Goal: Task Accomplishment & Management: Complete application form

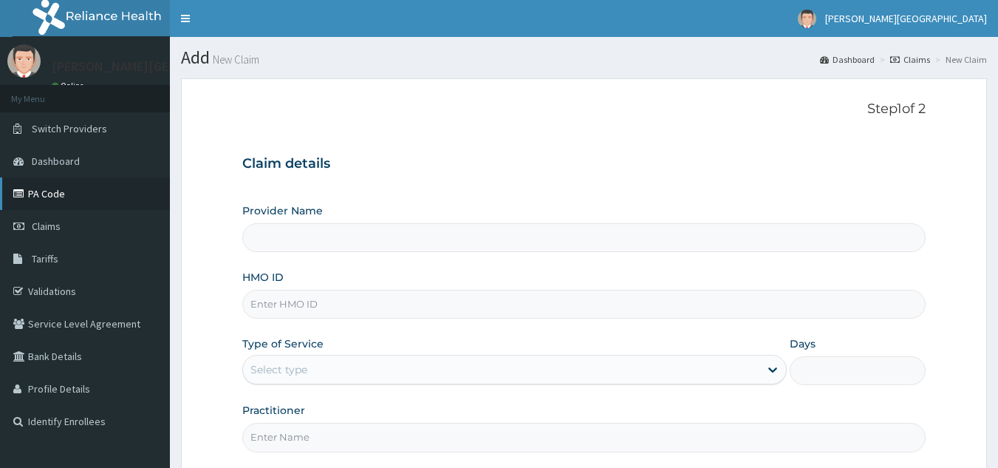
click at [61, 197] on link "PA Code" at bounding box center [85, 193] width 170 height 33
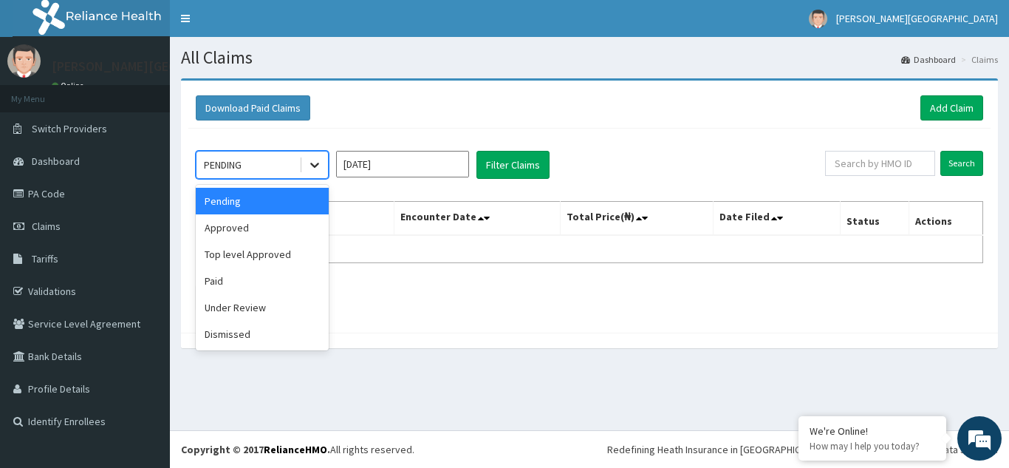
click at [321, 165] on icon at bounding box center [314, 164] width 15 height 15
click at [290, 229] on div "Approved" at bounding box center [262, 227] width 133 height 27
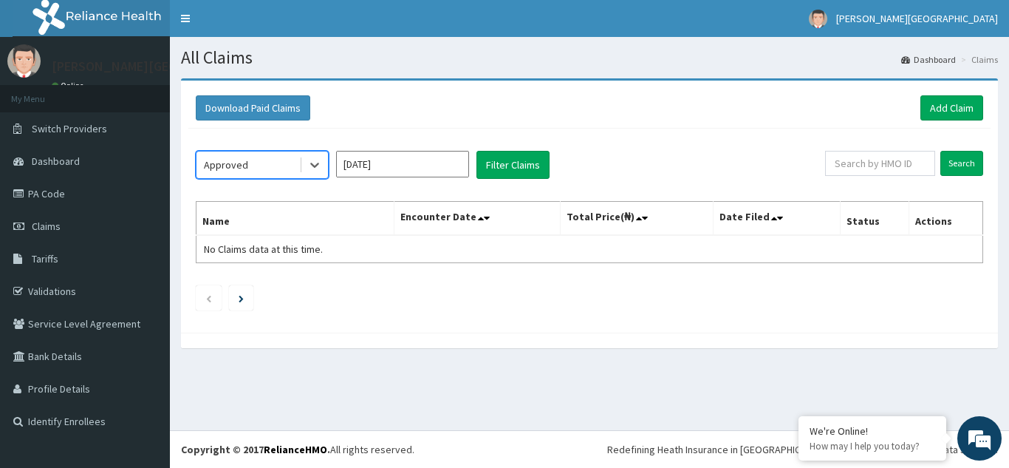
click at [416, 168] on input "Sep 2025" at bounding box center [402, 164] width 133 height 27
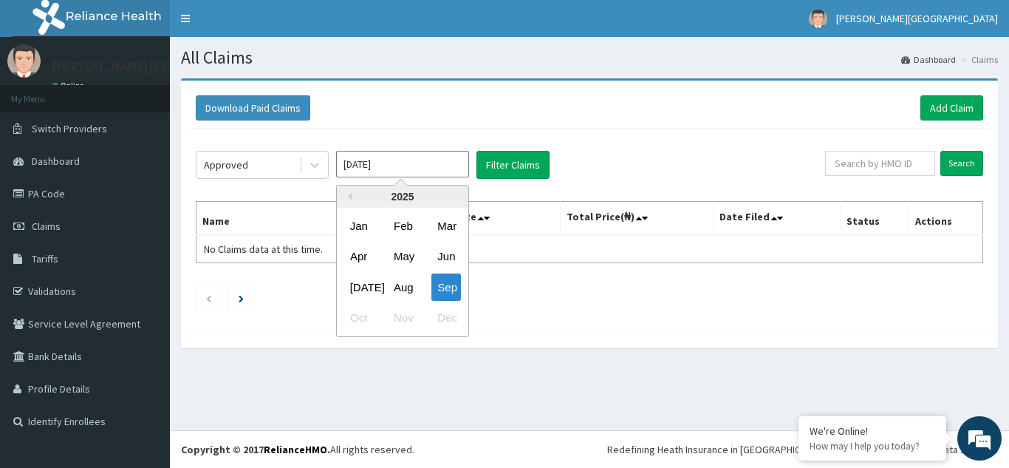
click at [405, 287] on div "Aug" at bounding box center [403, 286] width 30 height 27
type input "Aug 2025"
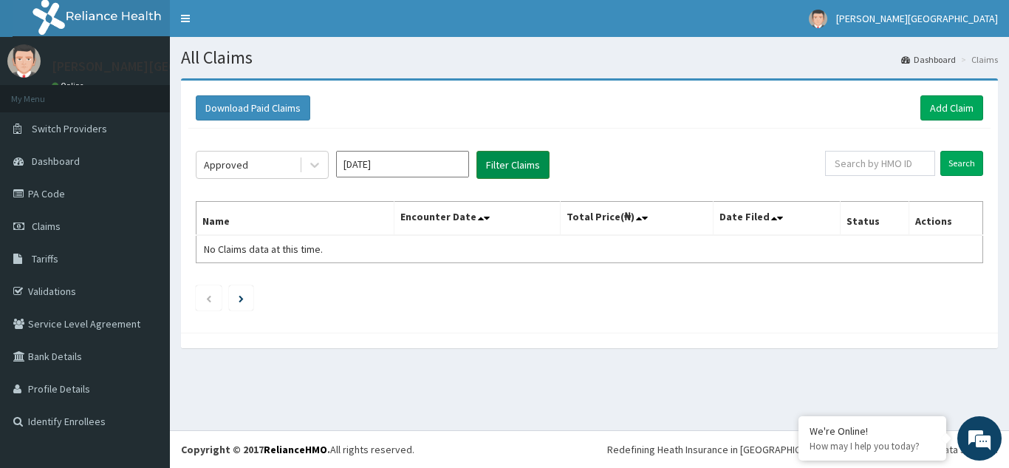
click at [508, 168] on button "Filter Claims" at bounding box center [513, 165] width 73 height 28
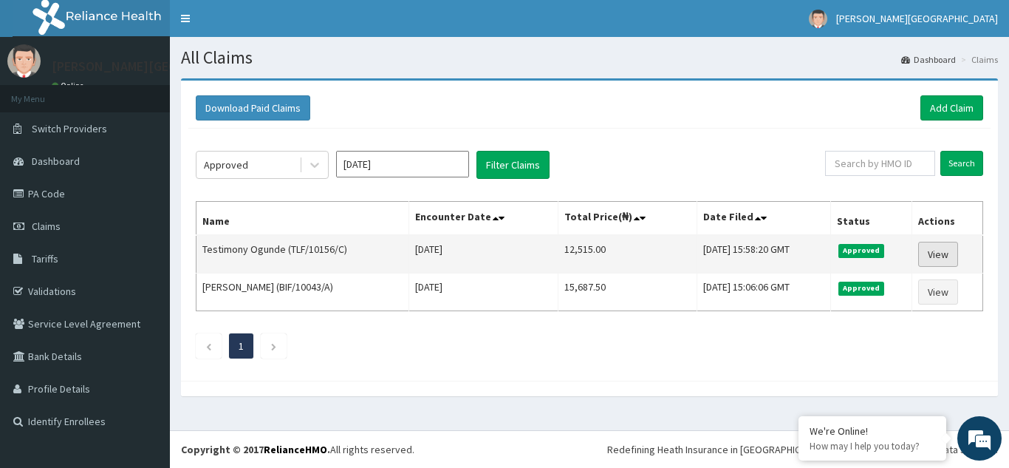
click at [951, 253] on link "View" at bounding box center [938, 254] width 40 height 25
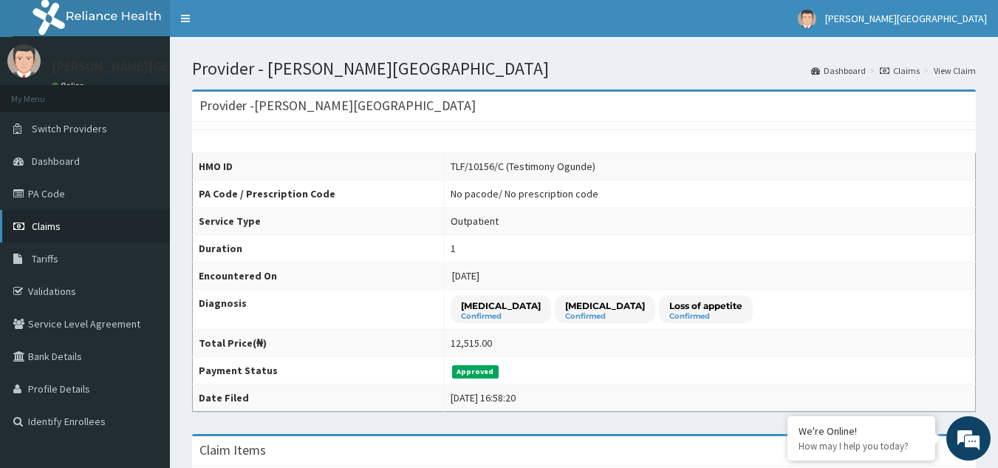
click at [44, 227] on span "Claims" at bounding box center [46, 225] width 29 height 13
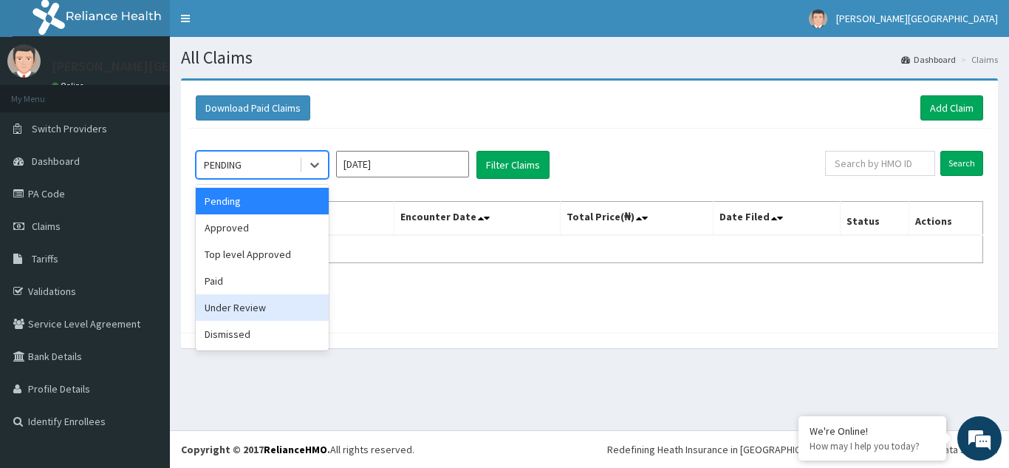
click at [261, 308] on div "Under Review" at bounding box center [262, 307] width 133 height 27
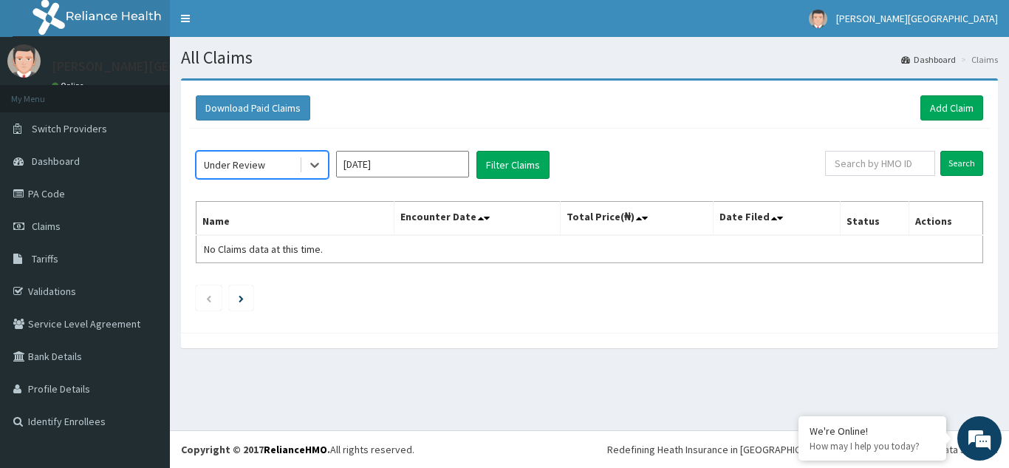
click at [438, 168] on input "[DATE]" at bounding box center [402, 164] width 133 height 27
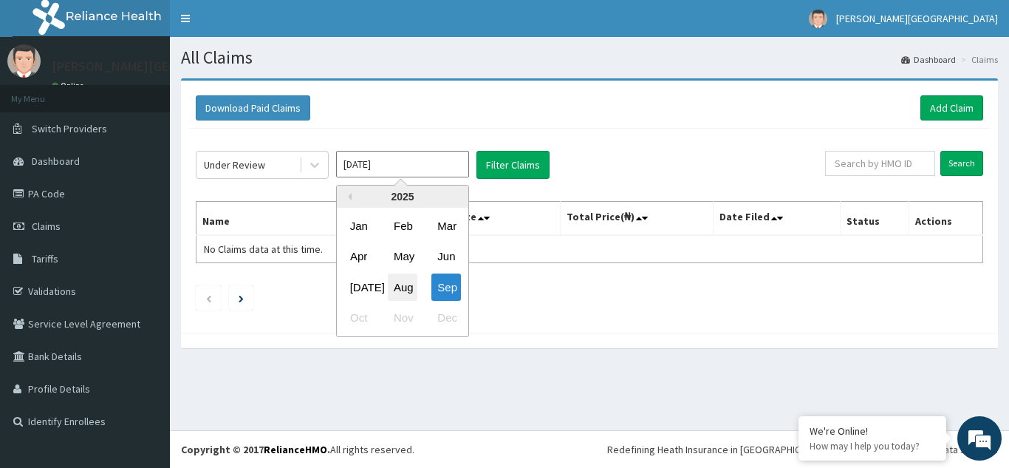
click at [395, 285] on div "Aug" at bounding box center [403, 286] width 30 height 27
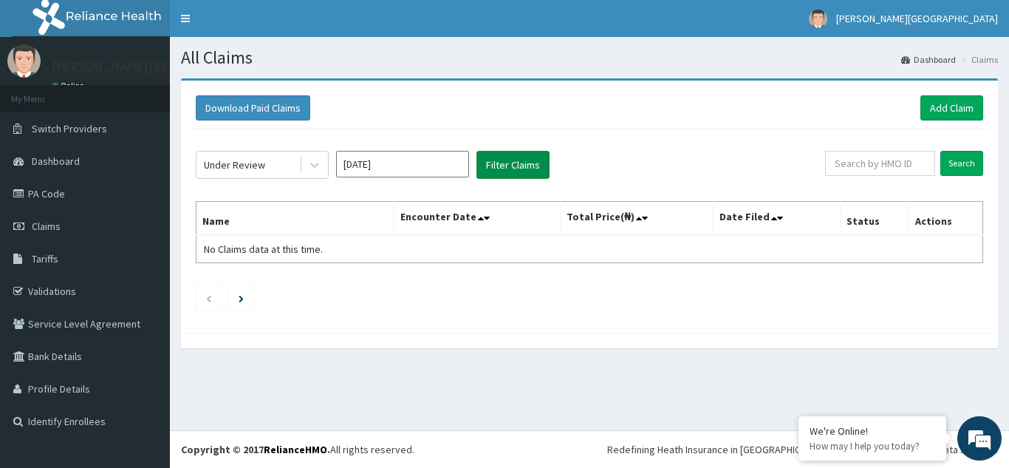
click at [493, 170] on button "Filter Claims" at bounding box center [513, 165] width 73 height 28
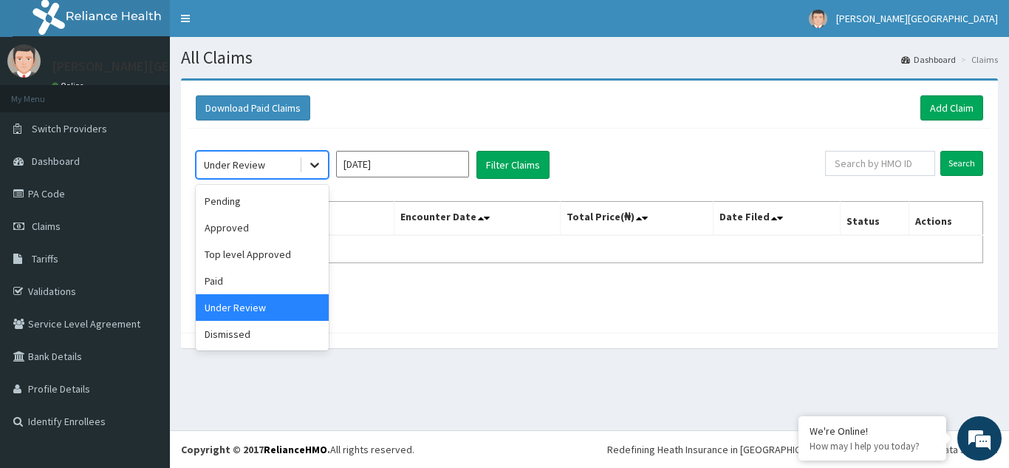
click at [319, 161] on icon at bounding box center [314, 164] width 15 height 15
click at [245, 337] on div "Dismissed" at bounding box center [262, 334] width 133 height 27
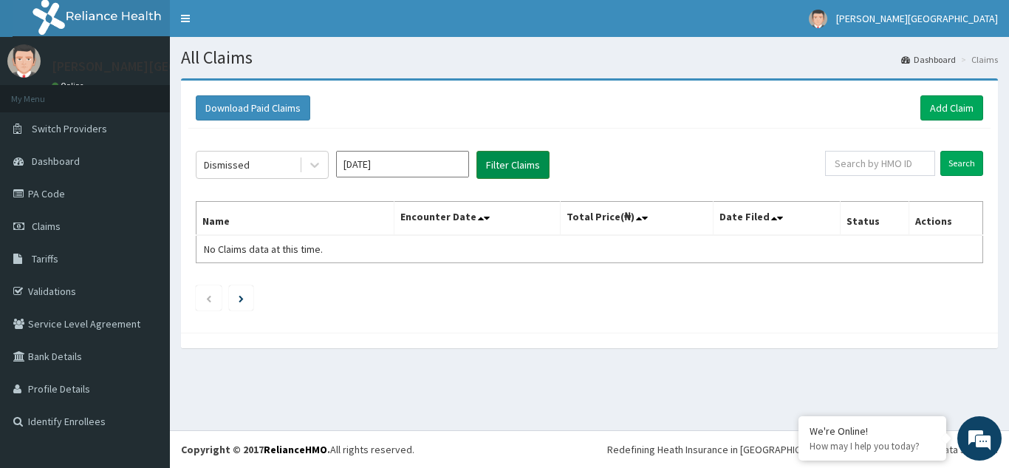
click at [491, 163] on button "Filter Claims" at bounding box center [513, 165] width 73 height 28
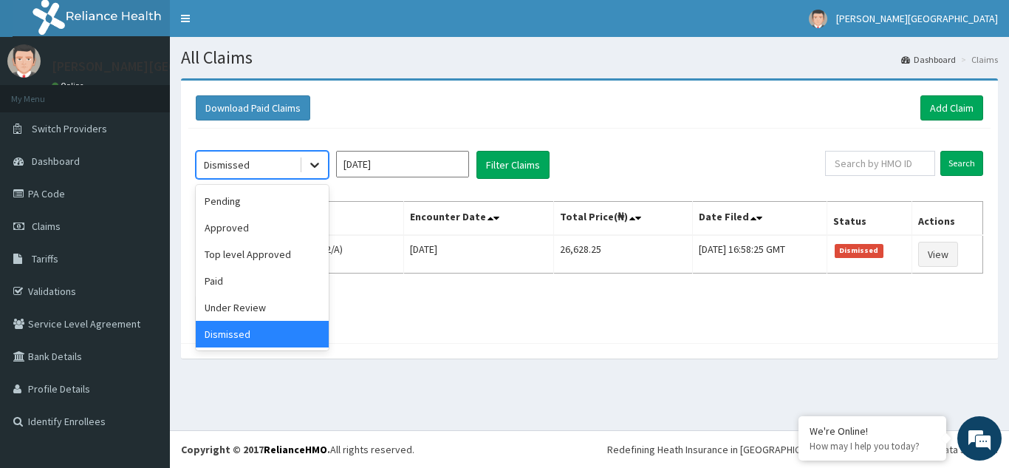
click at [316, 167] on icon at bounding box center [314, 164] width 15 height 15
click at [255, 199] on div "Pending" at bounding box center [262, 201] width 133 height 27
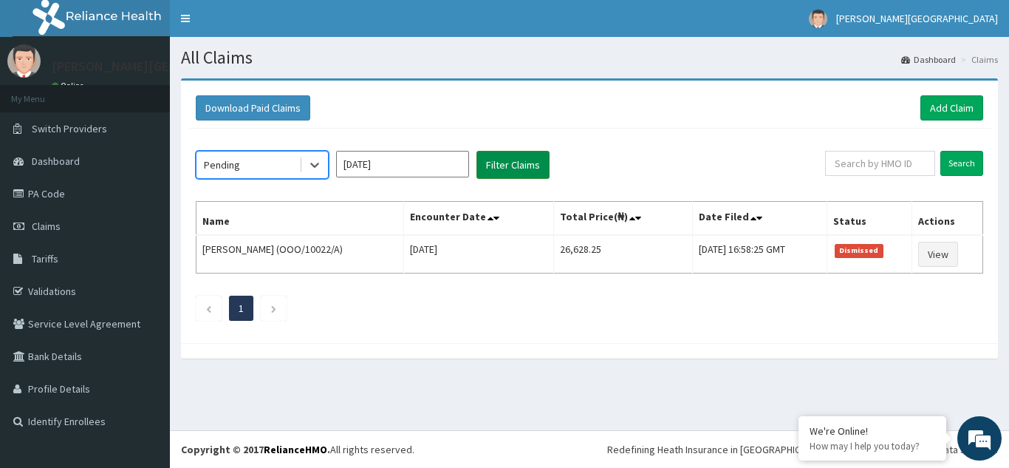
click at [518, 166] on button "Filter Claims" at bounding box center [513, 165] width 73 height 28
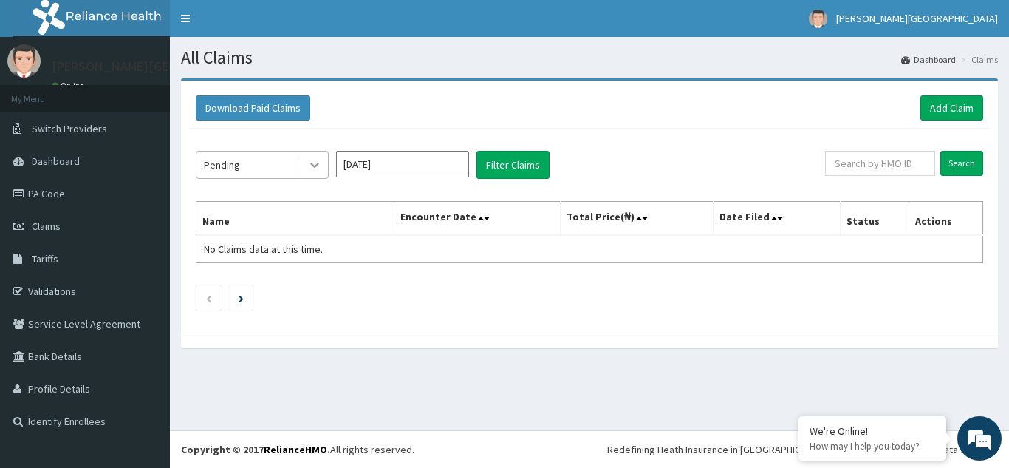
click at [313, 167] on icon at bounding box center [314, 164] width 15 height 15
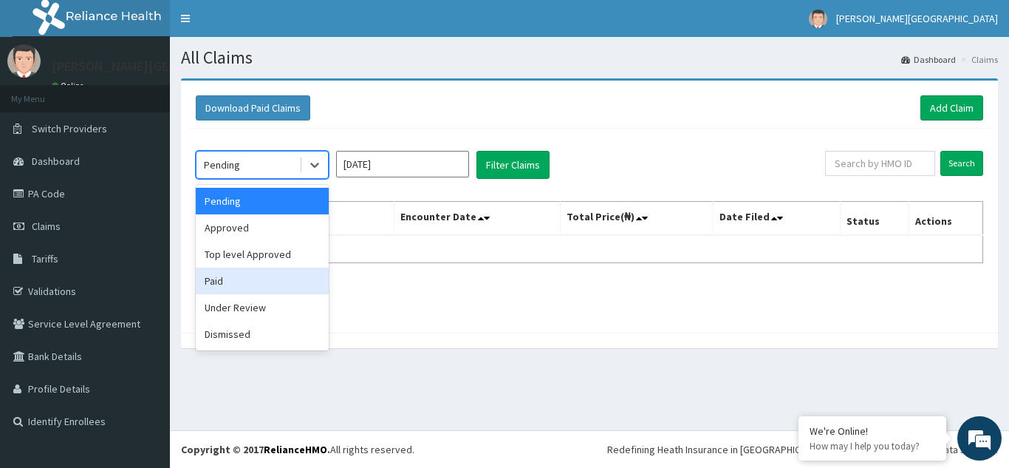
click at [271, 282] on div "Paid" at bounding box center [262, 280] width 133 height 27
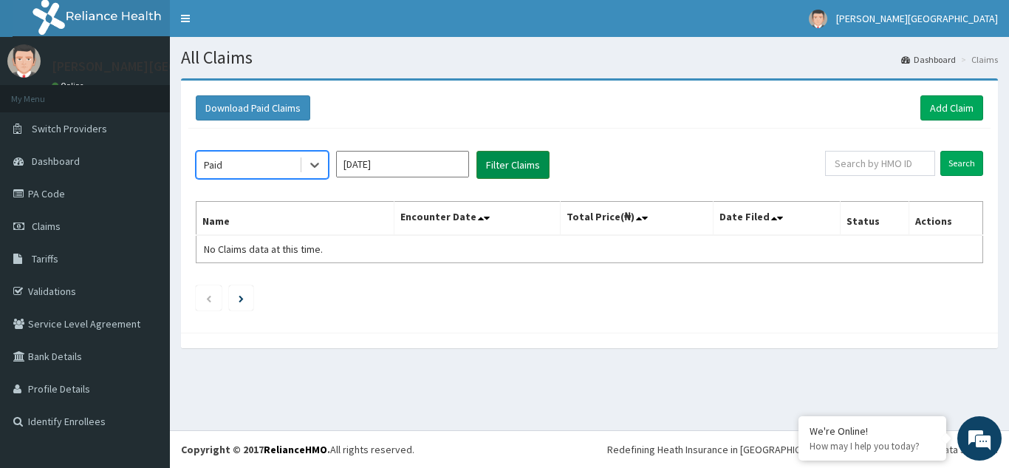
click at [514, 164] on button "Filter Claims" at bounding box center [513, 165] width 73 height 28
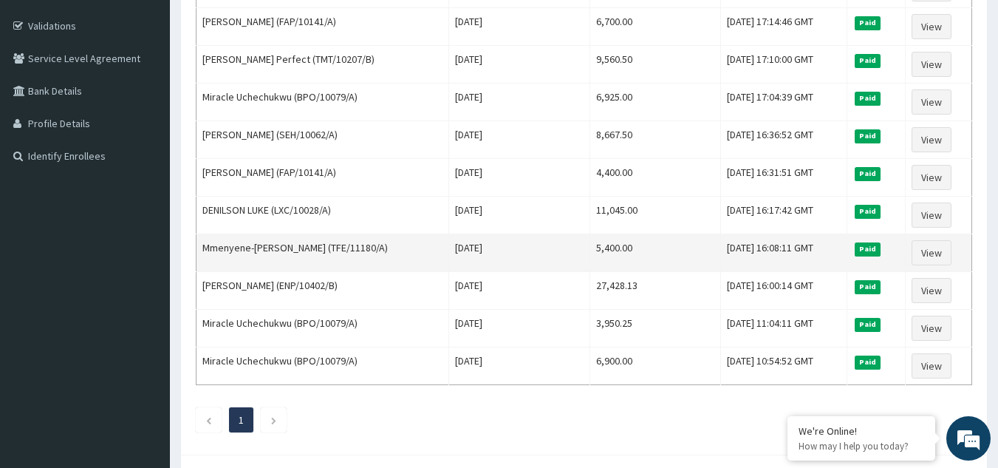
scroll to position [331, 0]
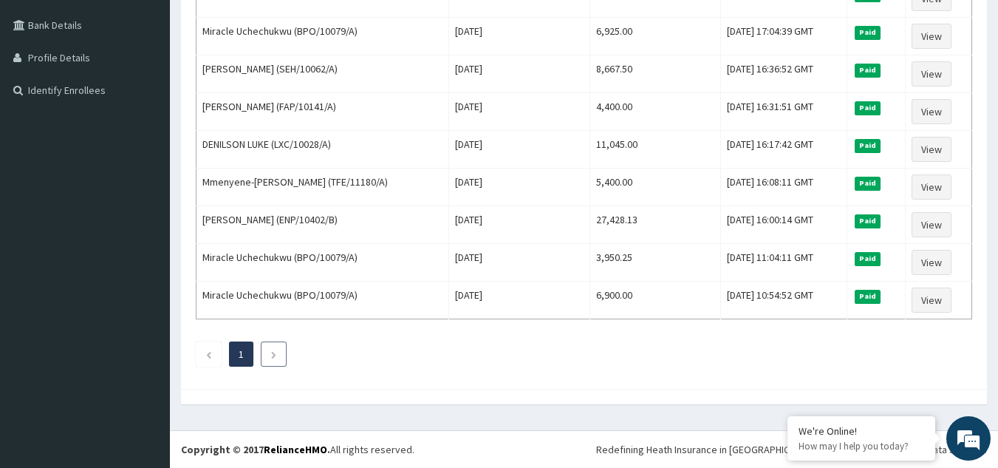
click at [277, 358] on icon "Next page" at bounding box center [273, 354] width 7 height 9
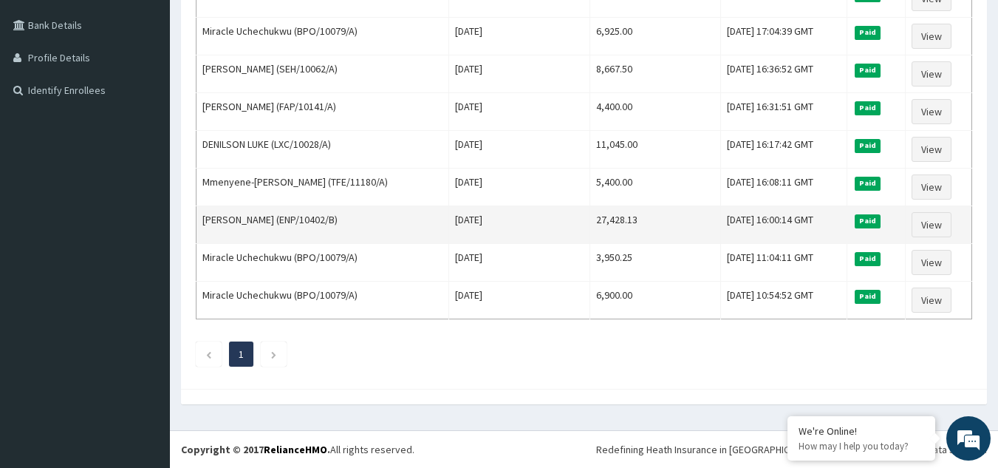
scroll to position [109, 0]
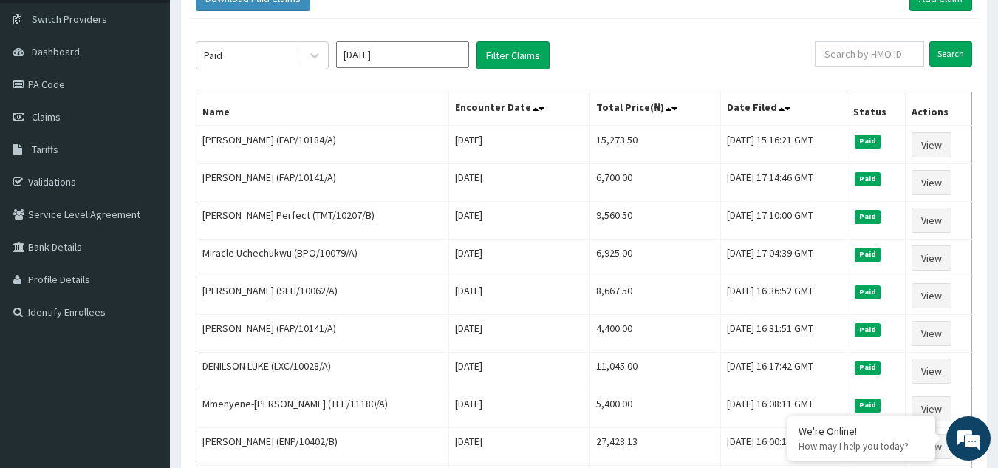
click at [405, 56] on input "[DATE]" at bounding box center [402, 54] width 133 height 27
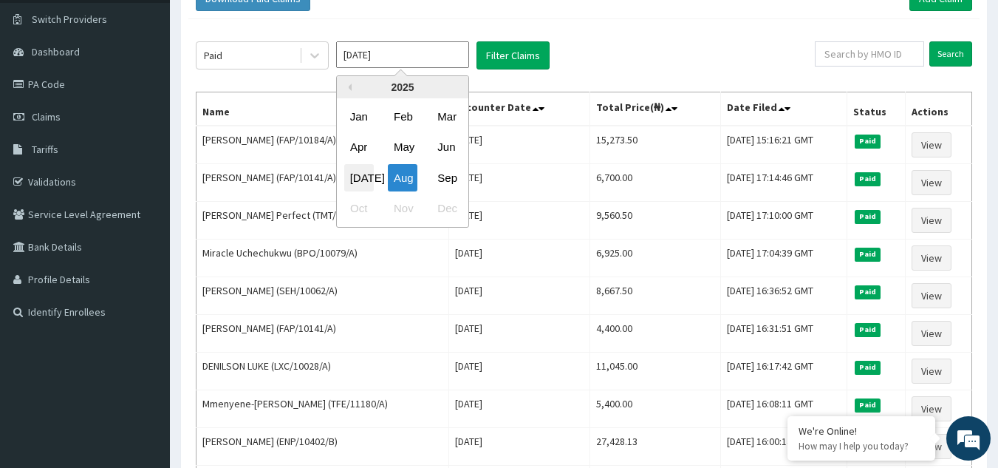
click at [364, 181] on div "[DATE]" at bounding box center [359, 177] width 30 height 27
type input "[DATE]"
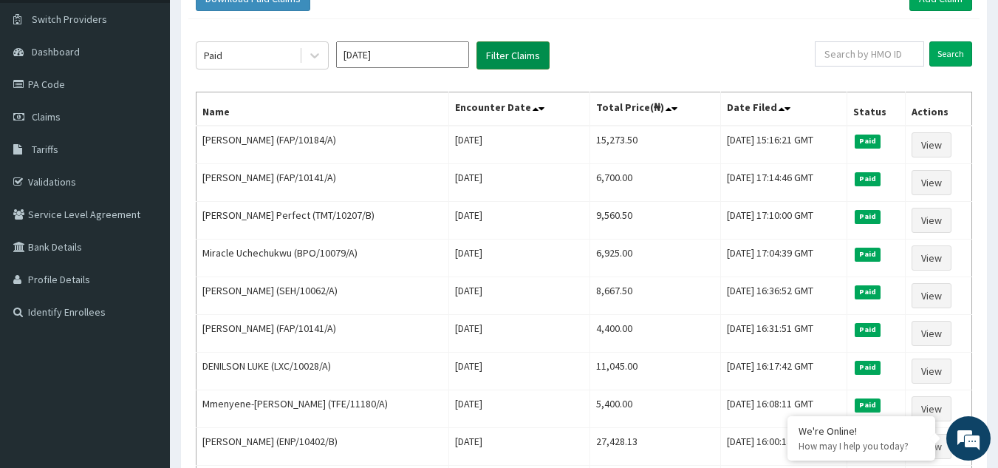
click at [523, 57] on button "Filter Claims" at bounding box center [513, 55] width 73 height 28
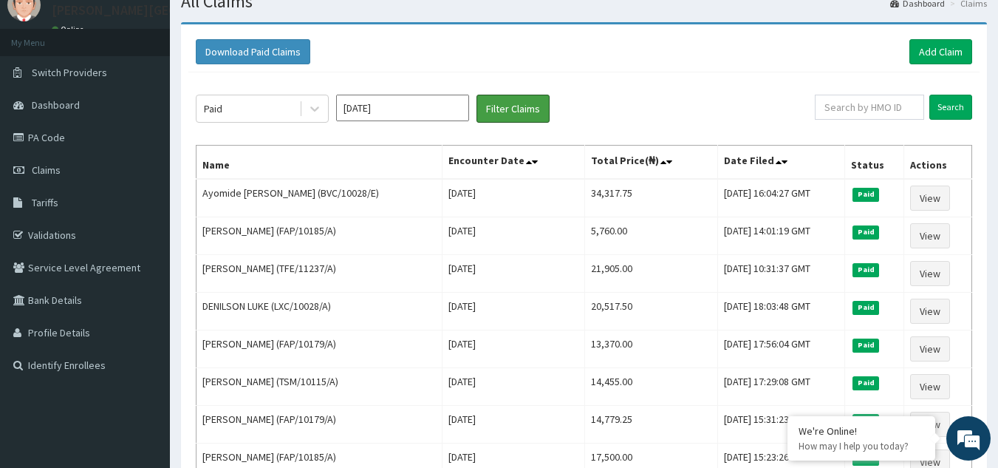
scroll to position [0, 0]
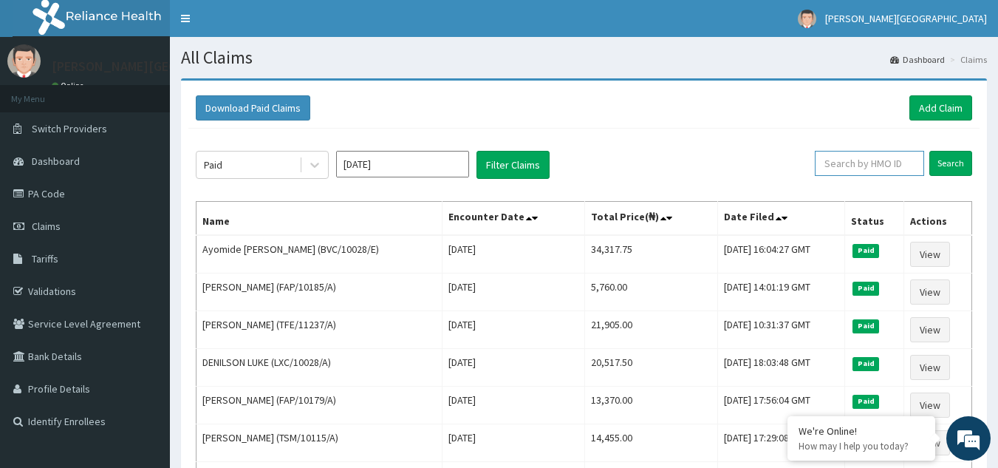
click at [888, 161] on input "text" at bounding box center [869, 163] width 109 height 25
type input "TFE/11260/A"
click at [963, 171] on input "Search" at bounding box center [950, 163] width 43 height 25
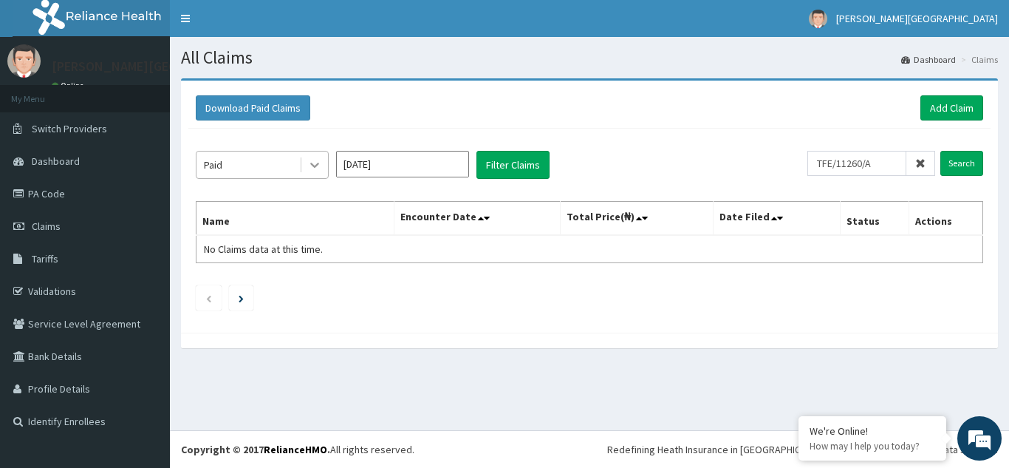
click at [313, 166] on icon at bounding box center [314, 165] width 9 height 5
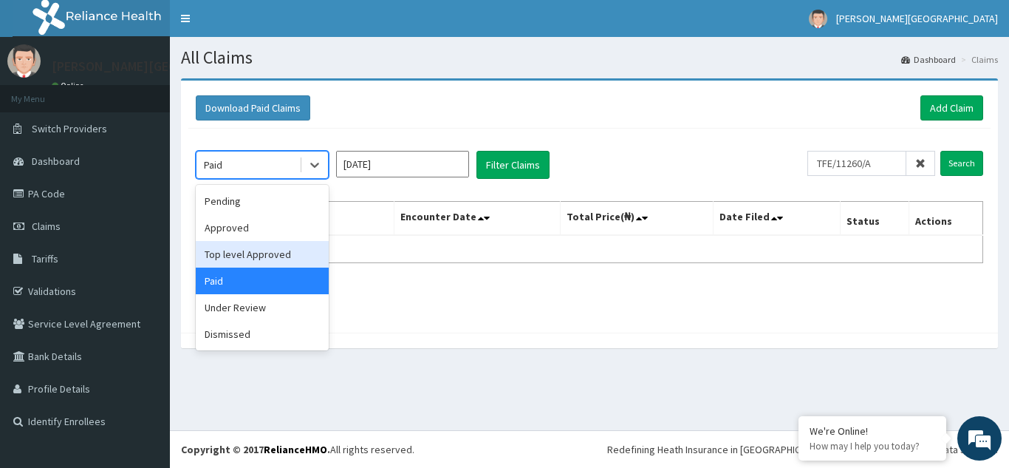
click at [299, 255] on div "Top level Approved" at bounding box center [262, 254] width 133 height 27
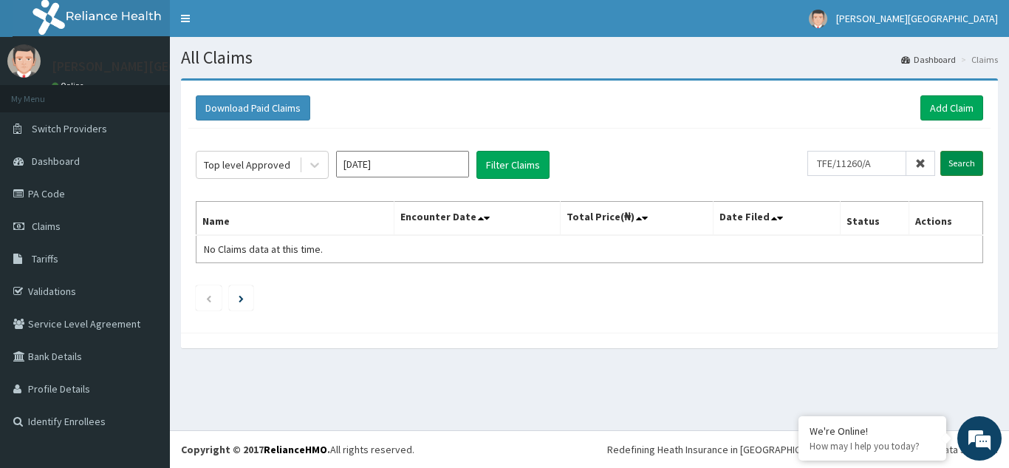
click at [967, 161] on input "Search" at bounding box center [962, 163] width 43 height 25
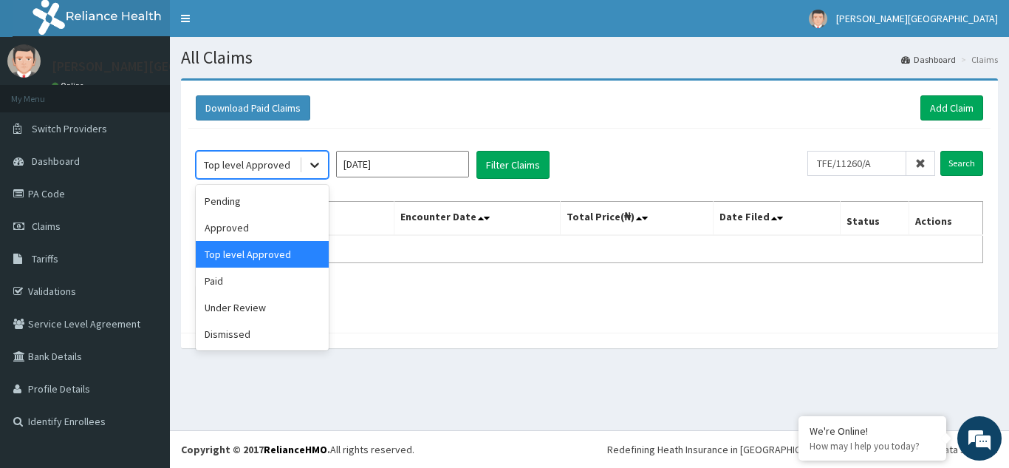
click at [318, 163] on icon at bounding box center [314, 165] width 9 height 5
click at [264, 304] on div "Under Review" at bounding box center [262, 307] width 133 height 27
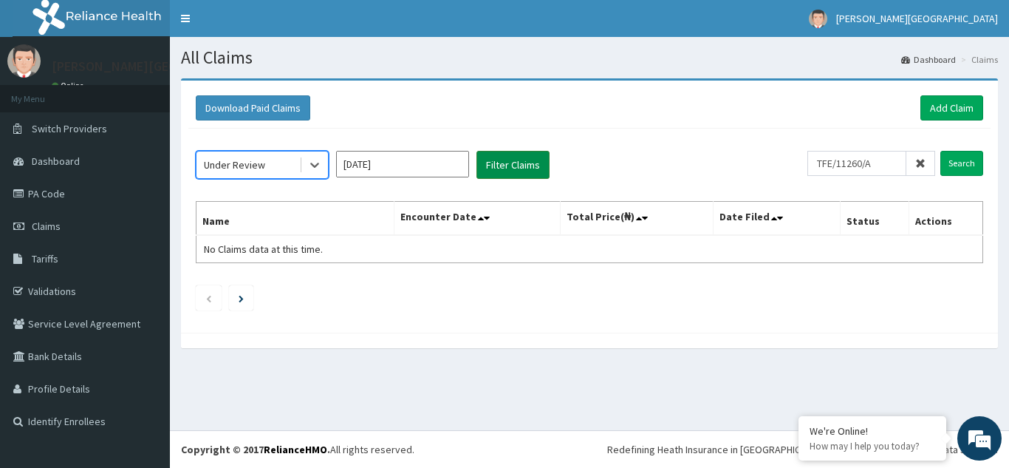
click at [531, 172] on button "Filter Claims" at bounding box center [513, 165] width 73 height 28
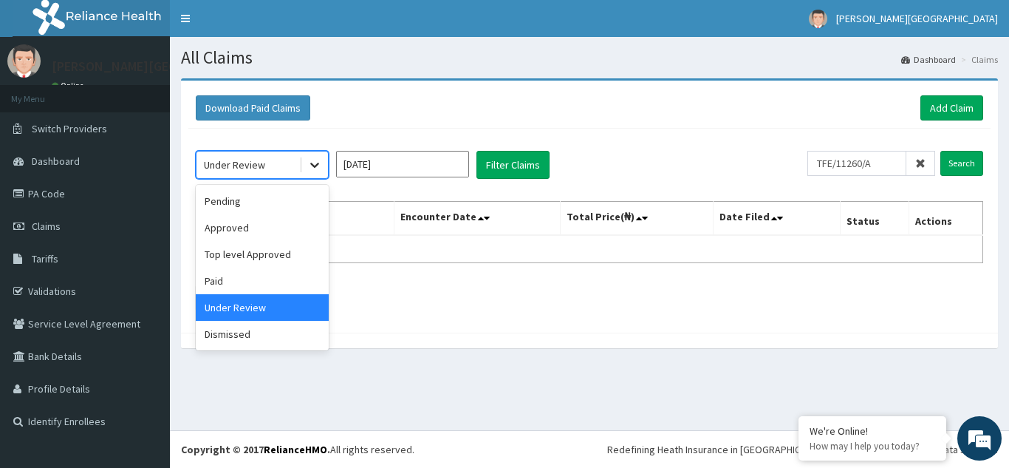
click at [312, 166] on icon at bounding box center [314, 164] width 15 height 15
click at [283, 202] on div "Pending" at bounding box center [262, 201] width 133 height 27
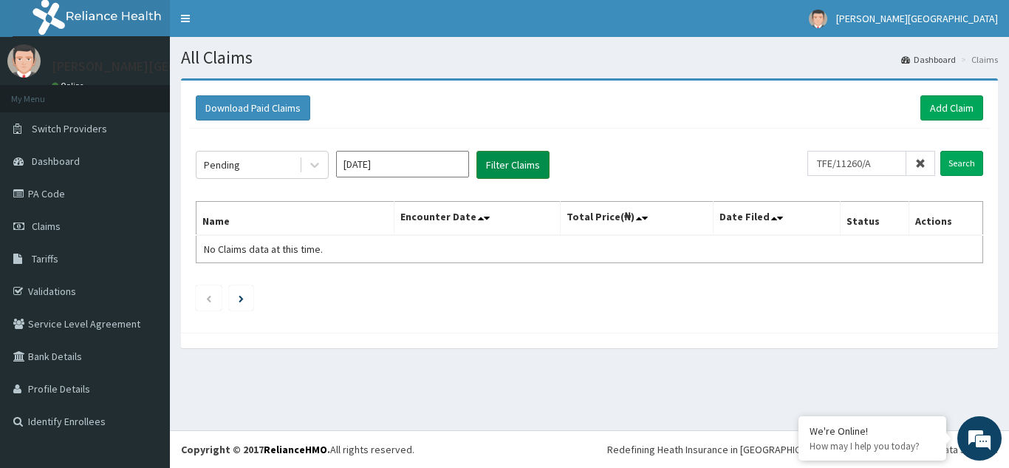
click at [526, 169] on button "Filter Claims" at bounding box center [513, 165] width 73 height 28
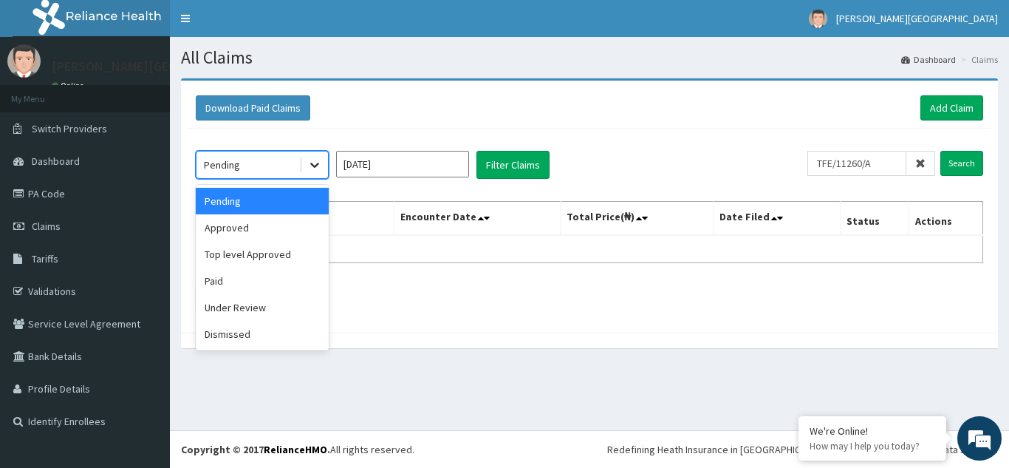
click at [320, 169] on icon at bounding box center [314, 164] width 15 height 15
click at [262, 332] on div "Dismissed" at bounding box center [262, 334] width 133 height 27
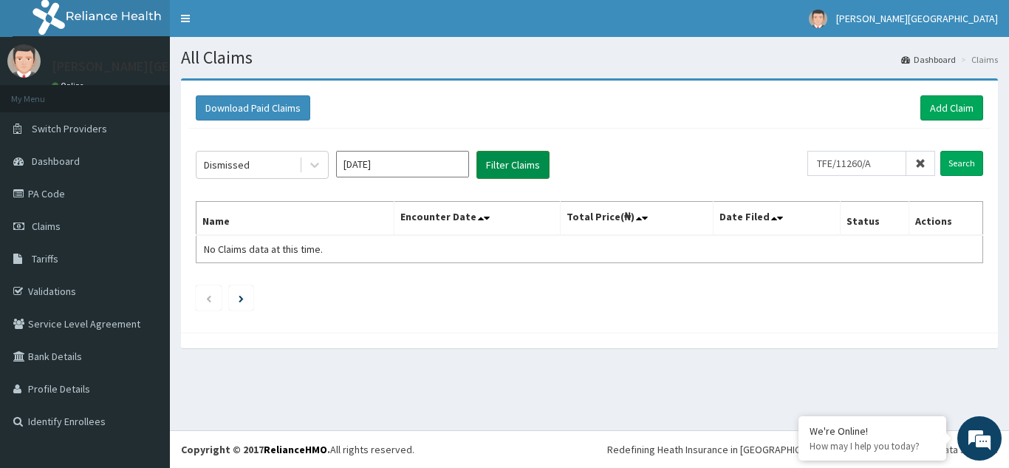
click at [531, 161] on button "Filter Claims" at bounding box center [513, 165] width 73 height 28
click at [314, 160] on icon at bounding box center [314, 164] width 15 height 15
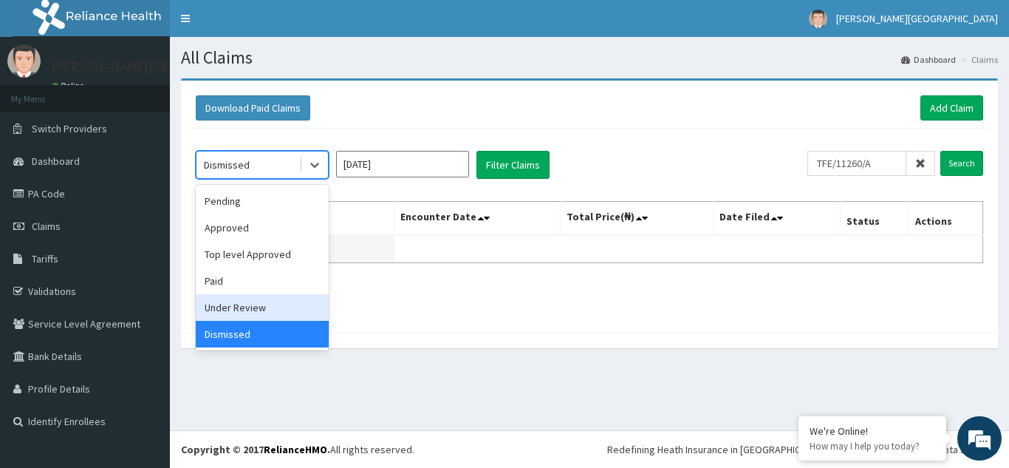
drag, startPoint x: 267, startPoint y: 305, endPoint x: 385, endPoint y: 256, distance: 128.2
click at [272, 303] on div "Under Review" at bounding box center [262, 307] width 133 height 27
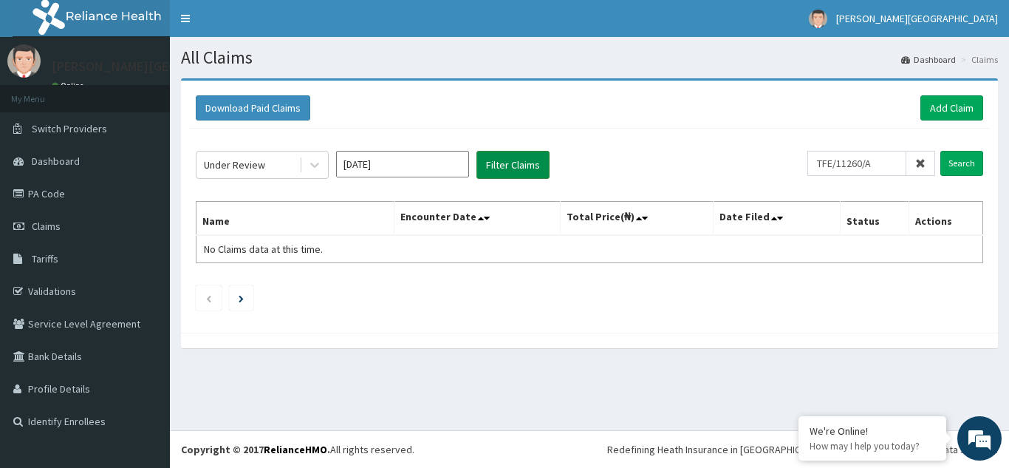
click at [529, 170] on button "Filter Claims" at bounding box center [513, 165] width 73 height 28
click at [315, 168] on icon at bounding box center [314, 164] width 15 height 15
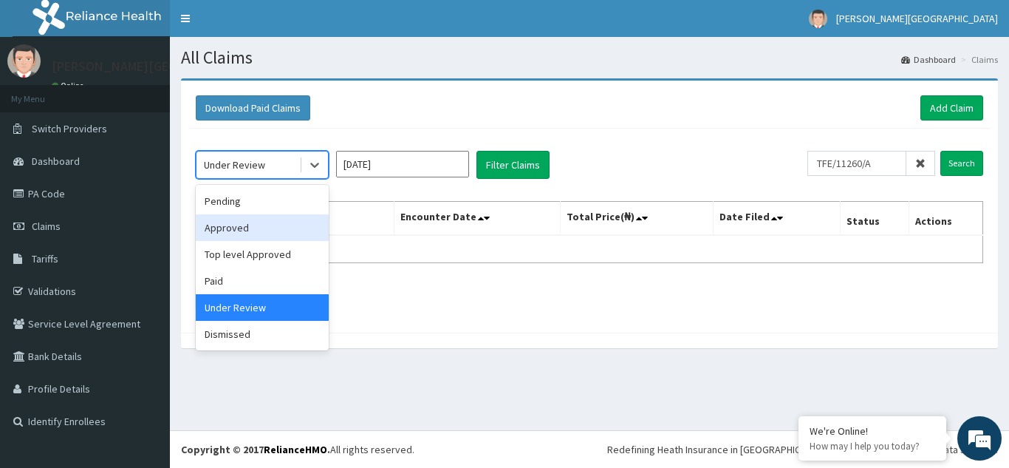
click at [296, 223] on div "Approved" at bounding box center [262, 227] width 133 height 27
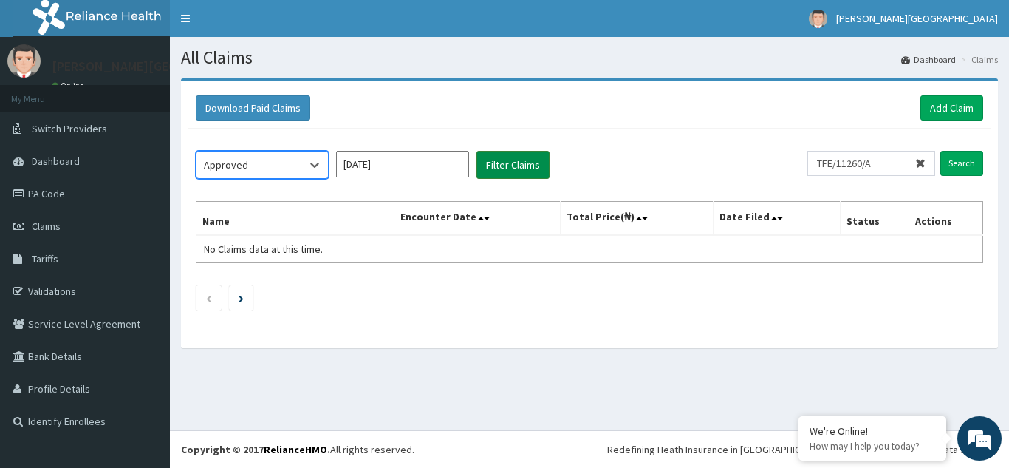
click at [506, 167] on button "Filter Claims" at bounding box center [513, 165] width 73 height 28
click at [314, 168] on icon at bounding box center [314, 164] width 15 height 15
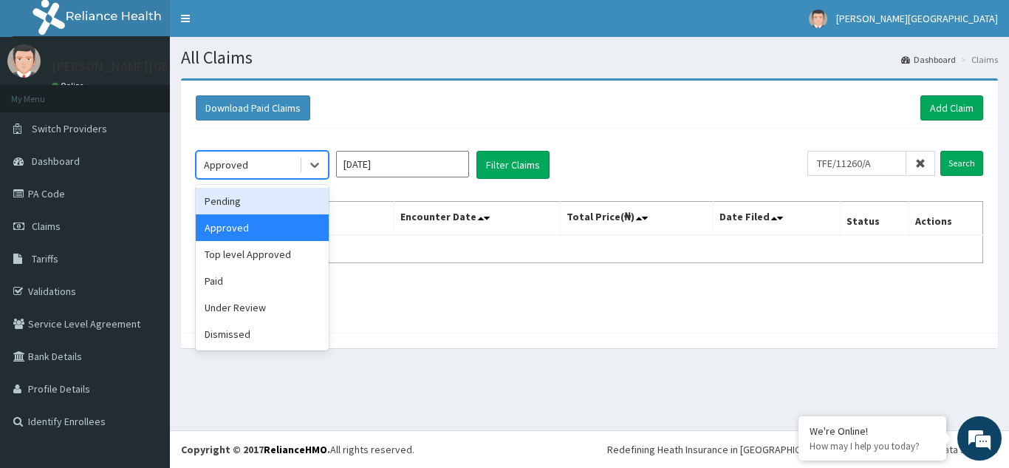
click at [290, 208] on div "Pending" at bounding box center [262, 201] width 133 height 27
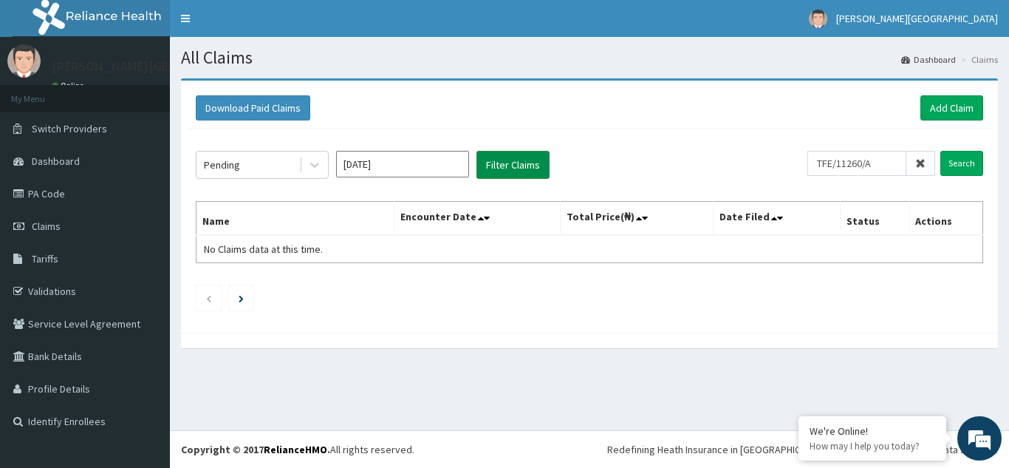
click at [521, 168] on button "Filter Claims" at bounding box center [513, 165] width 73 height 28
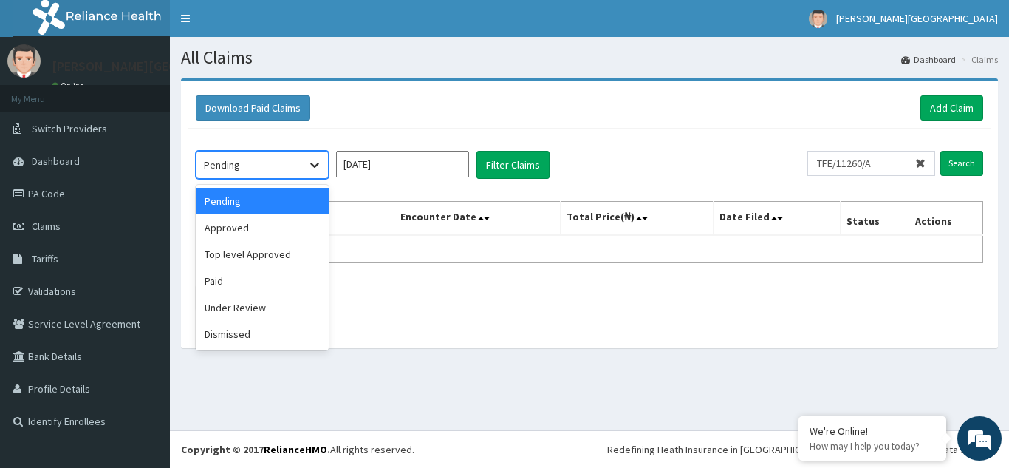
click at [318, 163] on icon at bounding box center [314, 165] width 9 height 5
drag, startPoint x: 272, startPoint y: 279, endPoint x: 446, endPoint y: 218, distance: 184.1
click at [275, 278] on div "Paid" at bounding box center [262, 280] width 133 height 27
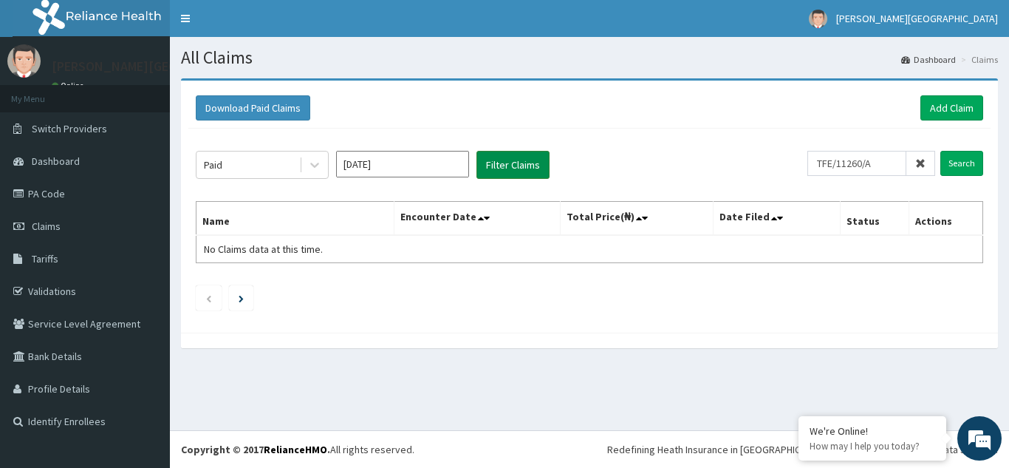
click at [530, 167] on button "Filter Claims" at bounding box center [513, 165] width 73 height 28
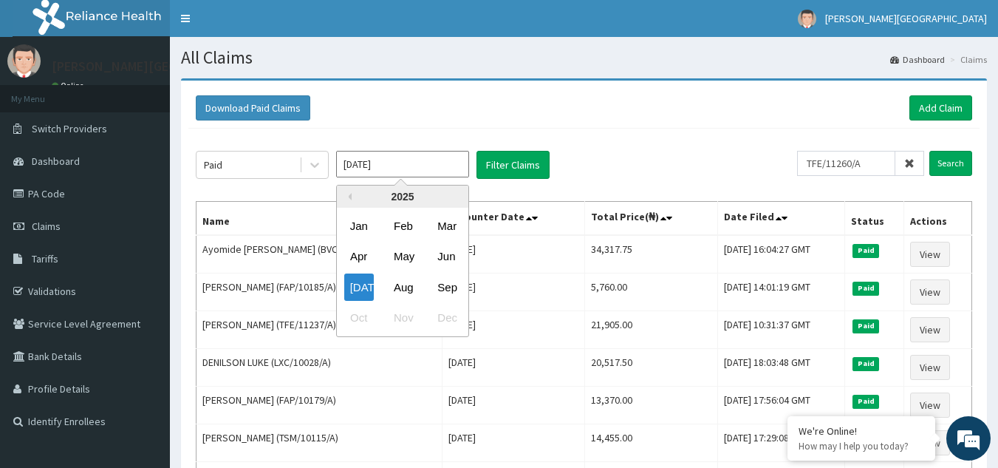
click at [406, 163] on input "[DATE]" at bounding box center [402, 164] width 133 height 27
click at [401, 284] on div "Aug" at bounding box center [403, 286] width 30 height 27
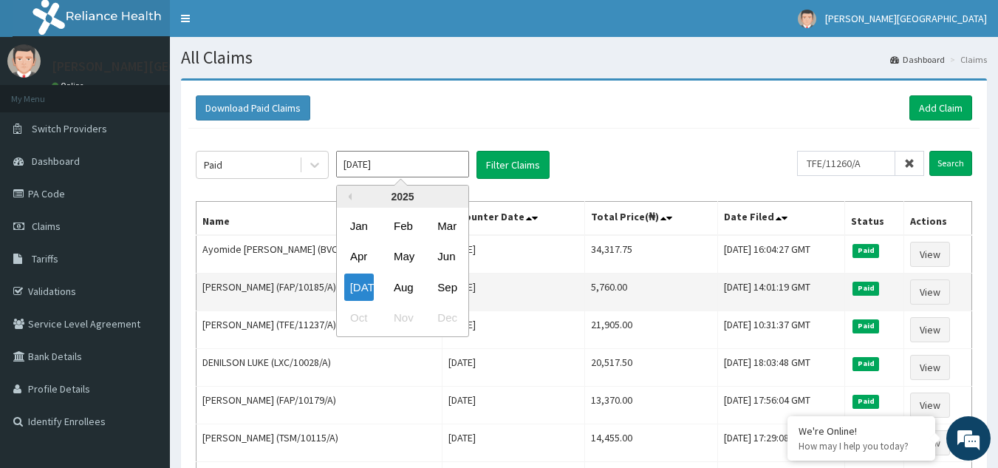
type input "[DATE]"
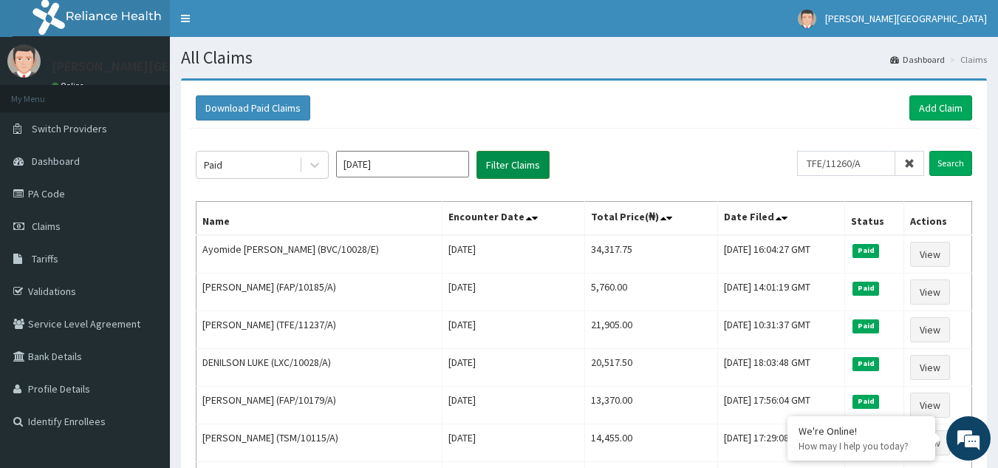
click at [502, 165] on button "Filter Claims" at bounding box center [513, 165] width 73 height 28
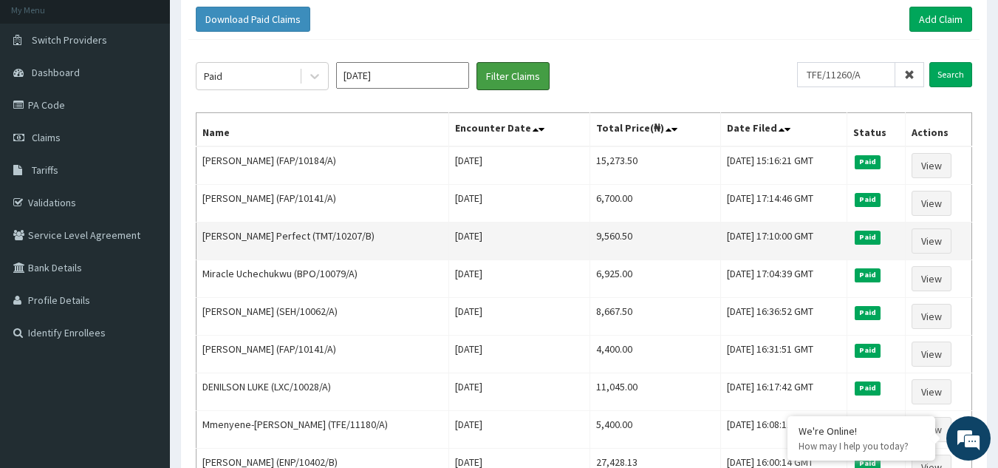
scroll to position [222, 0]
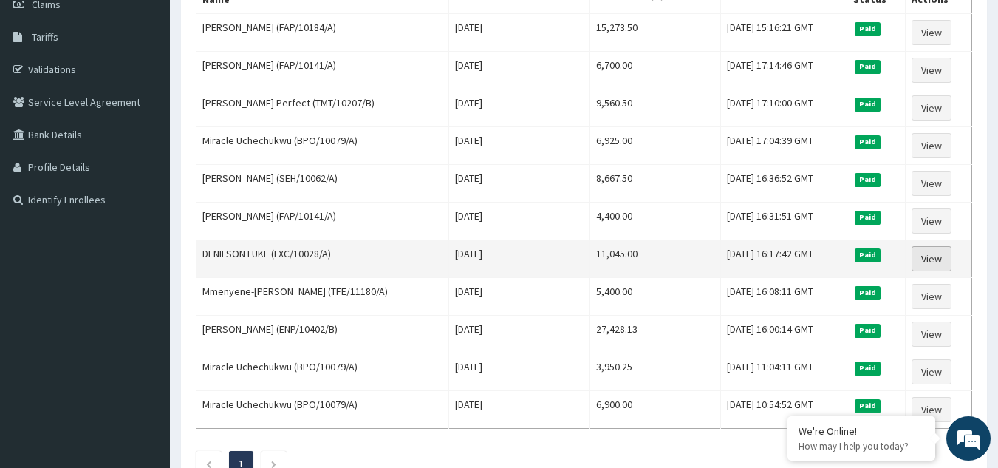
click at [927, 257] on link "View" at bounding box center [932, 258] width 40 height 25
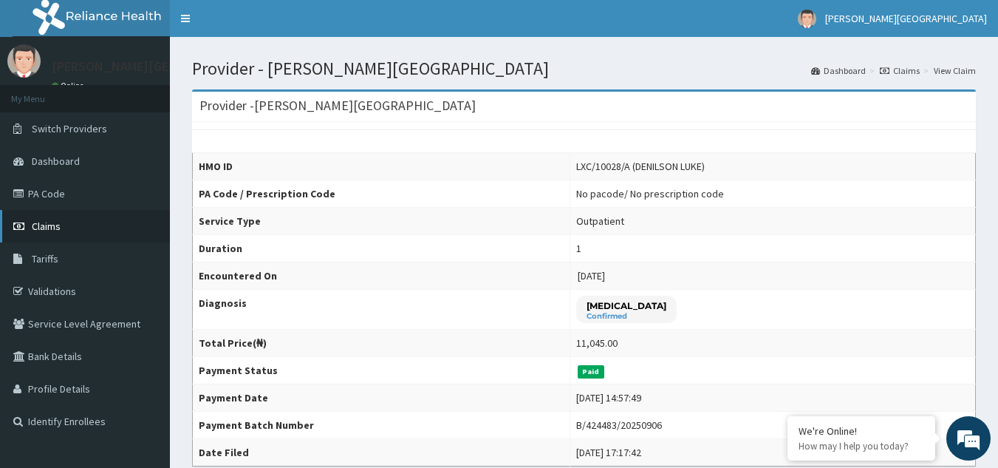
click at [62, 226] on link "Claims" at bounding box center [85, 226] width 170 height 33
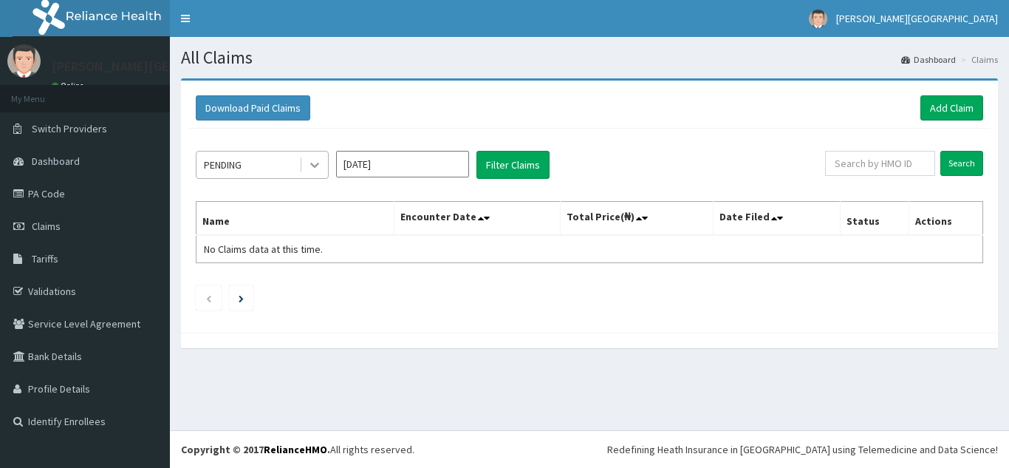
click at [312, 166] on icon at bounding box center [314, 164] width 15 height 15
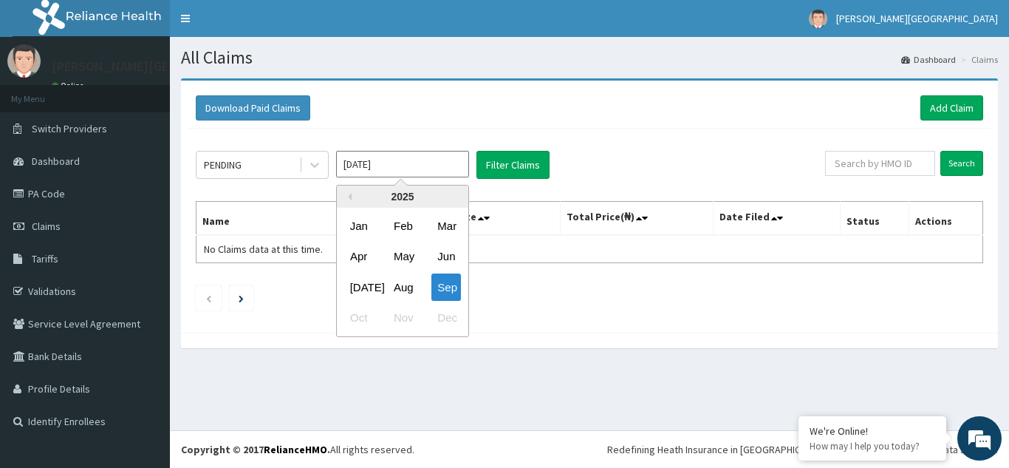
click at [376, 168] on input "[DATE]" at bounding box center [402, 164] width 133 height 27
click at [362, 288] on div "[DATE]" at bounding box center [359, 286] width 30 height 27
type input "[DATE]"
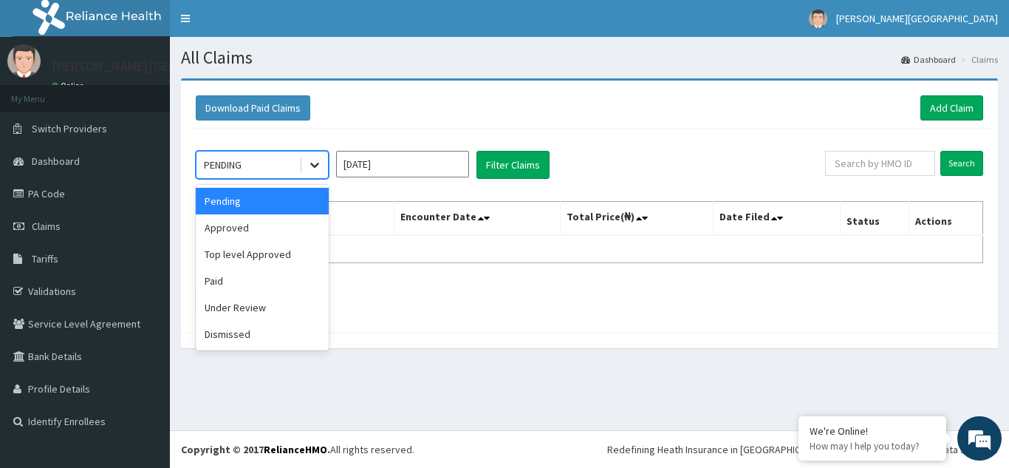
click at [314, 168] on icon at bounding box center [314, 164] width 15 height 15
click at [271, 282] on div "Paid" at bounding box center [262, 280] width 133 height 27
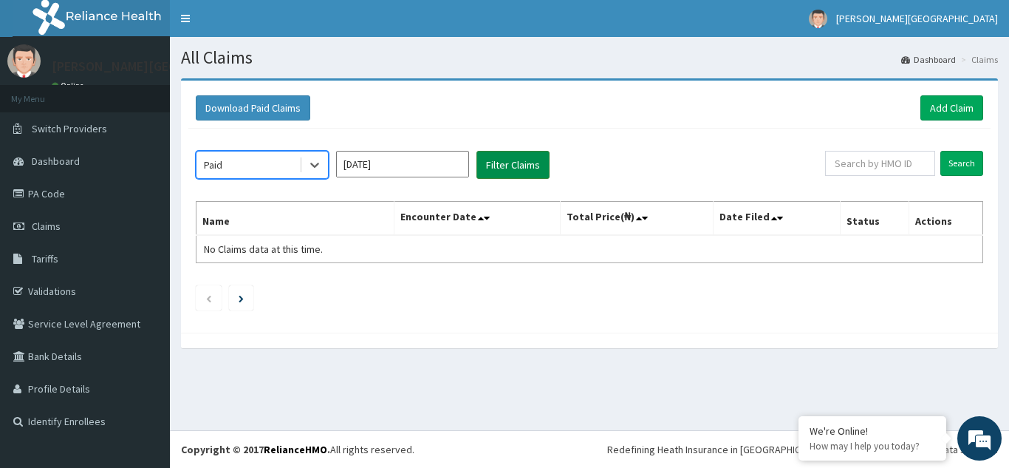
click at [539, 168] on button "Filter Claims" at bounding box center [513, 165] width 73 height 28
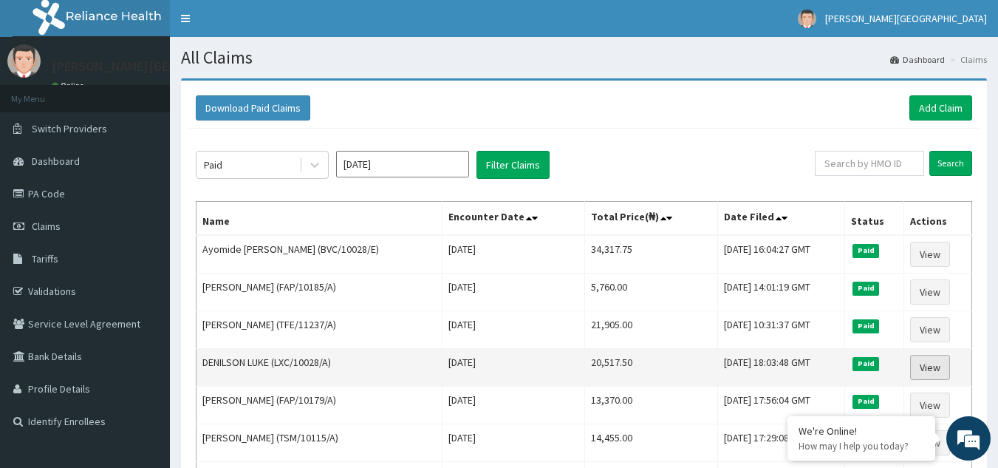
click at [933, 364] on link "View" at bounding box center [930, 367] width 40 height 25
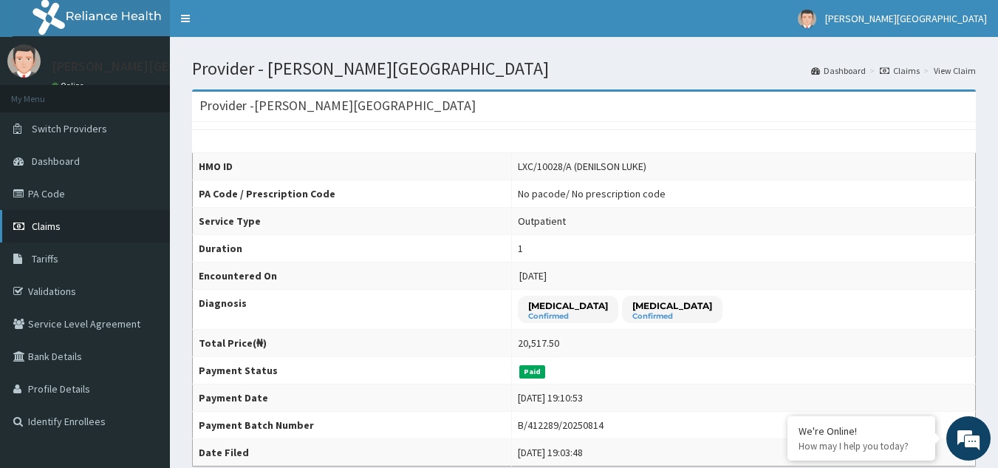
click at [61, 226] on link "Claims" at bounding box center [85, 226] width 170 height 33
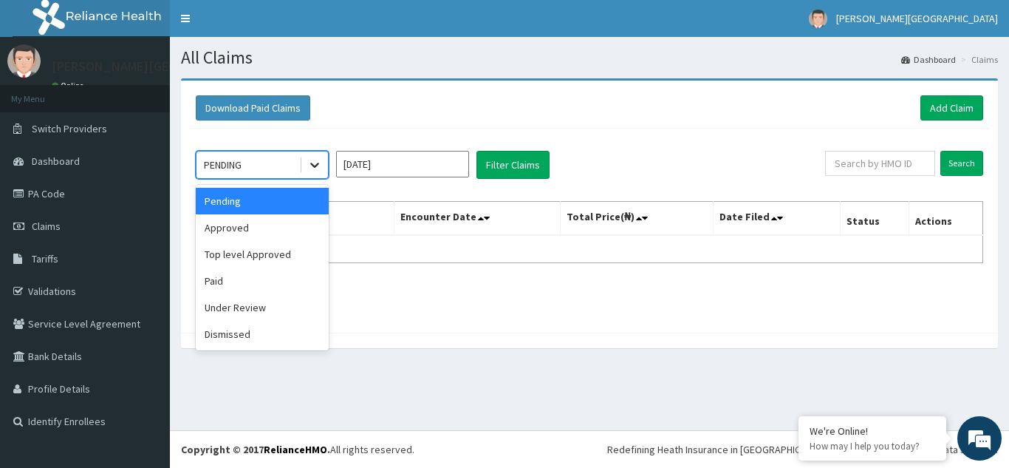
click at [315, 166] on icon at bounding box center [314, 165] width 9 height 5
click at [261, 283] on div "Paid" at bounding box center [262, 280] width 133 height 27
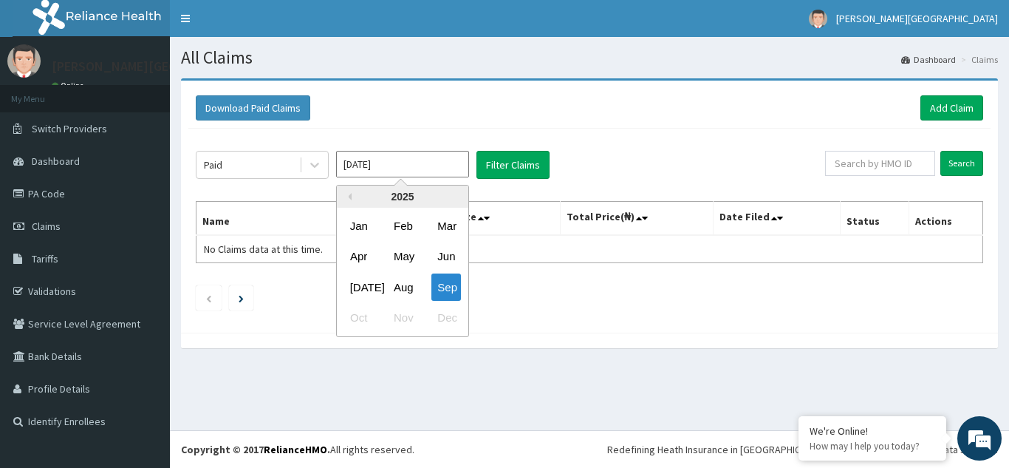
click at [406, 167] on input "Sep 2025" at bounding box center [402, 164] width 133 height 27
click at [366, 289] on div "Jul" at bounding box center [359, 286] width 30 height 27
type input "Jul 2025"
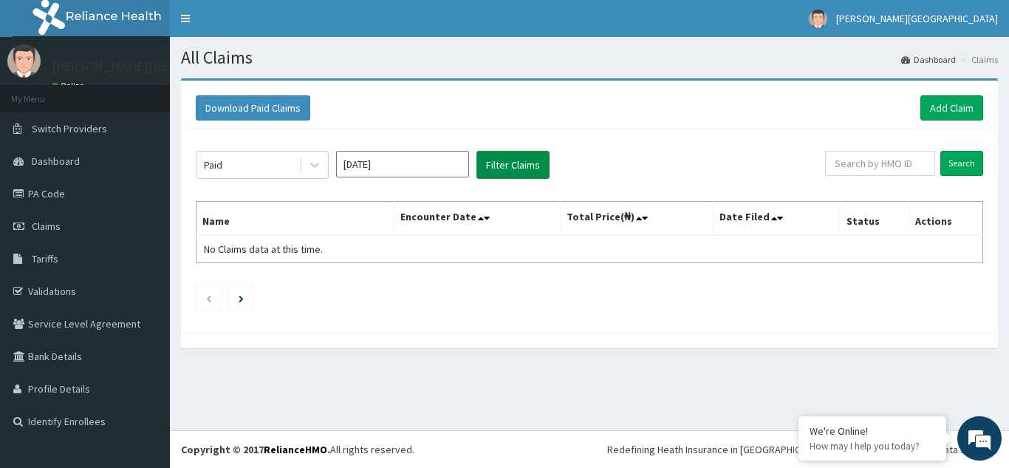
click at [526, 167] on button "Filter Claims" at bounding box center [513, 165] width 73 height 28
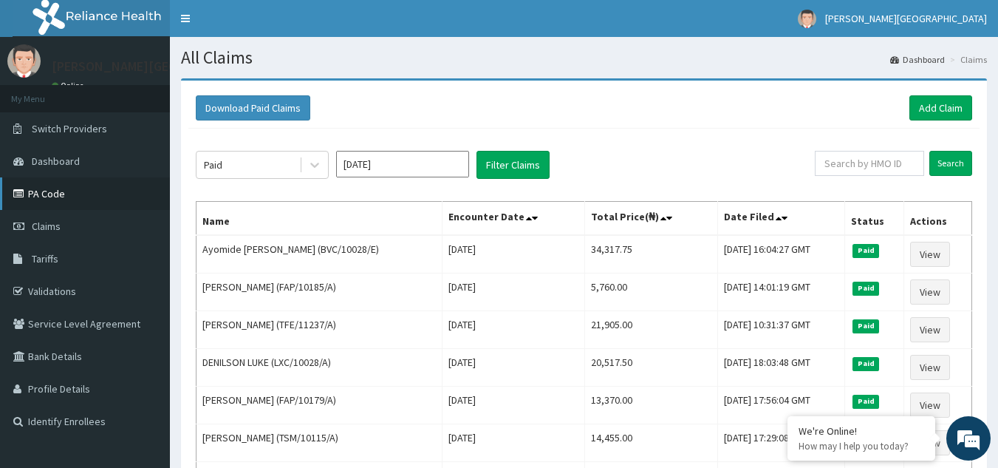
click at [57, 194] on link "PA Code" at bounding box center [85, 193] width 170 height 33
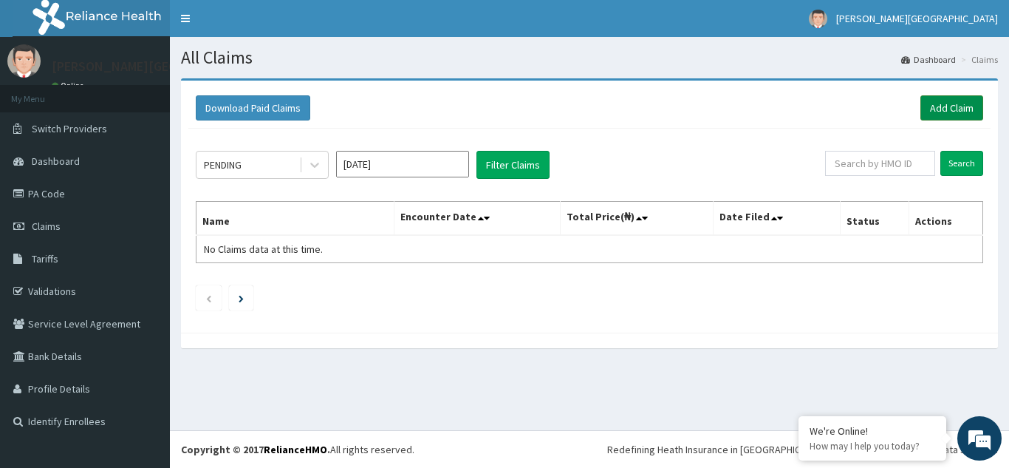
click at [922, 110] on link "Add Claim" at bounding box center [952, 107] width 63 height 25
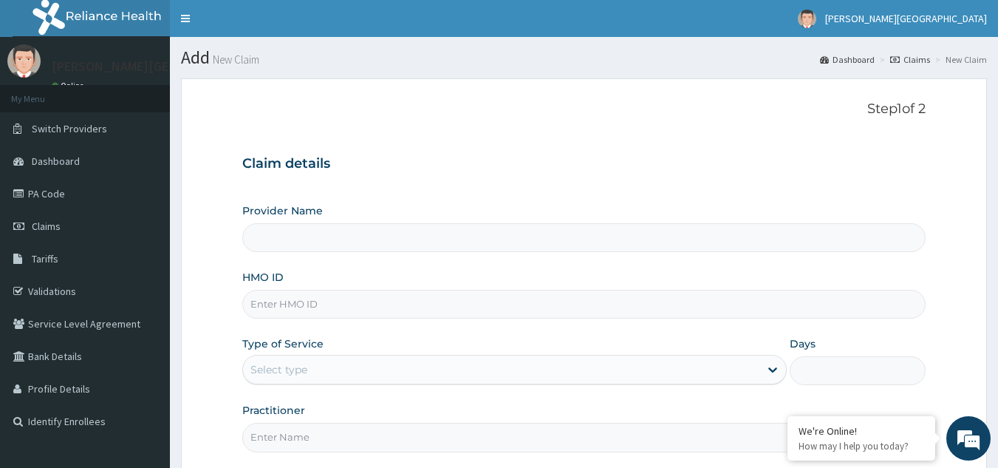
type input "[PERSON_NAME][GEOGRAPHIC_DATA]"
click at [313, 304] on input "HMO ID" at bounding box center [584, 304] width 684 height 29
type input "TFE/11260/A"
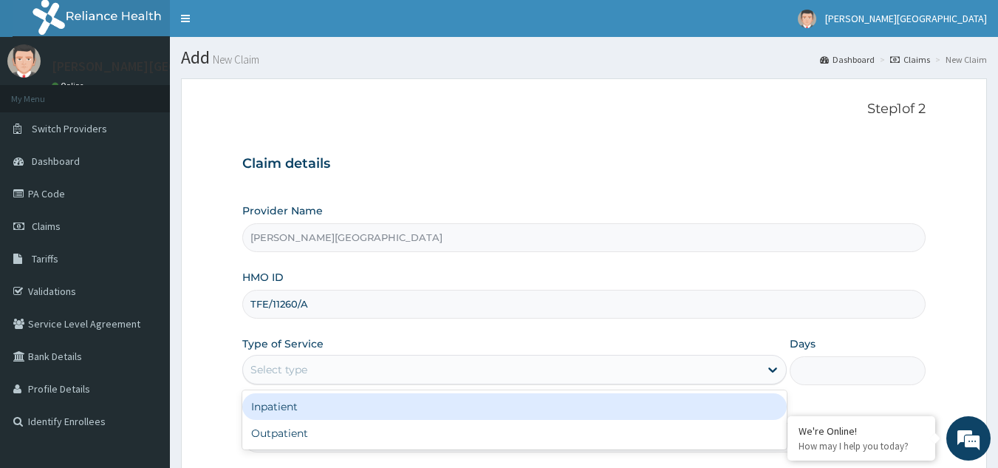
click at [306, 360] on div "Select type" at bounding box center [501, 370] width 516 height 24
click at [298, 408] on div "Inpatient" at bounding box center [514, 406] width 545 height 27
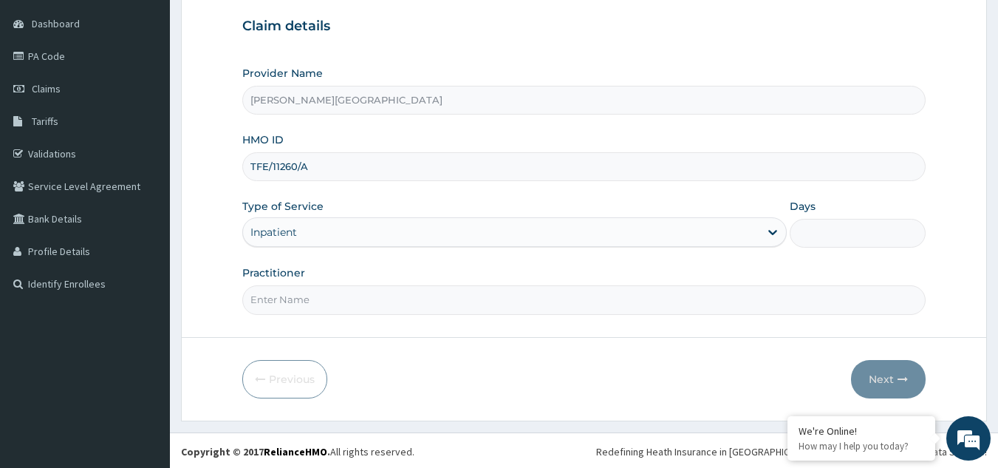
scroll to position [140, 0]
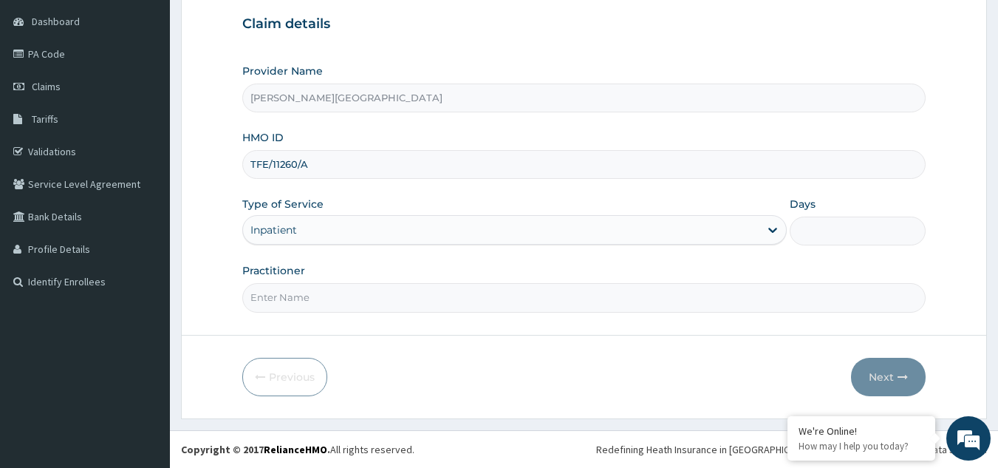
click at [339, 299] on input "Practitioner" at bounding box center [584, 297] width 684 height 29
click at [816, 228] on input "Days" at bounding box center [858, 230] width 136 height 29
type input "1"
click at [341, 302] on input "Practitioner" at bounding box center [584, 297] width 684 height 29
type input "BOLA"
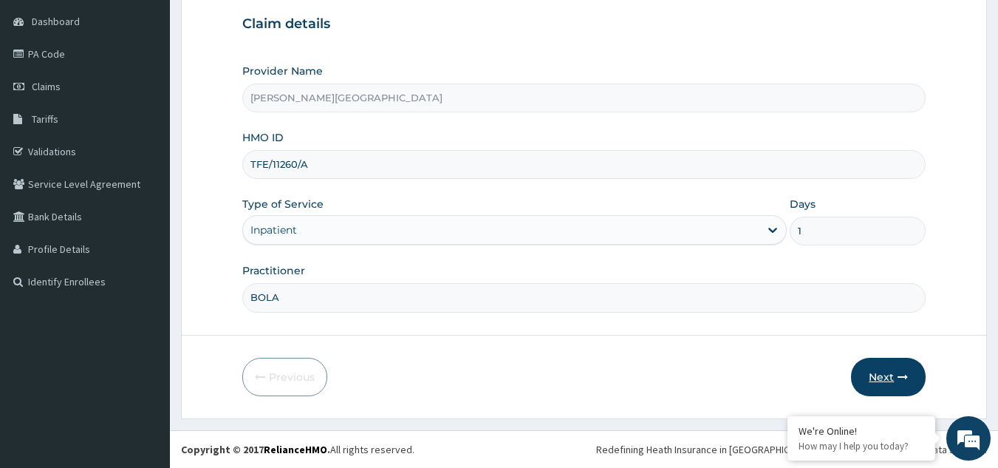
click at [862, 376] on button "Next" at bounding box center [888, 377] width 75 height 38
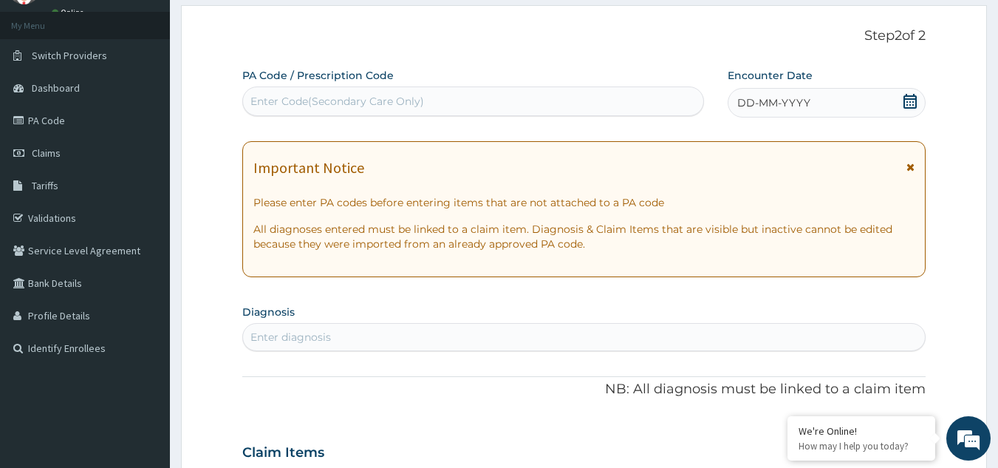
scroll to position [0, 0]
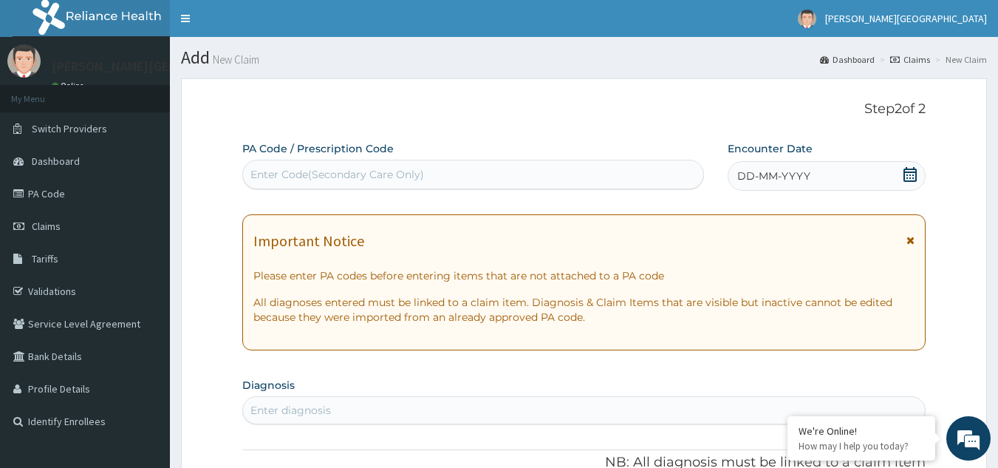
click at [304, 169] on div "Enter Code(Secondary Care Only)" at bounding box center [337, 174] width 174 height 15
drag, startPoint x: 304, startPoint y: 168, endPoint x: 267, endPoint y: 169, distance: 37.7
click at [267, 169] on div "Enter Code(Secondary Care Only)" at bounding box center [337, 174] width 174 height 15
drag, startPoint x: 344, startPoint y: 171, endPoint x: 52, endPoint y: 195, distance: 292.8
click at [52, 195] on link "PA Code" at bounding box center [85, 193] width 170 height 33
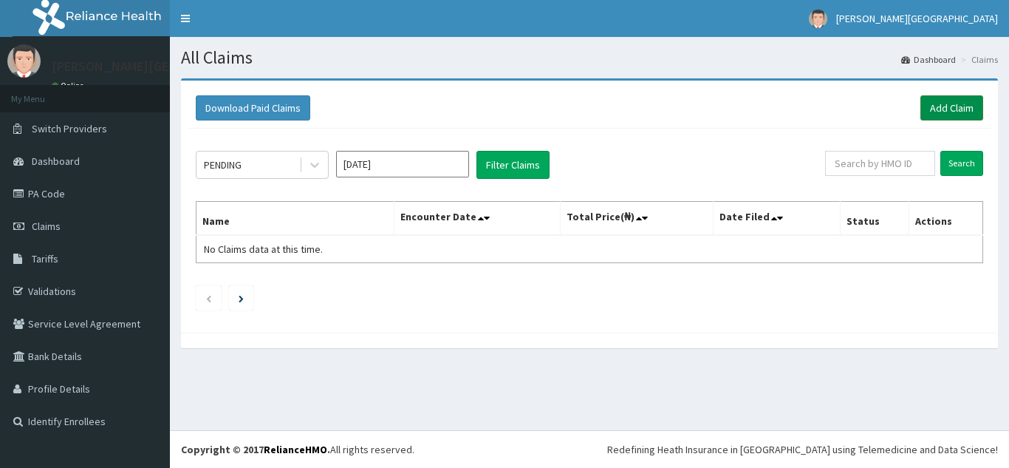
click at [956, 111] on link "Add Claim" at bounding box center [952, 107] width 63 height 25
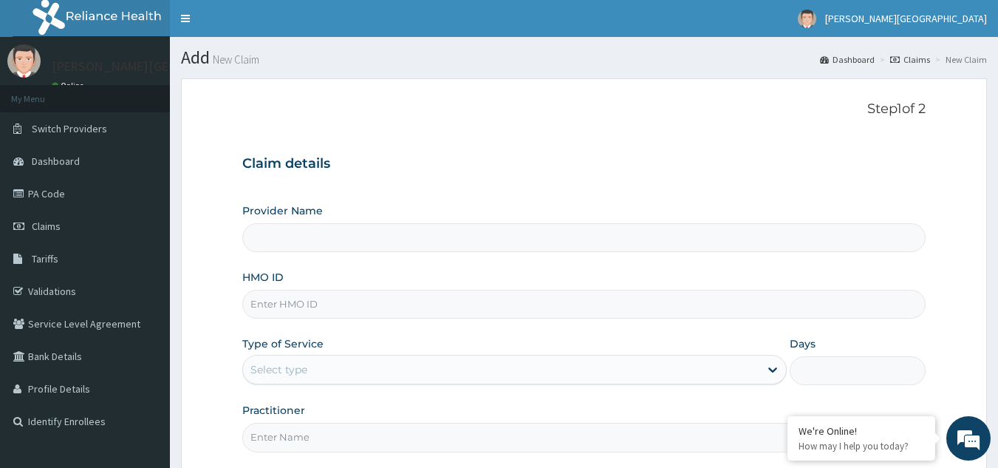
type input "[PERSON_NAME][GEOGRAPHIC_DATA]"
click at [335, 304] on input "HMO ID" at bounding box center [584, 304] width 684 height 29
type input "TFE/11260/A"
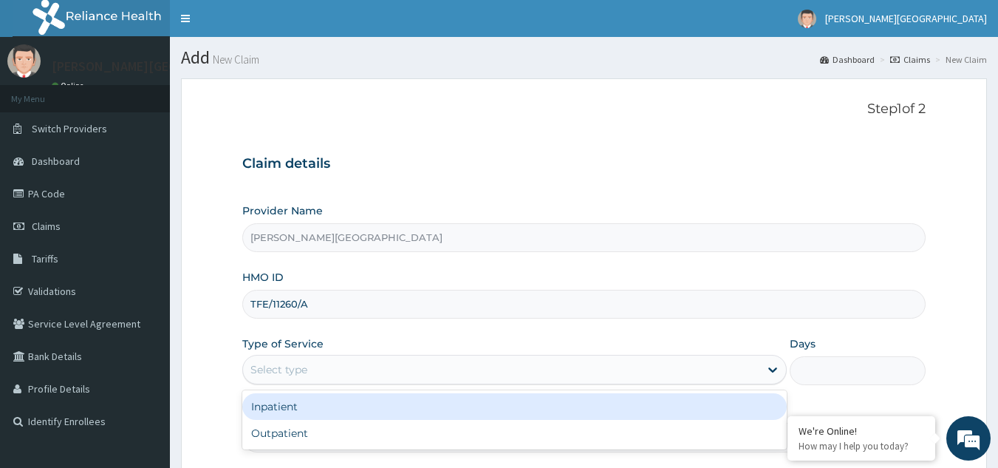
click at [374, 369] on div "Select type" at bounding box center [501, 370] width 516 height 24
click at [348, 412] on div "Inpatient" at bounding box center [514, 406] width 545 height 27
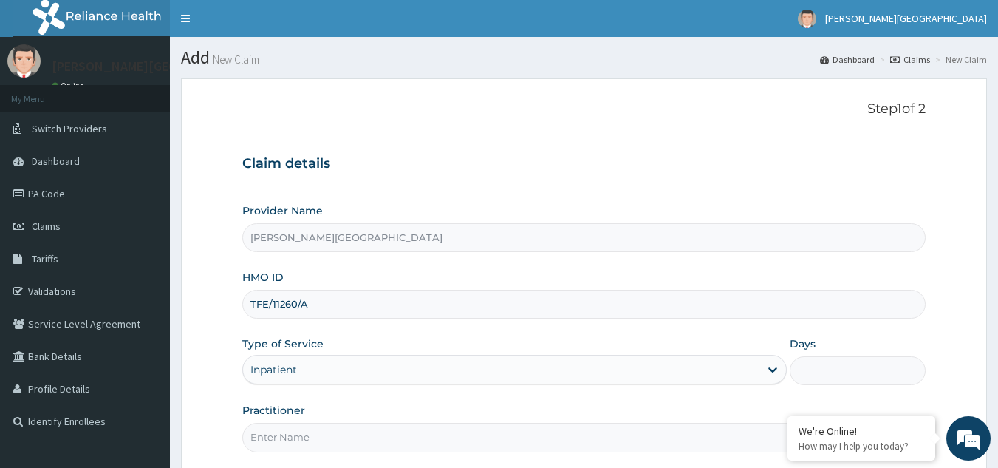
click at [833, 370] on input "Days" at bounding box center [858, 370] width 136 height 29
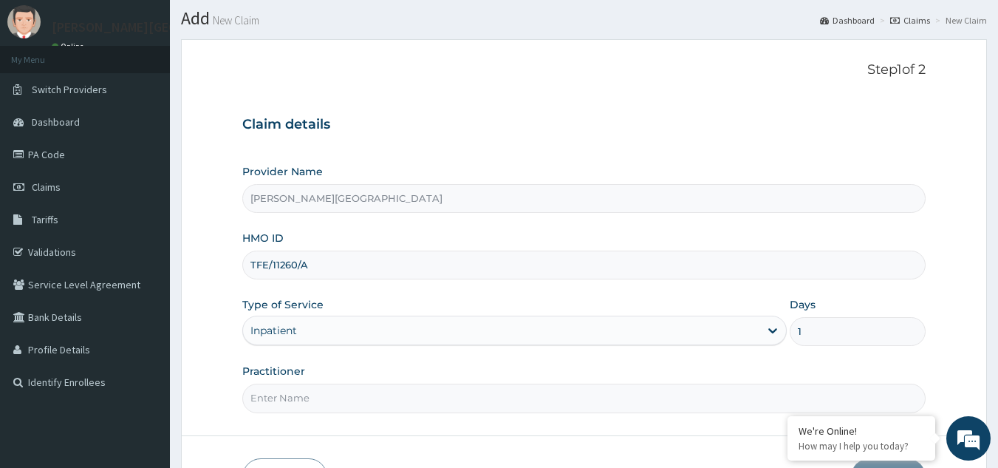
scroll to position [140, 0]
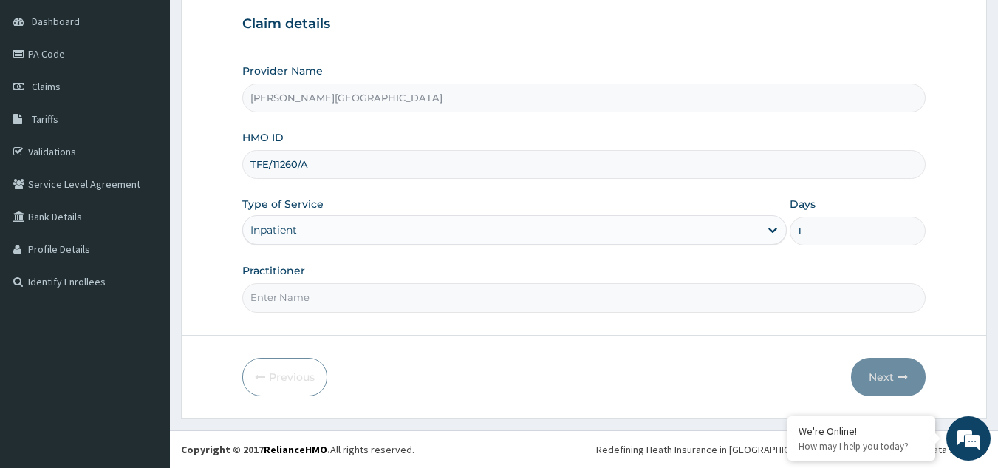
type input "1"
click at [510, 301] on input "Practitioner" at bounding box center [584, 297] width 684 height 29
type input "BOLA"
click at [873, 375] on button "Next" at bounding box center [888, 377] width 75 height 38
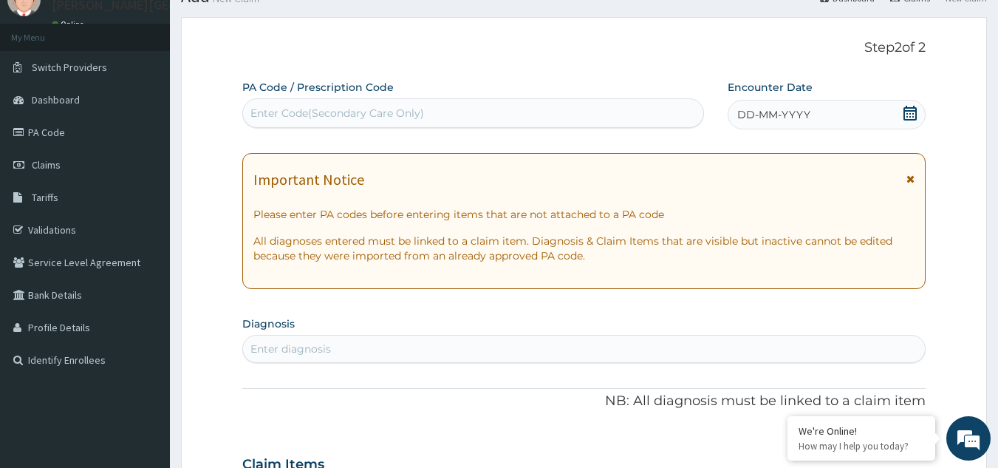
scroll to position [0, 0]
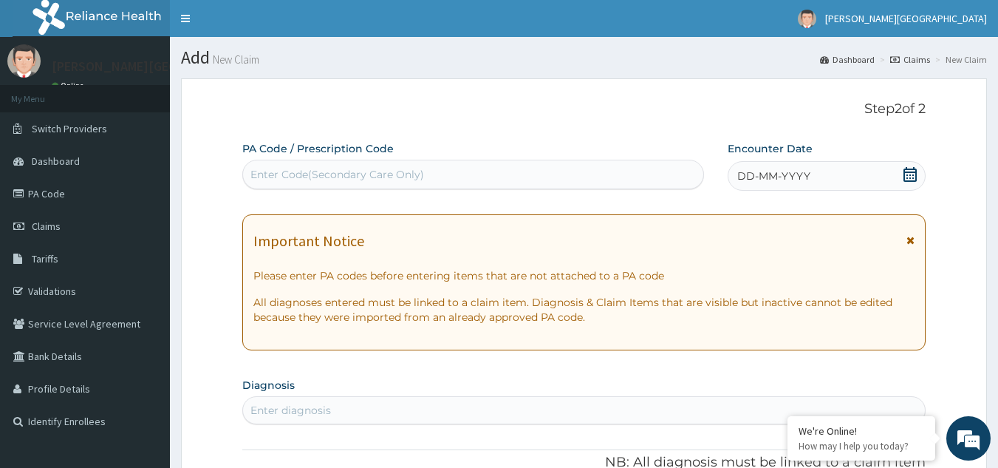
click at [443, 174] on div "Enter Code(Secondary Care Only)" at bounding box center [473, 175] width 461 height 24
click at [801, 169] on span "DD-MM-YYYY" at bounding box center [773, 175] width 73 height 15
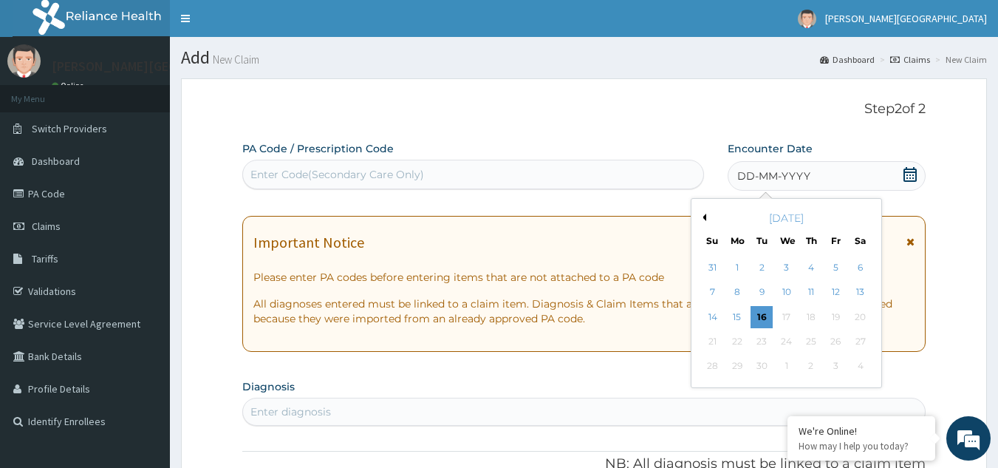
click at [703, 215] on button "Previous Month" at bounding box center [702, 217] width 7 height 7
click at [704, 215] on button "Previous Month" at bounding box center [702, 217] width 7 height 7
click at [862, 343] on div "26" at bounding box center [861, 341] width 22 height 22
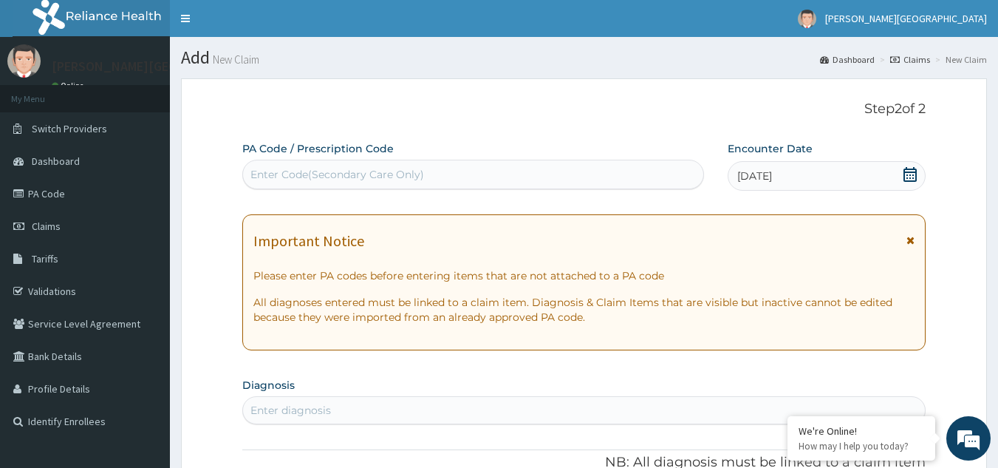
click at [528, 171] on div "Enter Code(Secondary Care Only)" at bounding box center [473, 175] width 461 height 24
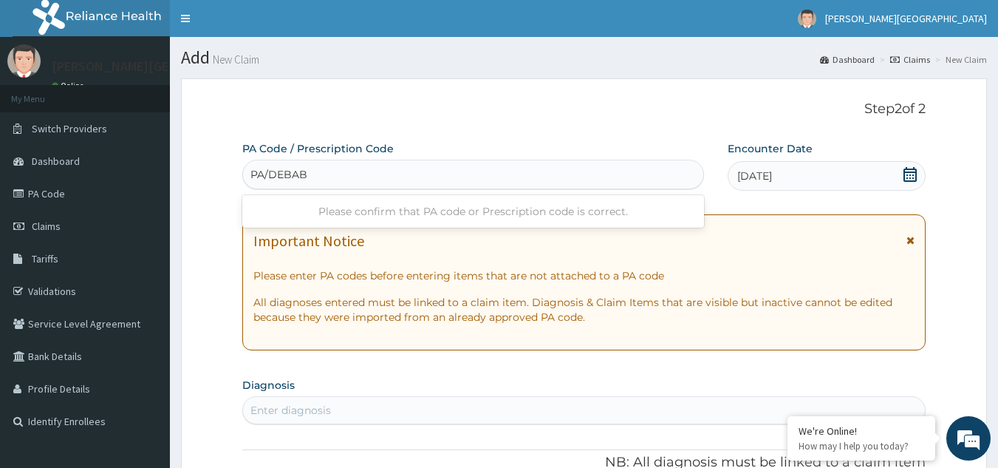
type input "PA/DEBABE"
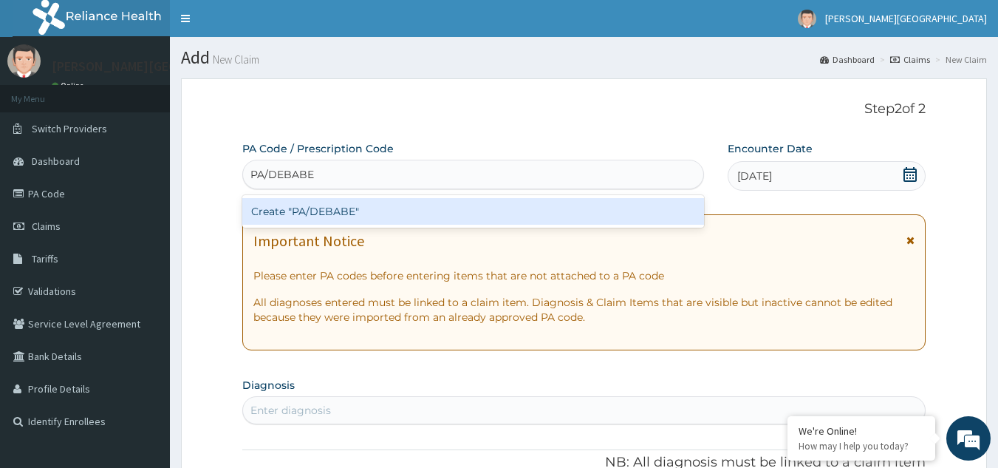
click at [422, 214] on div "Create "PA/DEBABE"" at bounding box center [473, 211] width 463 height 27
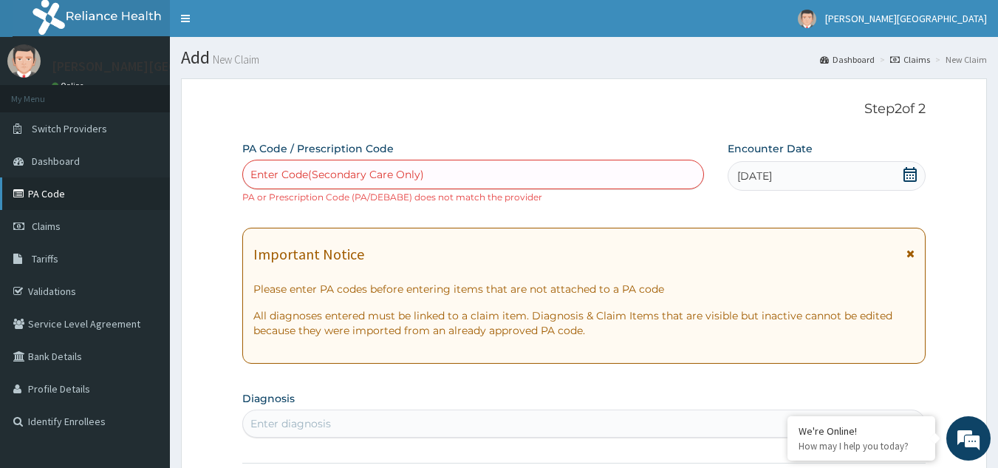
click at [55, 196] on link "PA Code" at bounding box center [85, 193] width 170 height 33
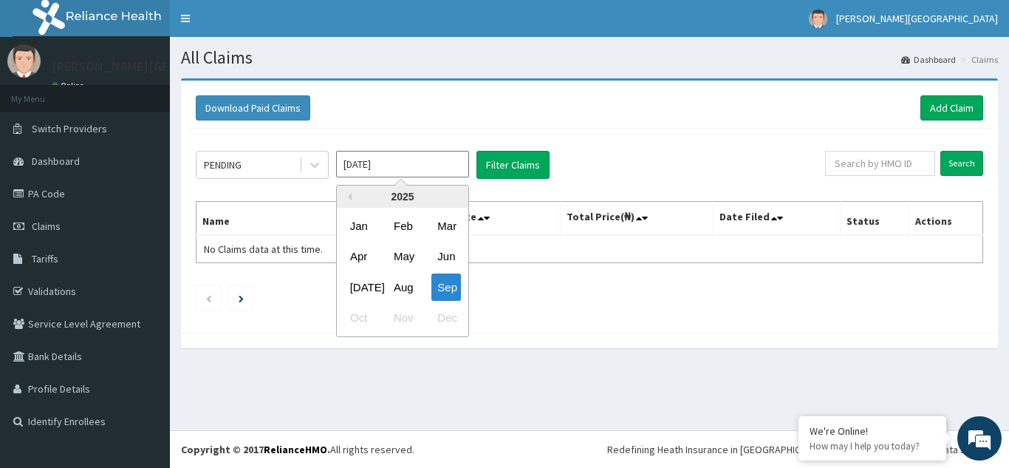
click at [403, 167] on input "[DATE]" at bounding box center [402, 164] width 133 height 27
click at [404, 290] on div "Aug" at bounding box center [403, 286] width 30 height 27
type input "[DATE]"
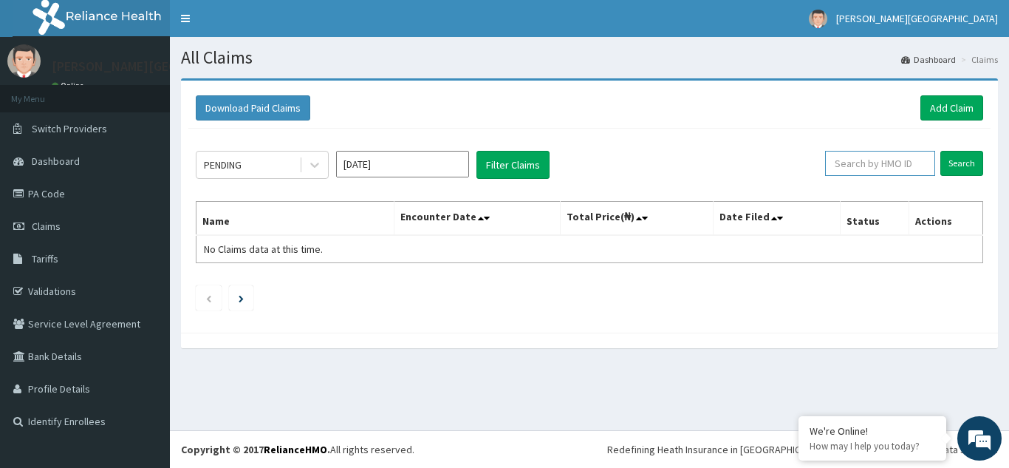
click at [849, 163] on input "text" at bounding box center [880, 163] width 110 height 25
type input "LXC/10028/A"
click at [967, 164] on input "Search" at bounding box center [962, 163] width 43 height 25
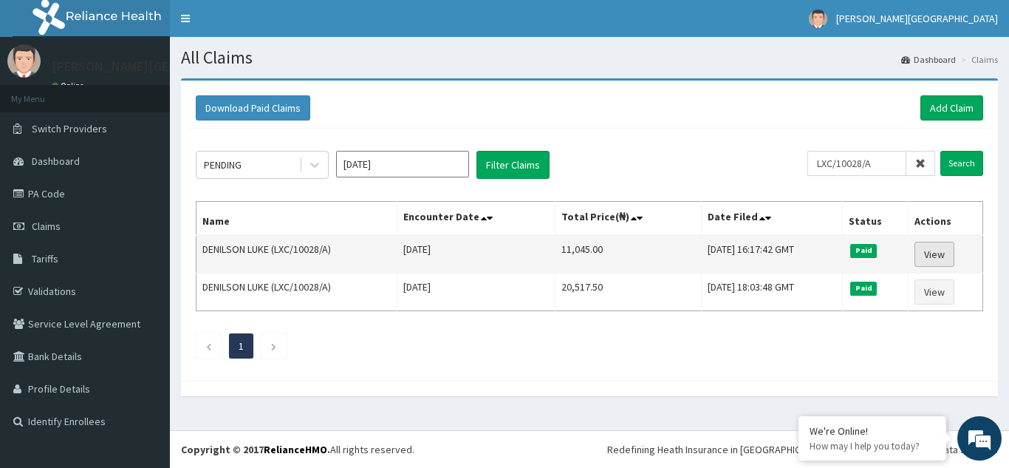
click at [937, 258] on link "View" at bounding box center [935, 254] width 40 height 25
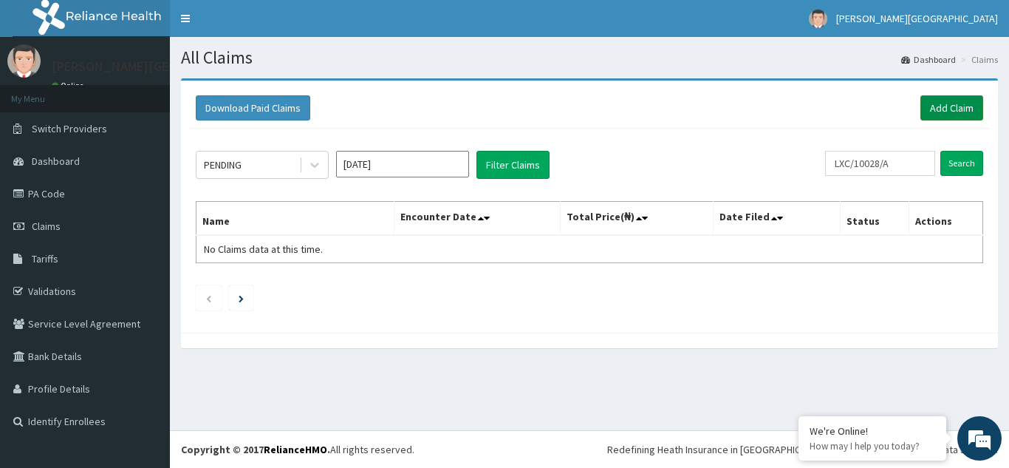
click at [970, 107] on link "Add Claim" at bounding box center [952, 107] width 63 height 25
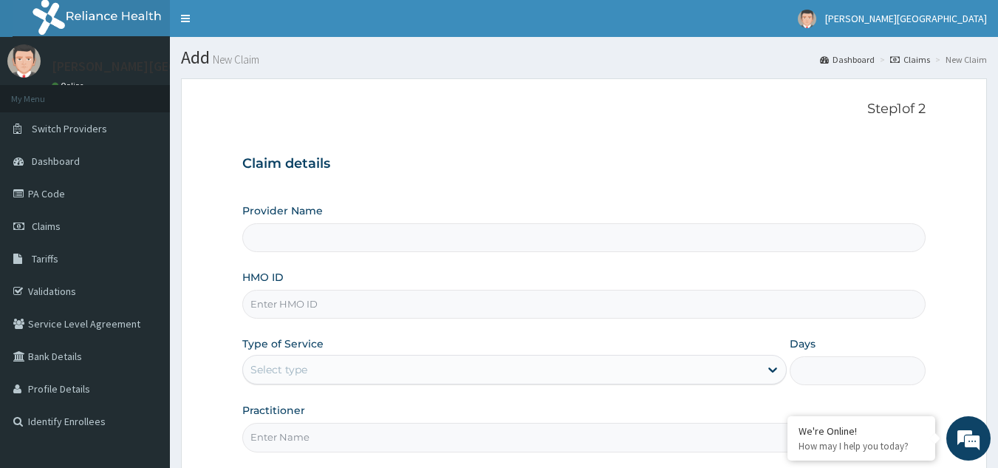
type input "[PERSON_NAME][GEOGRAPHIC_DATA]"
click at [500, 301] on input "HMO ID" at bounding box center [584, 304] width 684 height 29
type input "LXC/10028/A"
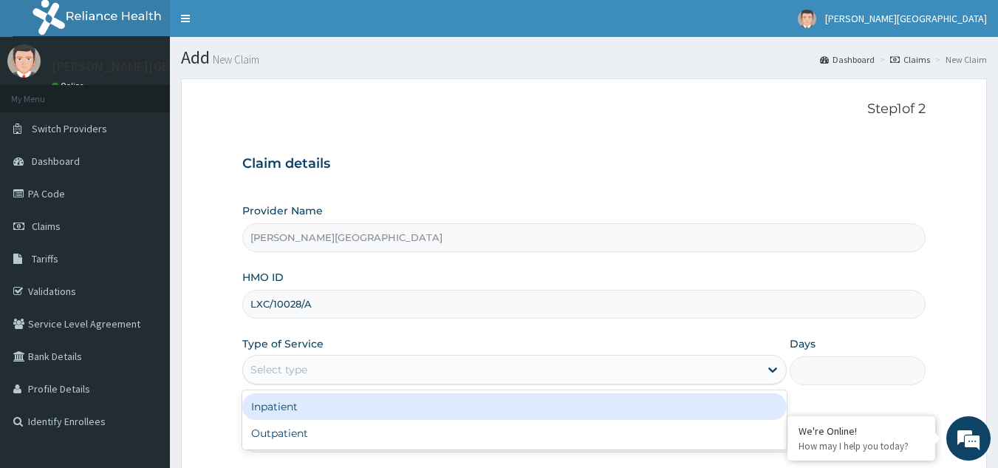
click at [440, 372] on div "Select type" at bounding box center [501, 370] width 516 height 24
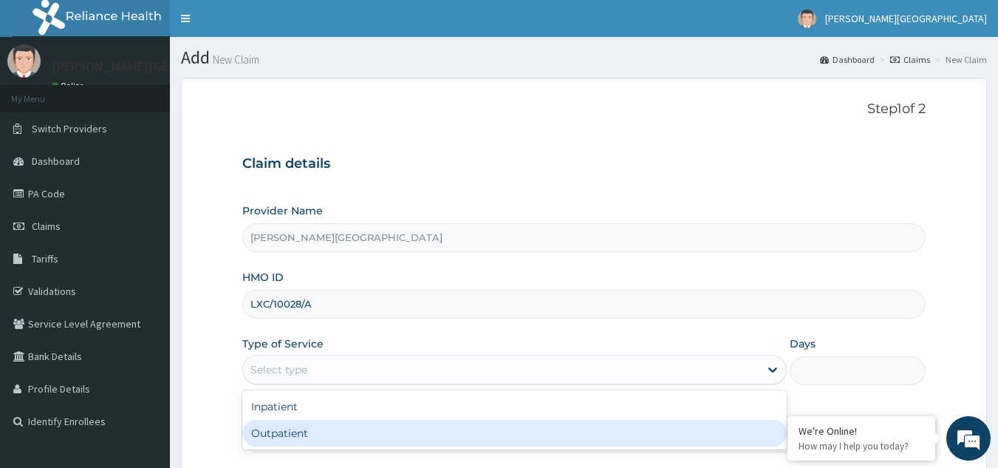
click at [375, 435] on div "Outpatient" at bounding box center [514, 433] width 545 height 27
type input "1"
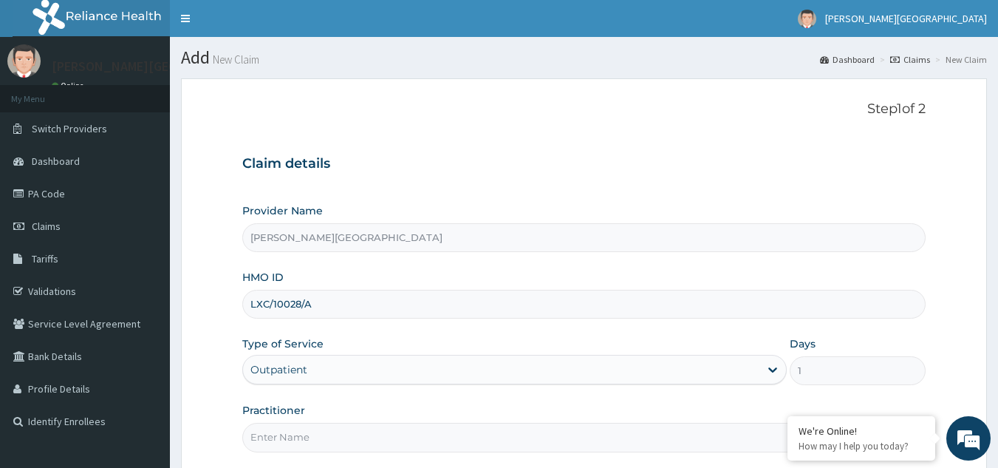
scroll to position [140, 0]
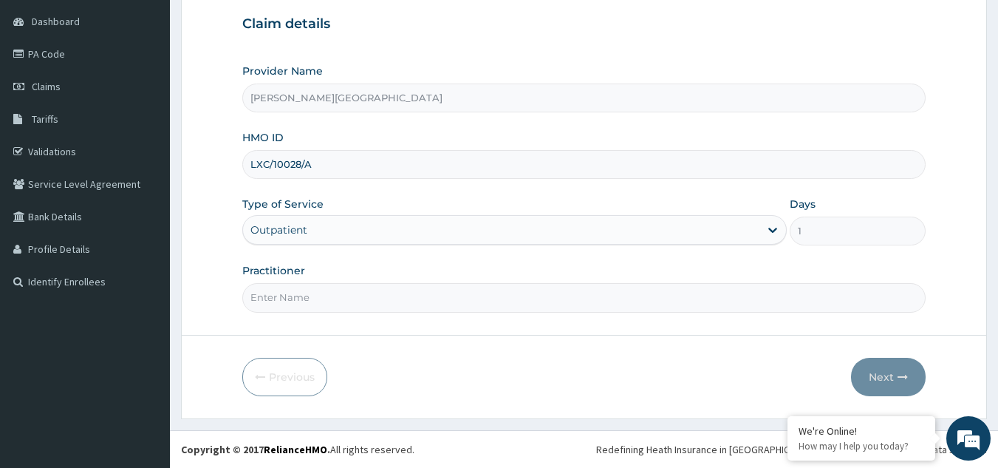
click at [425, 297] on input "Practitioner" at bounding box center [584, 297] width 684 height 29
type input "ADEKOLA"
click at [873, 372] on button "Next" at bounding box center [888, 377] width 75 height 38
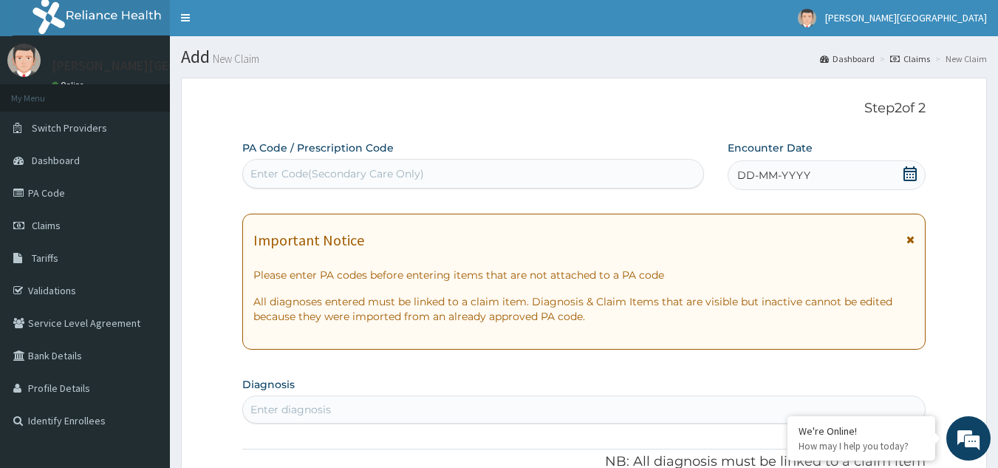
scroll to position [0, 0]
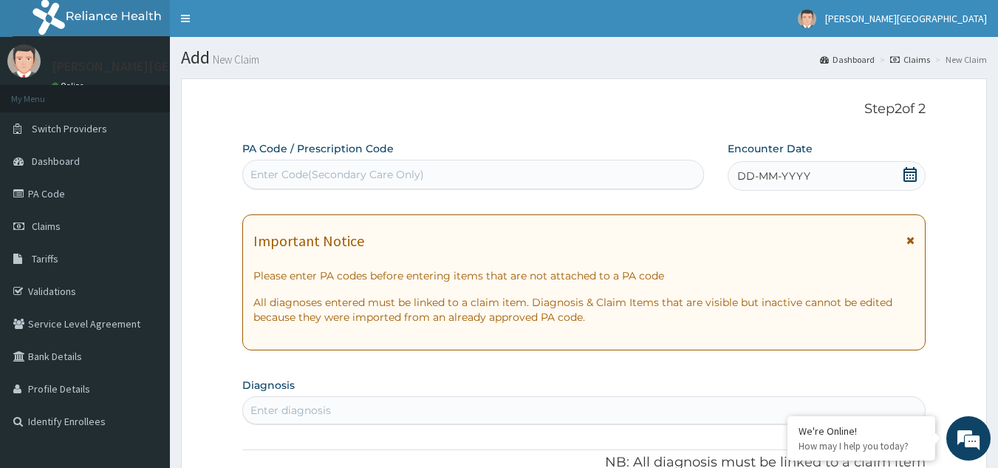
click at [799, 174] on span "DD-MM-YYYY" at bounding box center [773, 175] width 73 height 15
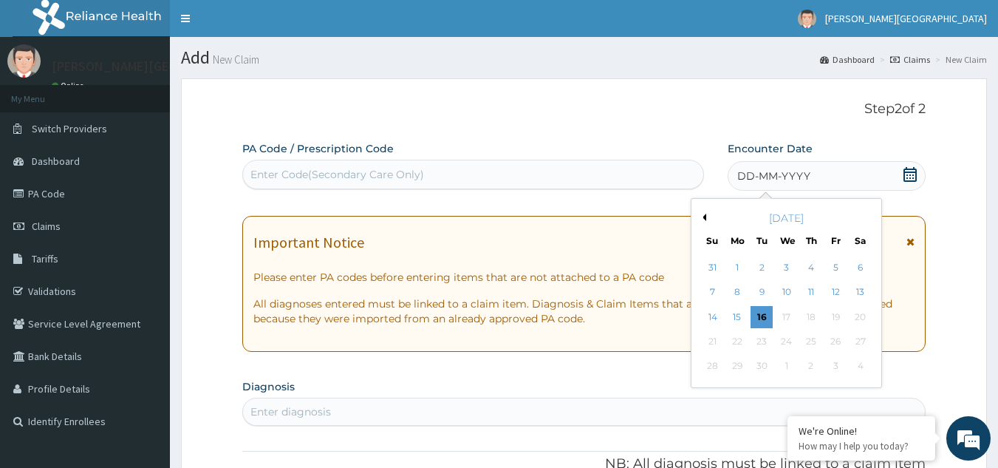
click at [702, 216] on button "Previous Month" at bounding box center [702, 217] width 7 height 7
click at [740, 365] on div "28" at bounding box center [737, 366] width 22 height 22
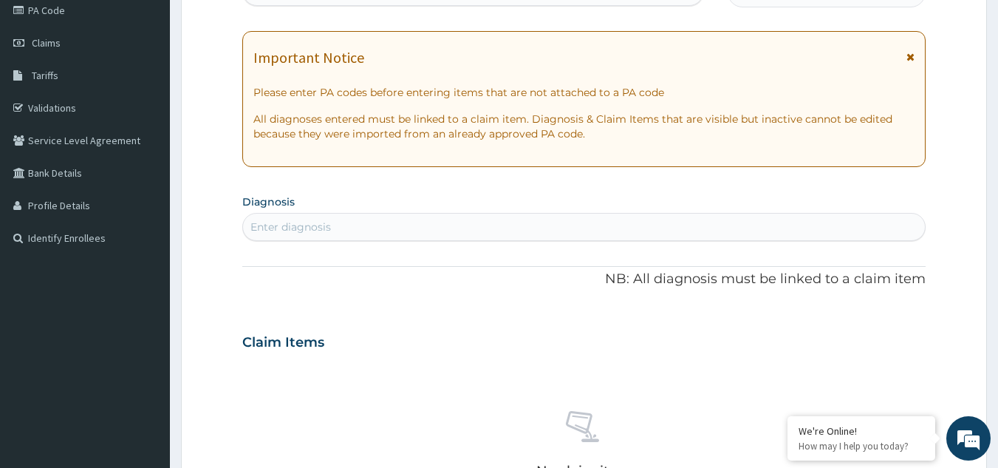
scroll to position [296, 0]
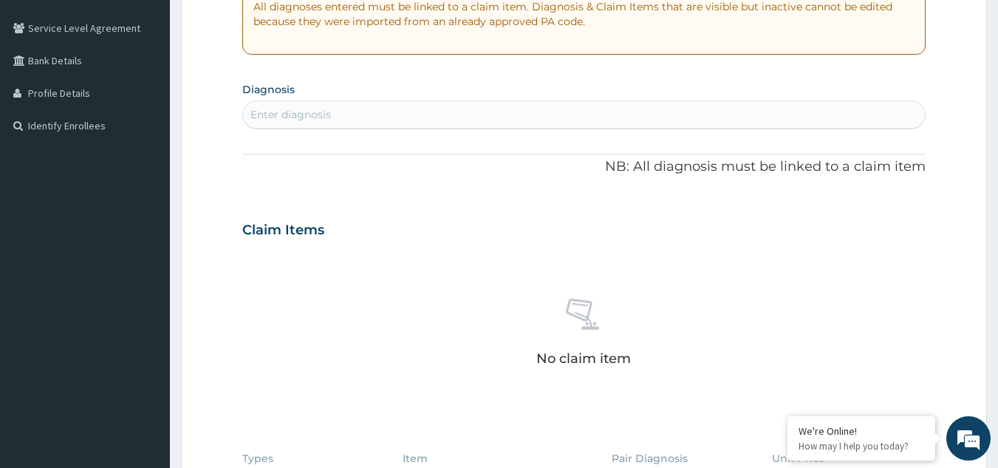
click at [391, 115] on div "Enter diagnosis" at bounding box center [584, 115] width 683 height 24
type input "GERD"
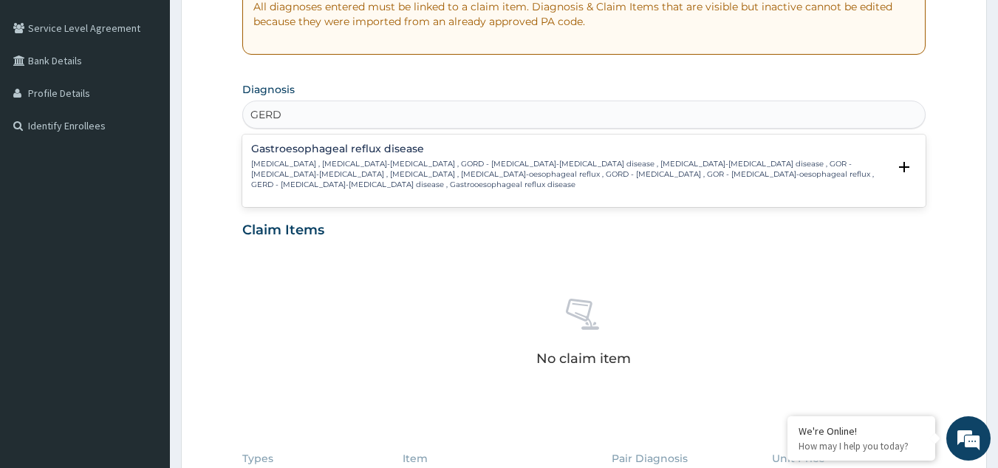
click at [385, 147] on h4 "Gastroesophageal reflux disease" at bounding box center [570, 148] width 638 height 11
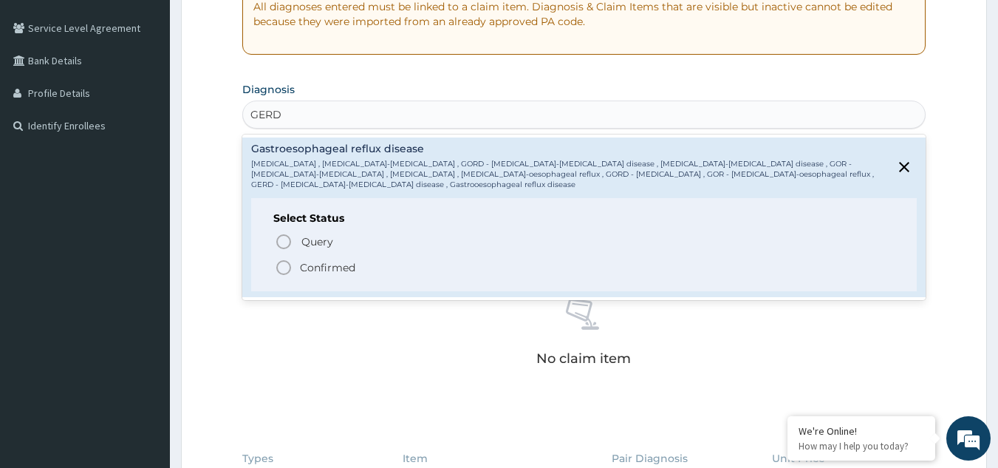
click at [321, 265] on p "Confirmed" at bounding box center [327, 267] width 55 height 15
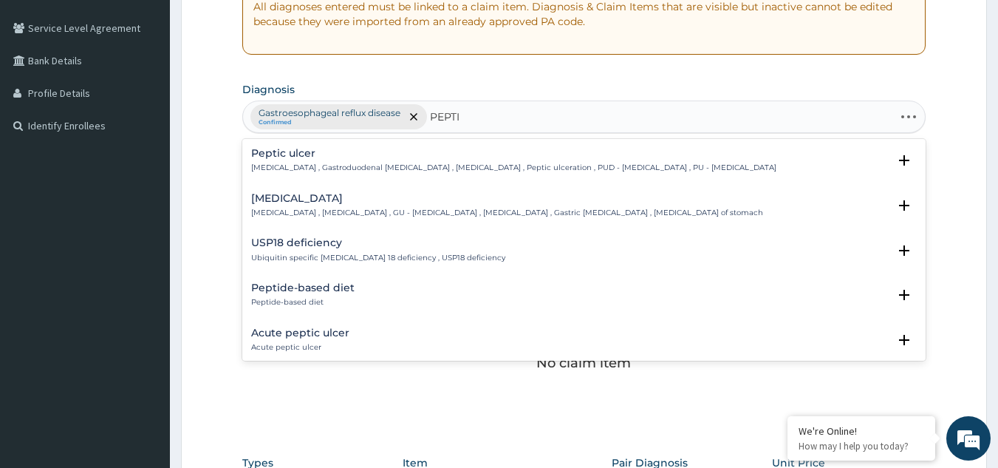
type input "PEPTIC"
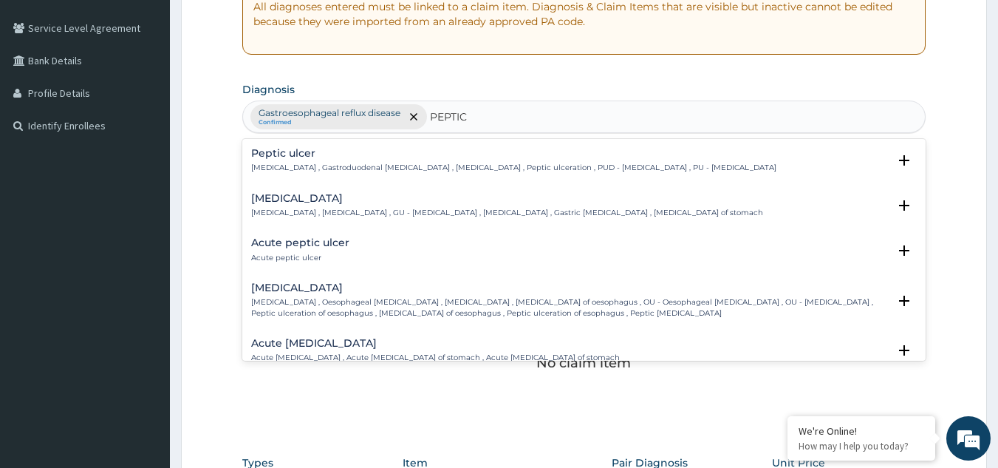
click at [371, 161] on div "Peptic ulcer Peptic ulcer , Gastroduodenal ulcer , Peptic ulcer disease , Pepti…" at bounding box center [513, 161] width 525 height 26
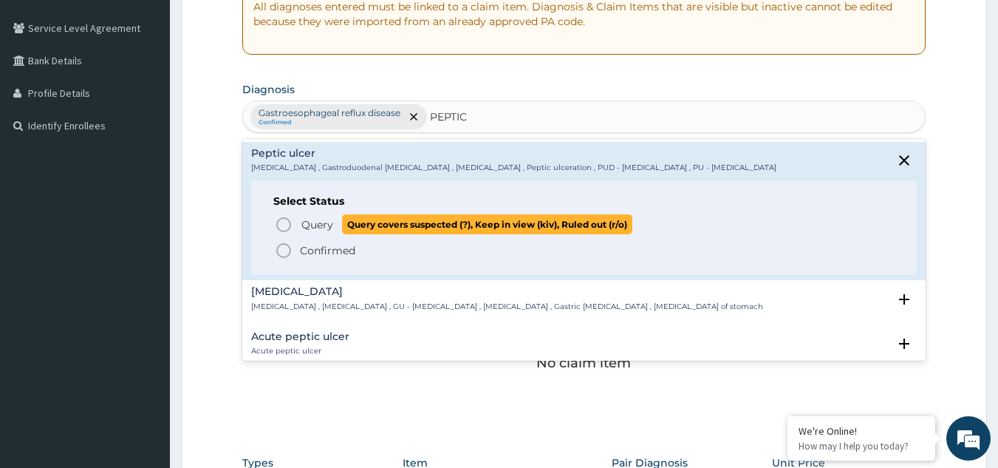
click at [300, 220] on p "Query Query covers suspected (?), Keep in view (kiv), Ruled out (r/o)" at bounding box center [466, 224] width 332 height 20
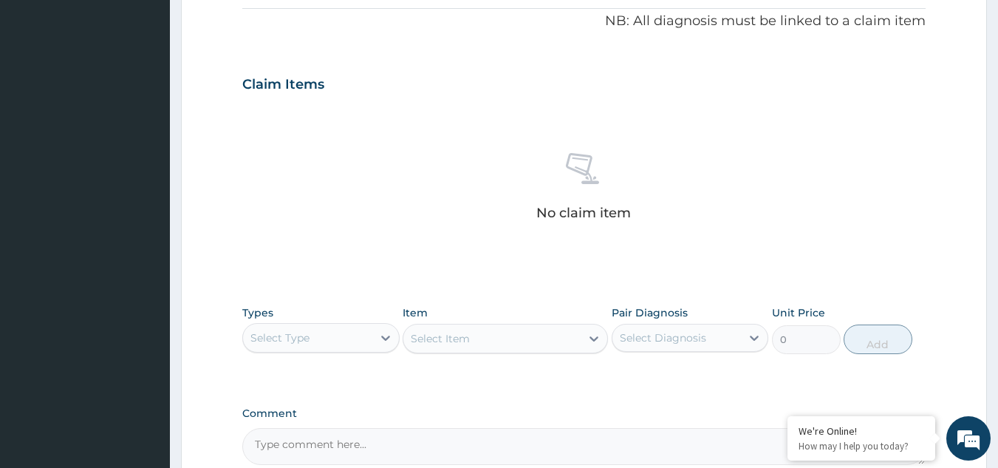
scroll to position [517, 0]
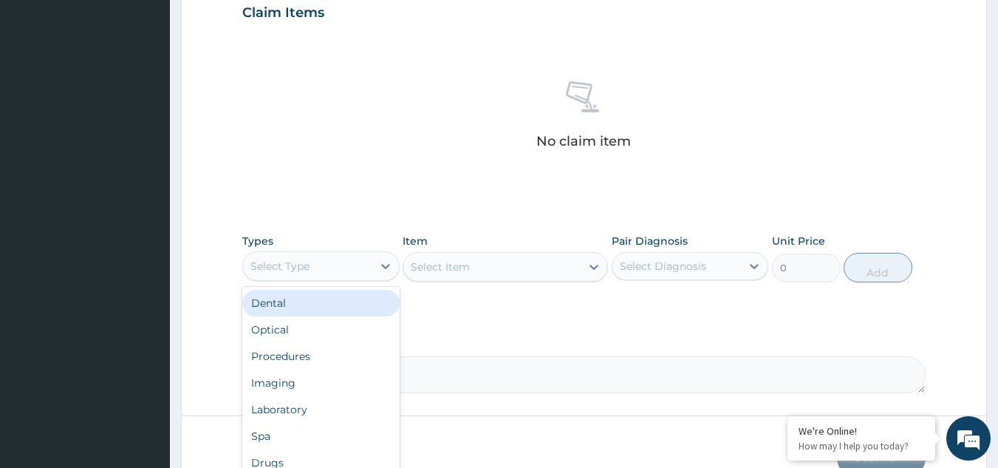
click at [315, 268] on div "Select Type" at bounding box center [307, 266] width 129 height 24
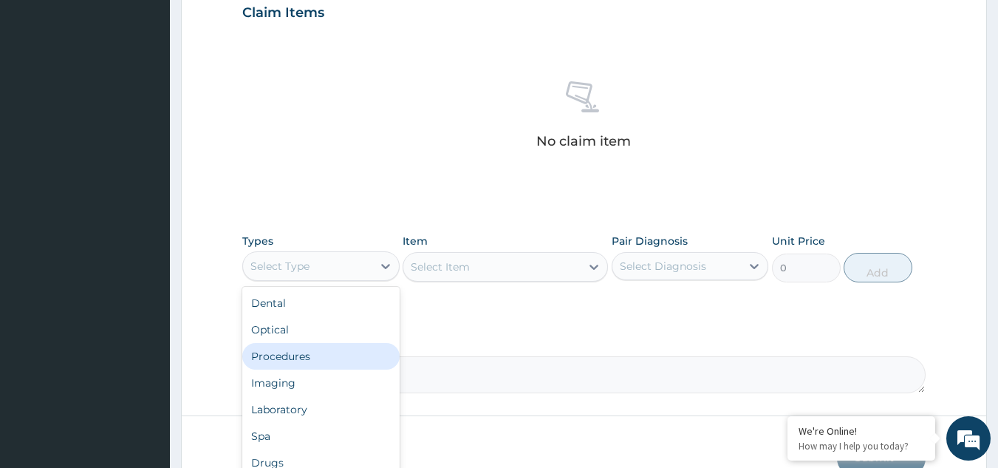
click at [297, 357] on div "Procedures" at bounding box center [320, 356] width 157 height 27
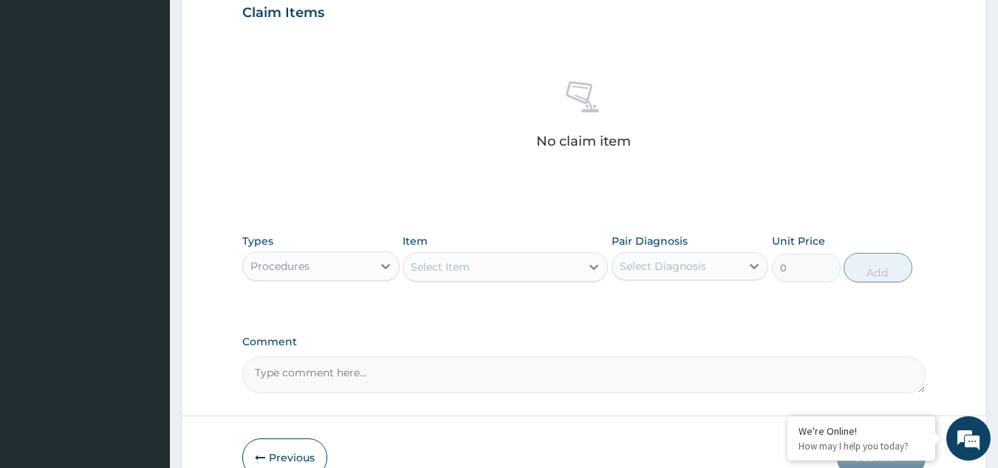
click at [457, 272] on div "Select Item" at bounding box center [440, 266] width 59 height 15
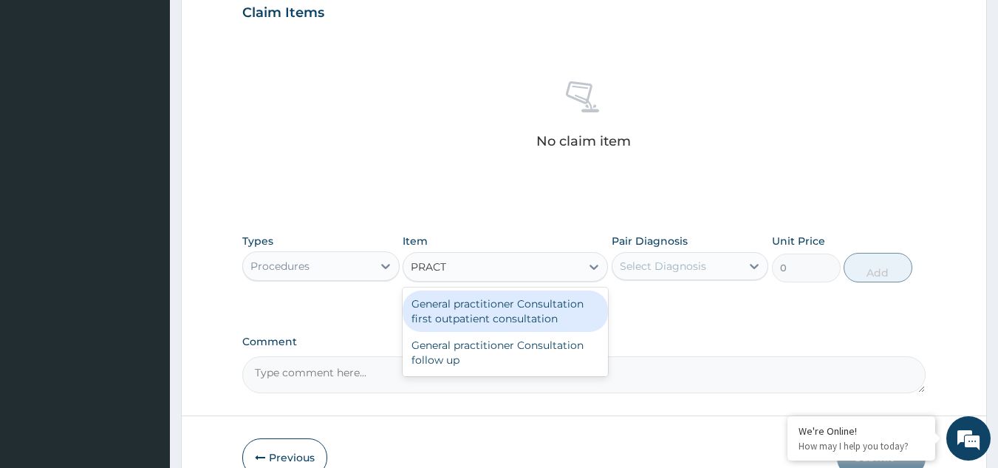
type input "PRACTI"
click at [467, 321] on div "General practitioner Consultation first outpatient consultation" at bounding box center [505, 310] width 205 height 41
type input "2400"
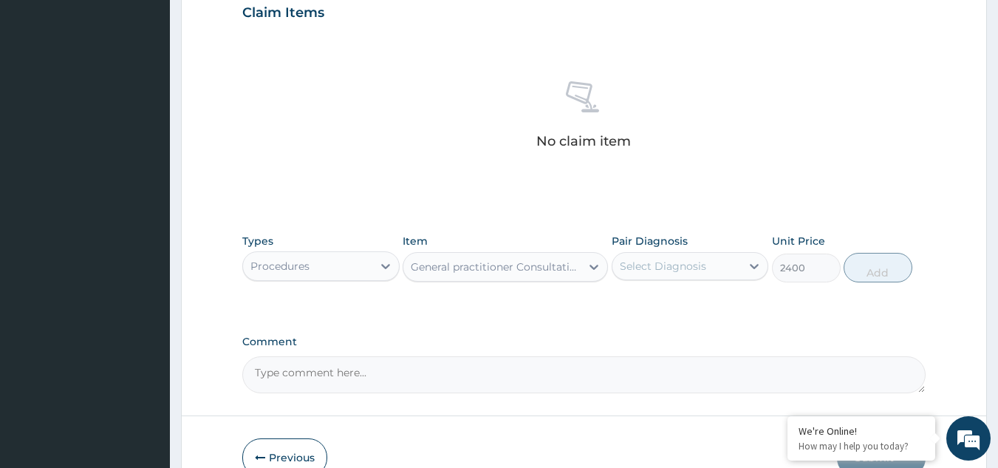
click at [660, 269] on div "Select Diagnosis" at bounding box center [663, 266] width 86 height 15
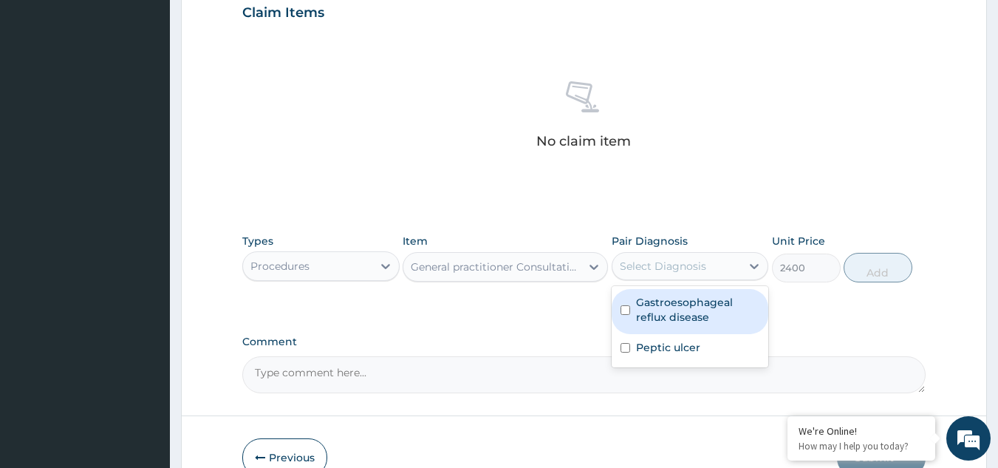
click at [664, 304] on label "Gastroesophageal reflux disease" at bounding box center [698, 310] width 124 height 30
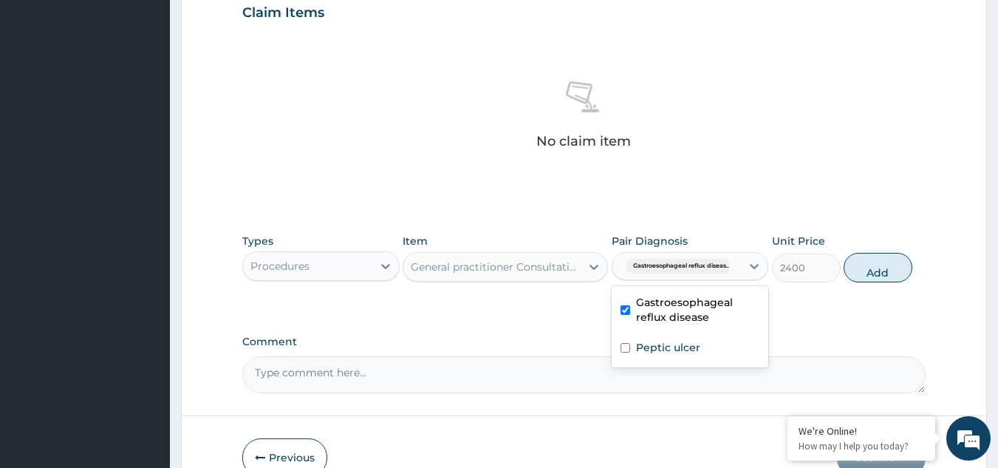
checkbox input "true"
click at [665, 349] on label "Peptic ulcer" at bounding box center [668, 347] width 64 height 15
checkbox input "true"
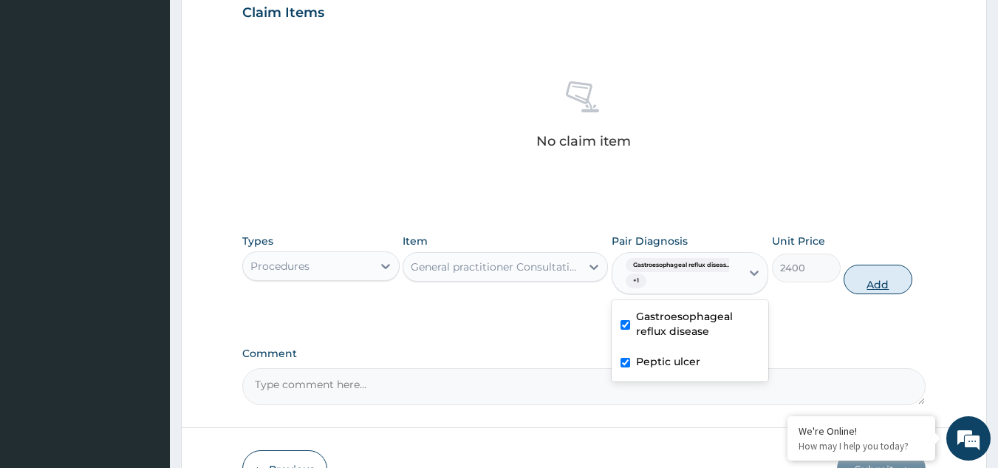
click at [873, 282] on button "Add" at bounding box center [878, 280] width 69 height 30
type input "0"
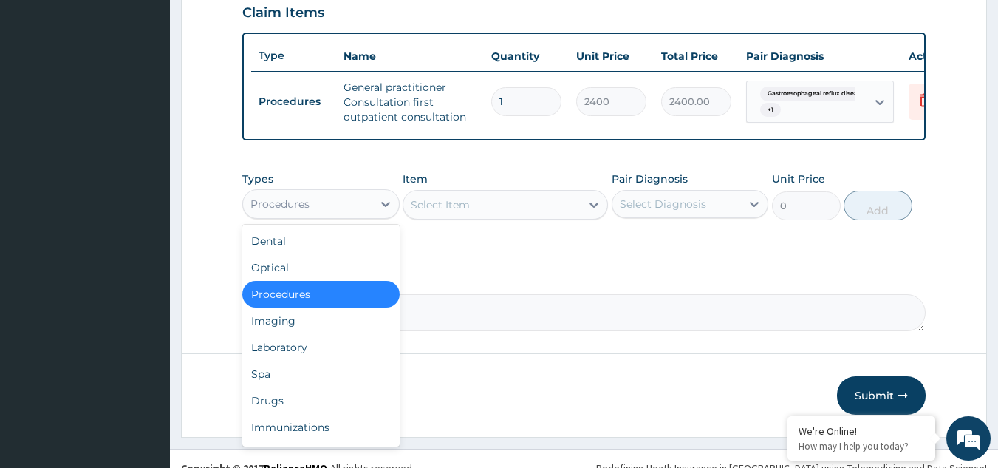
click at [336, 208] on div "Procedures" at bounding box center [307, 204] width 129 height 24
click at [319, 358] on div "Laboratory" at bounding box center [320, 347] width 157 height 27
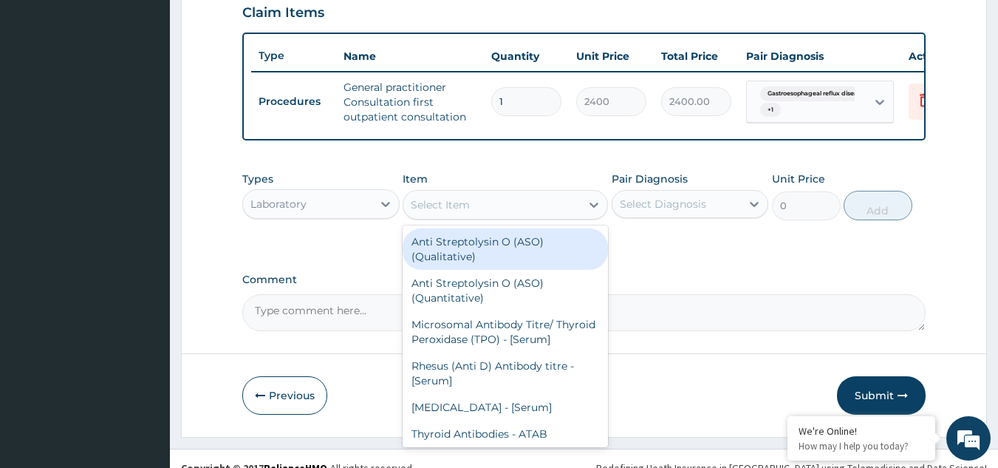
click at [454, 212] on div "Select Item" at bounding box center [440, 204] width 59 height 15
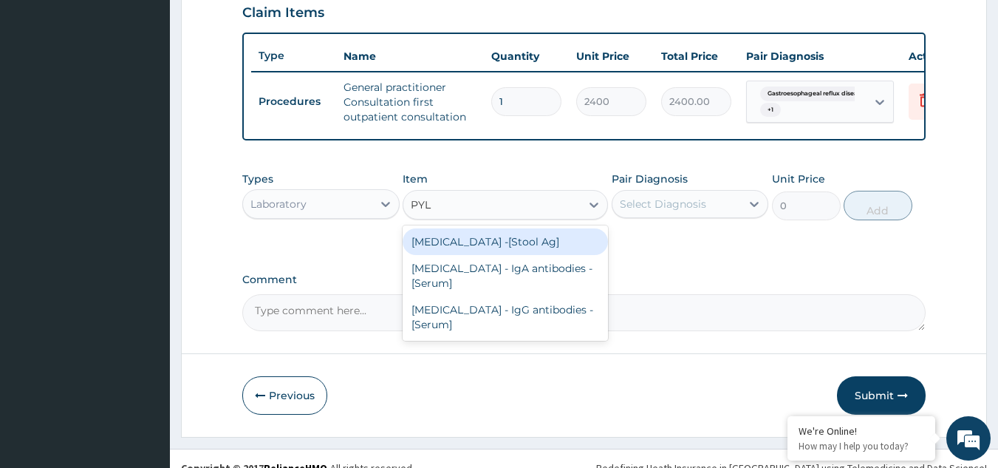
type input "PYLO"
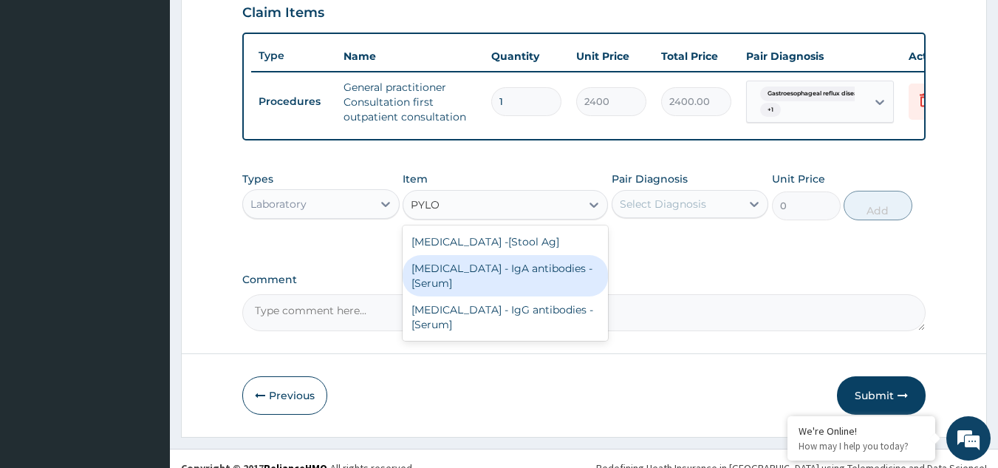
click at [478, 276] on div "Helicobacter Pylori - IgA antibodies - [Serum]" at bounding box center [505, 275] width 205 height 41
type input "5500"
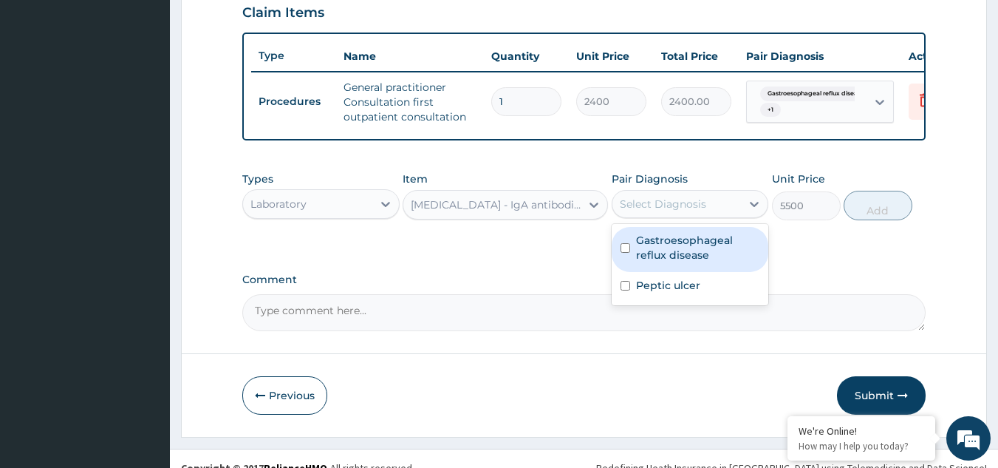
click at [641, 211] on div "Select Diagnosis" at bounding box center [663, 204] width 86 height 15
click at [641, 262] on label "Gastroesophageal reflux disease" at bounding box center [698, 248] width 124 height 30
checkbox input "true"
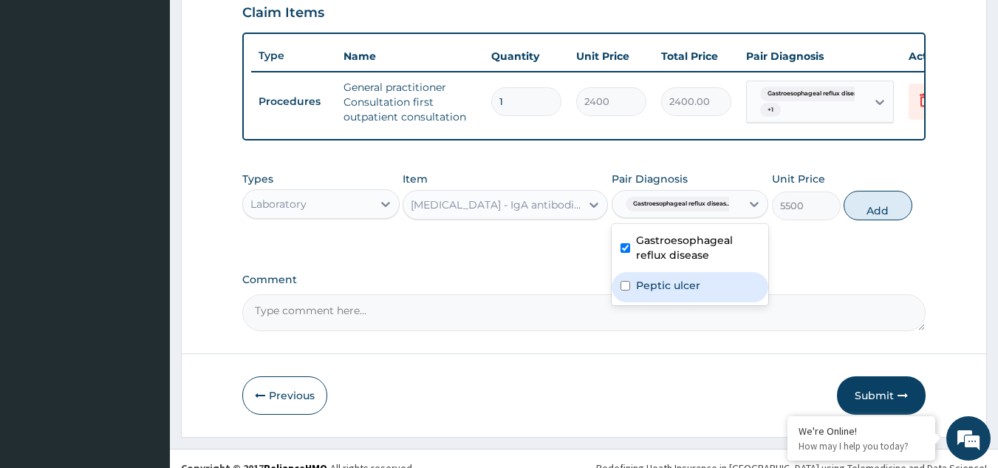
click at [640, 293] on label "Peptic ulcer" at bounding box center [668, 285] width 64 height 15
checkbox input "true"
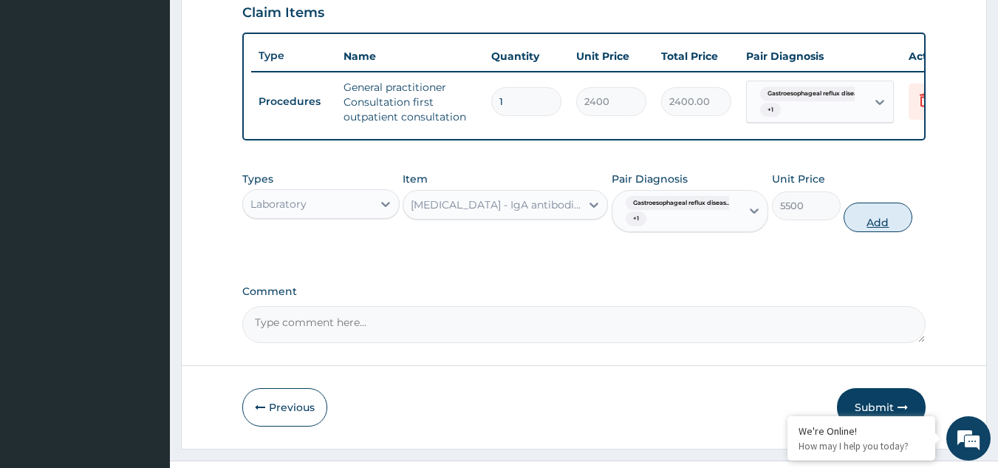
click at [889, 232] on button "Add" at bounding box center [878, 217] width 69 height 30
type input "0"
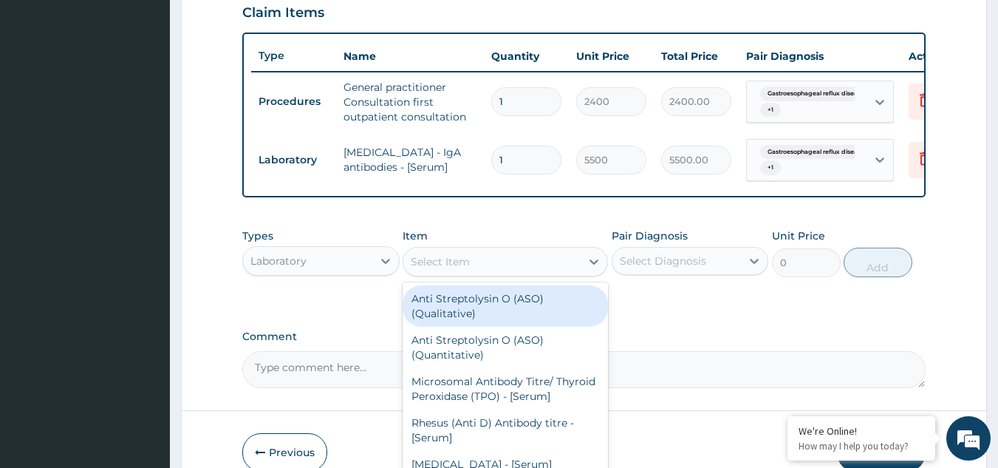
click at [512, 273] on div "Select Item" at bounding box center [491, 262] width 177 height 24
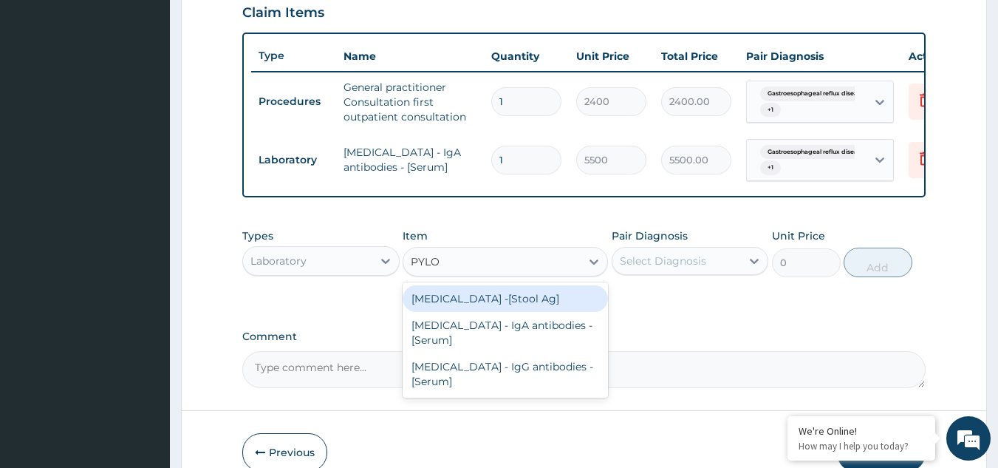
type input "PYLOR"
click at [505, 310] on div "Helicobacter pylori -[Stool Ag]" at bounding box center [505, 298] width 205 height 27
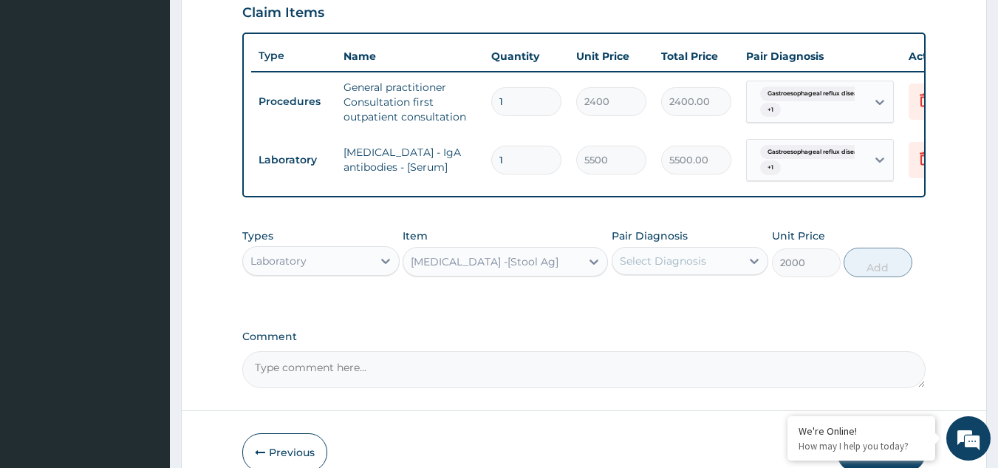
click at [366, 269] on div "Laboratory" at bounding box center [307, 261] width 129 height 24
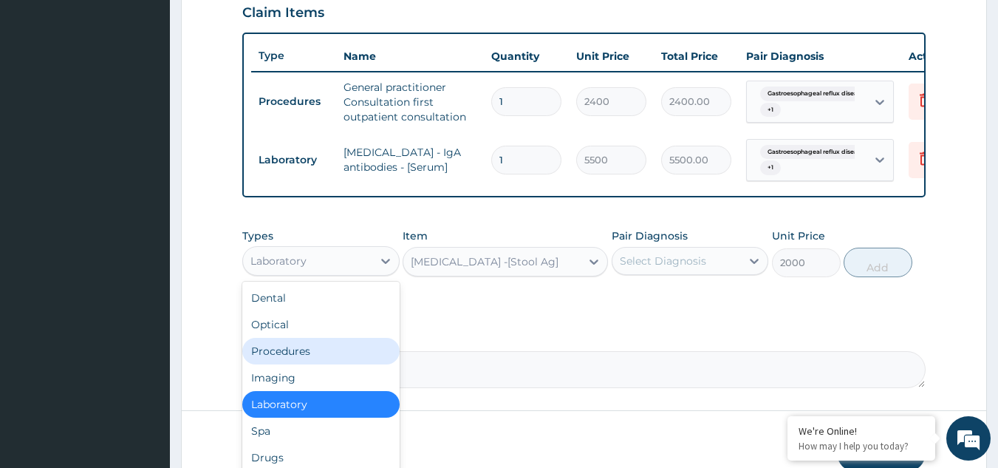
scroll to position [50, 0]
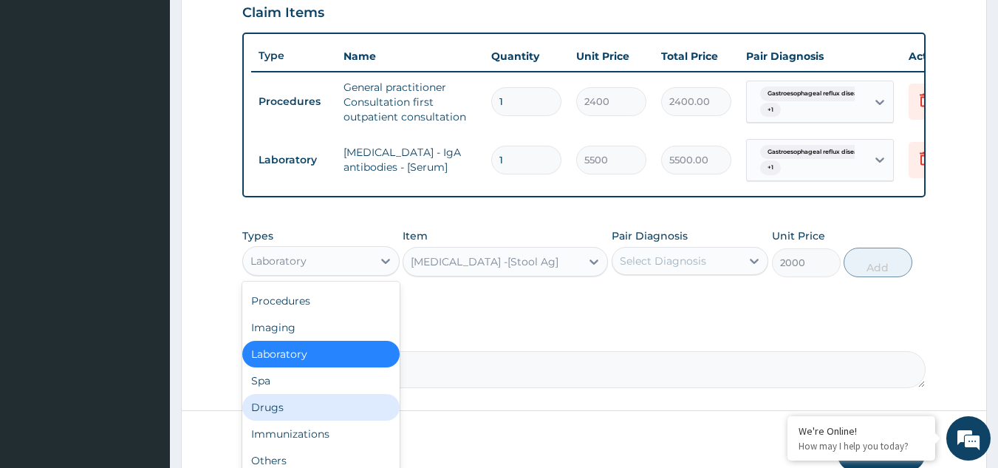
click at [349, 420] on div "Drugs" at bounding box center [320, 407] width 157 height 27
type input "0"
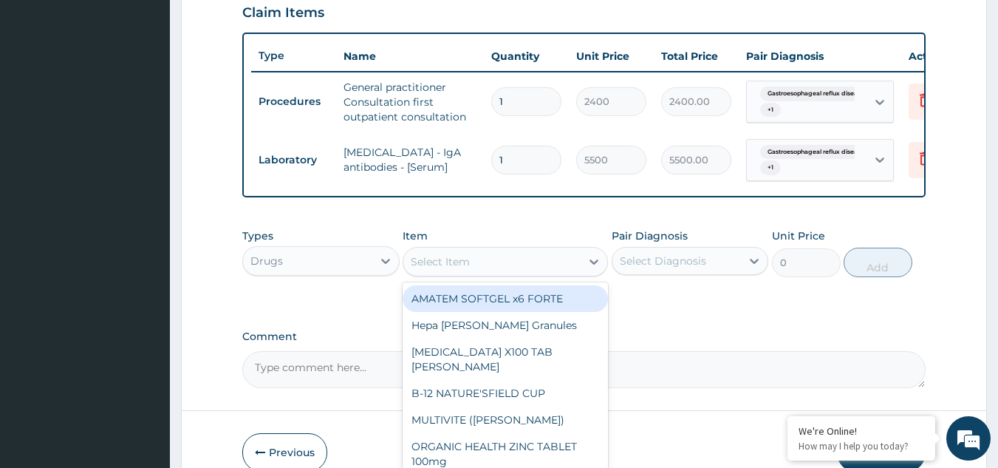
click at [482, 273] on div "Select Item" at bounding box center [491, 262] width 177 height 24
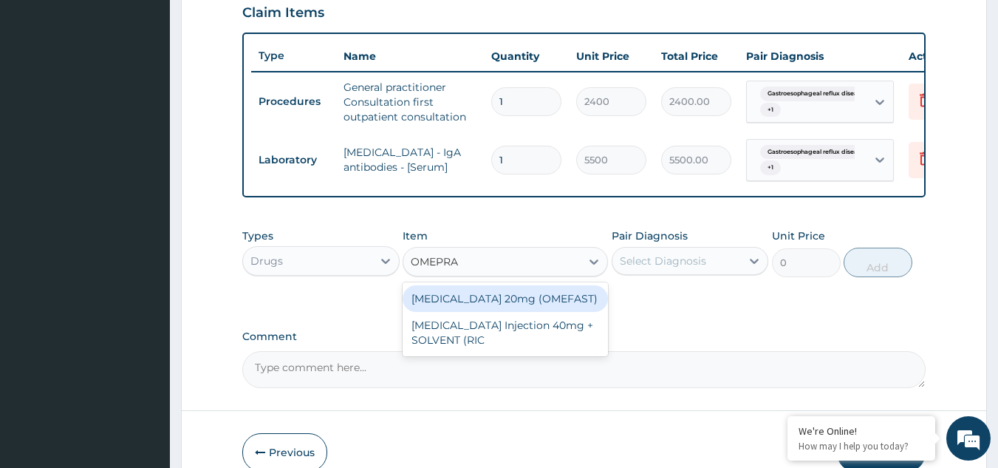
type input "OMEPRAZ"
click at [502, 310] on div "OMEPRAZOLE 20mg (OMEFAST)" at bounding box center [505, 298] width 205 height 27
type input "120"
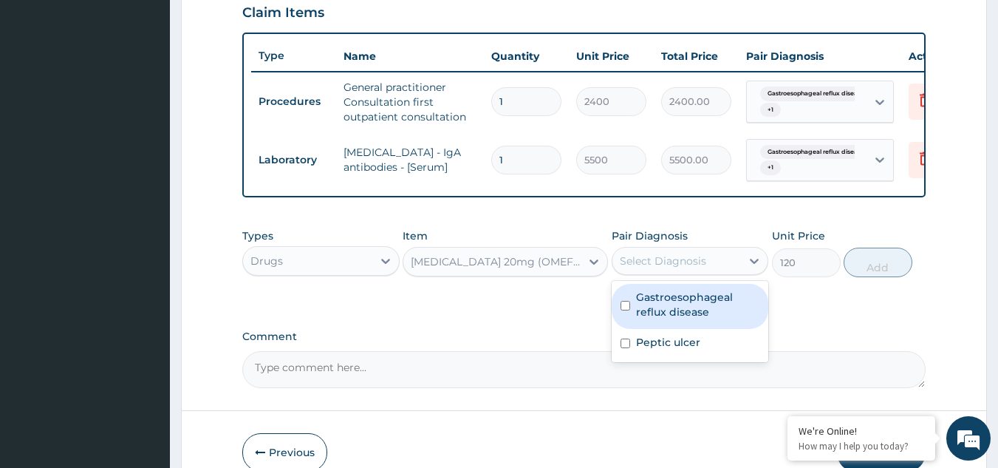
click at [632, 268] on div "Select Diagnosis" at bounding box center [663, 260] width 86 height 15
click at [655, 319] on label "Gastroesophageal reflux disease" at bounding box center [698, 305] width 124 height 30
checkbox input "true"
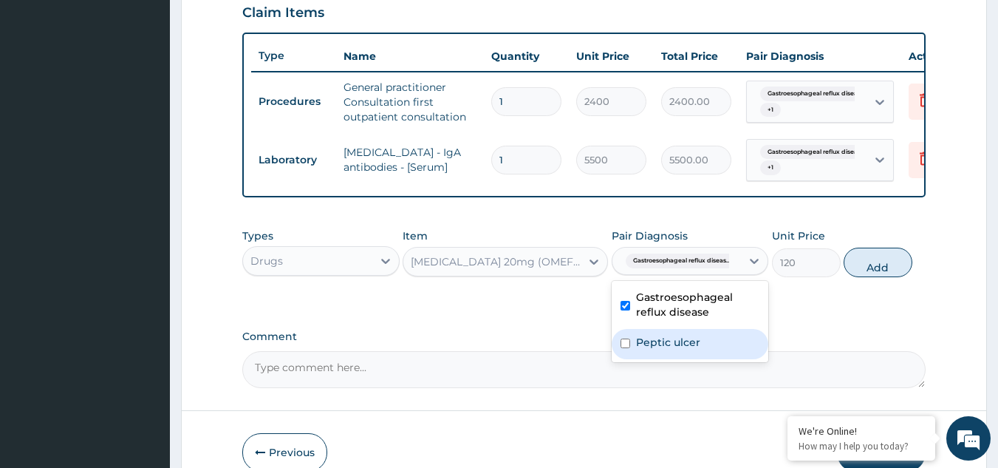
click at [655, 349] on label "Peptic ulcer" at bounding box center [668, 342] width 64 height 15
checkbox input "true"
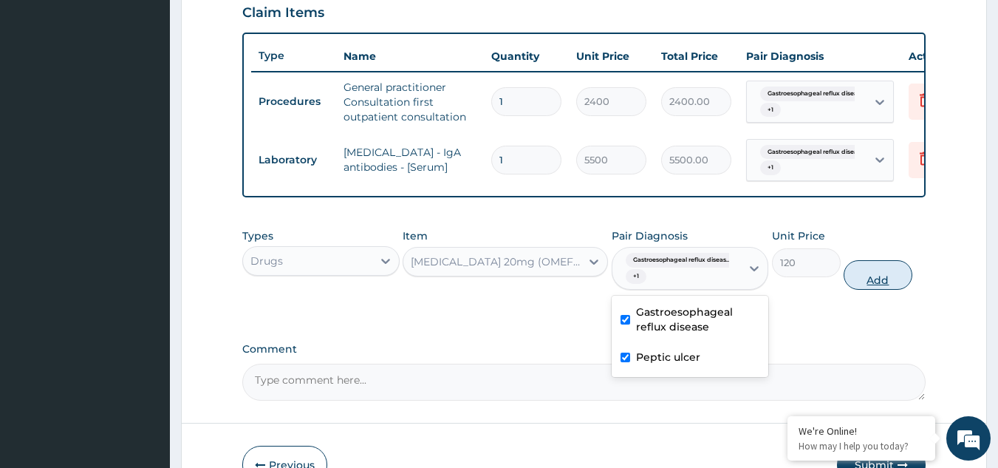
click at [888, 287] on button "Add" at bounding box center [878, 275] width 69 height 30
type input "0"
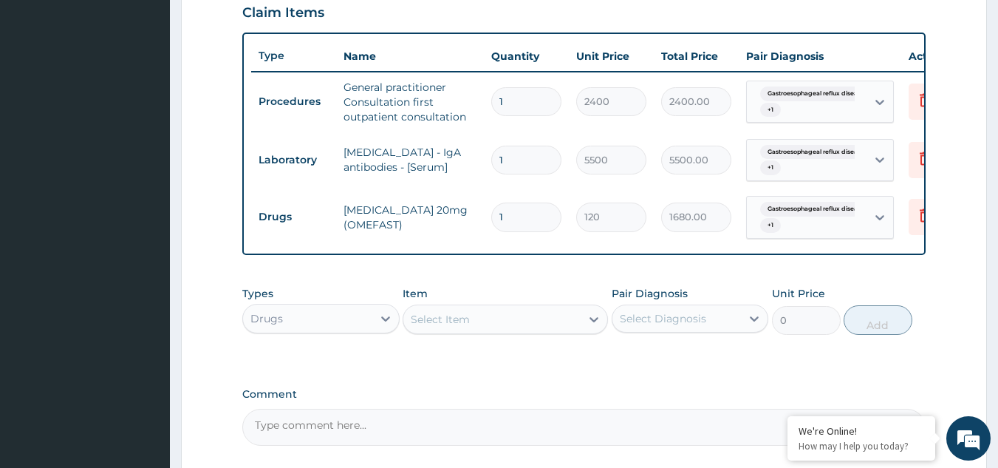
type input "14"
type input "1680.00"
type input "14"
click at [530, 330] on div "Select Item" at bounding box center [491, 319] width 177 height 24
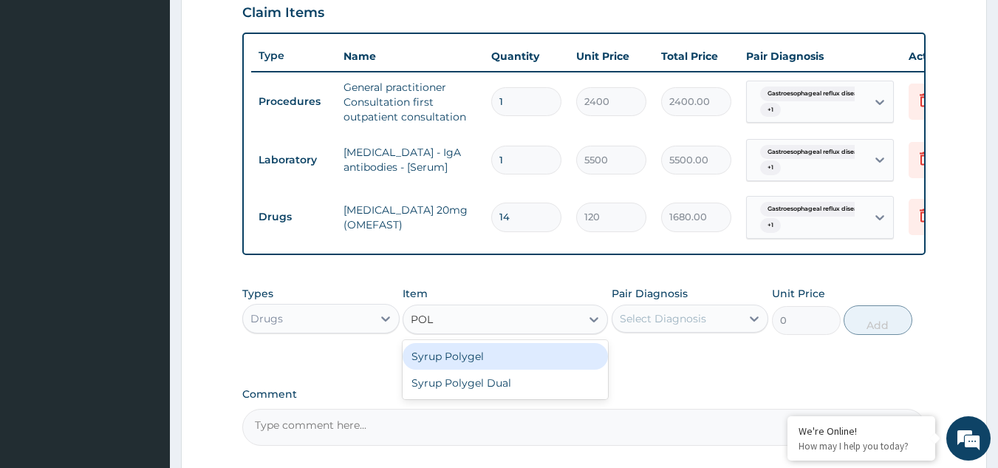
type input "POLY"
click at [505, 369] on div "Syrup Polygel" at bounding box center [505, 356] width 205 height 27
type input "2300"
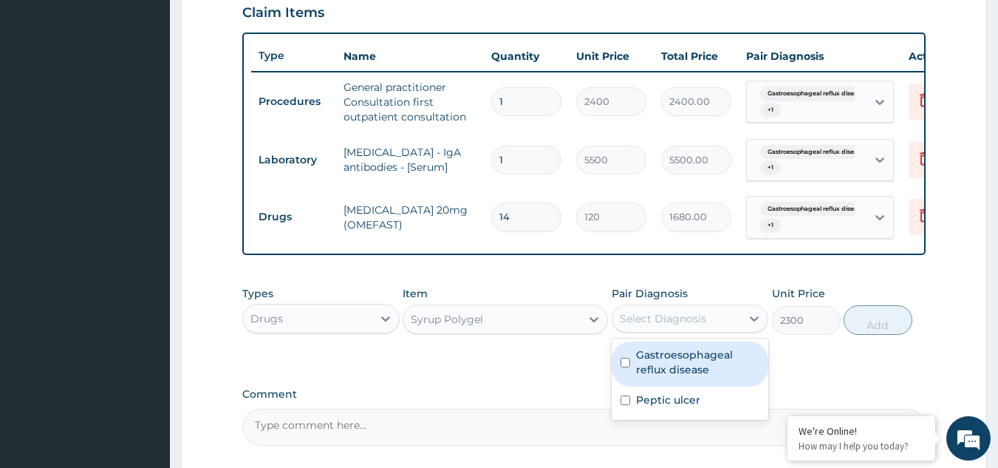
click at [644, 326] on div "Select Diagnosis" at bounding box center [663, 318] width 86 height 15
click at [644, 375] on label "Gastroesophageal reflux disease" at bounding box center [698, 362] width 124 height 30
checkbox input "true"
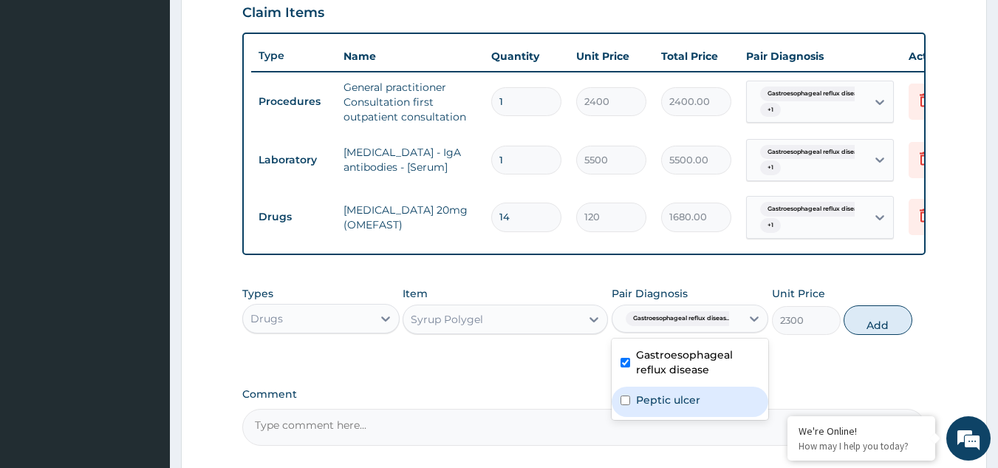
click at [655, 407] on label "Peptic ulcer" at bounding box center [668, 399] width 64 height 15
checkbox input "true"
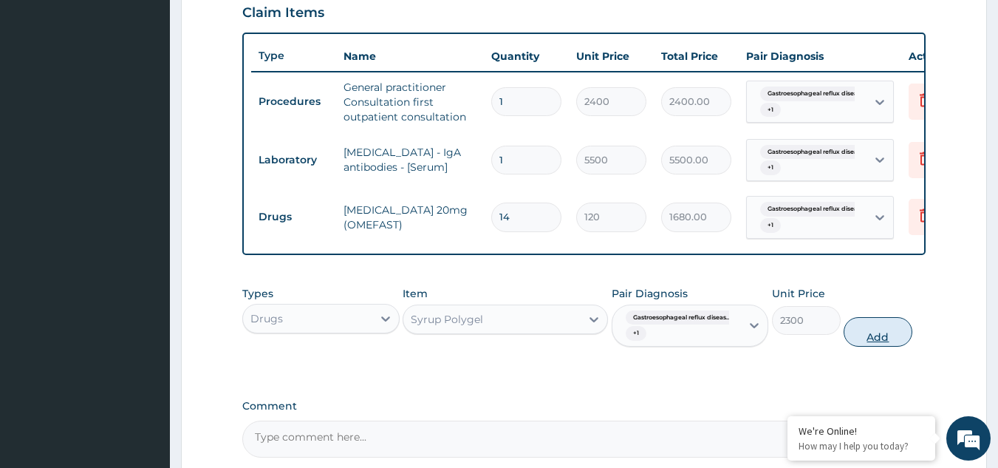
click at [876, 347] on button "Add" at bounding box center [878, 332] width 69 height 30
type input "0"
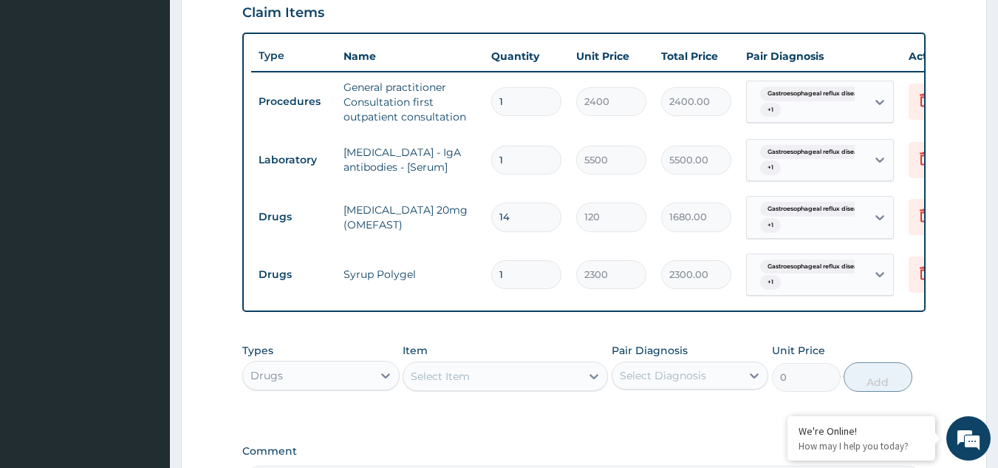
click at [520, 386] on div "Select Item" at bounding box center [491, 376] width 177 height 24
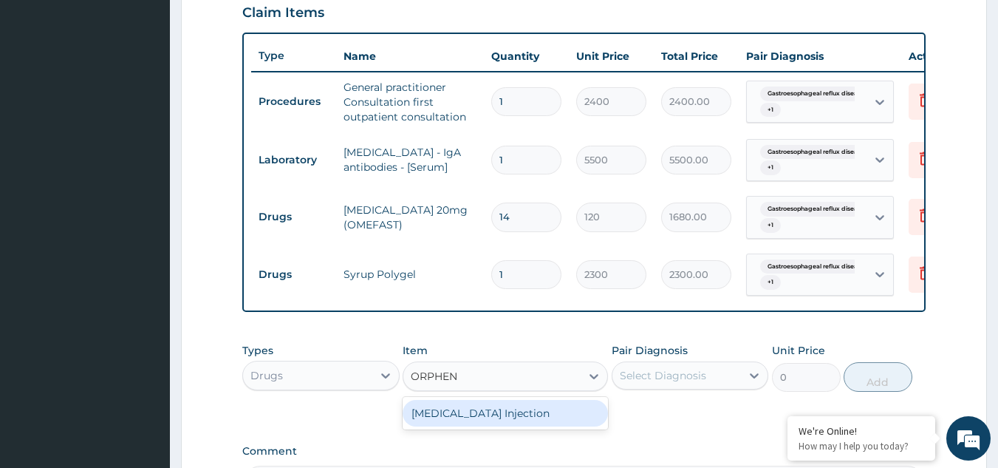
type input "ORPHE"
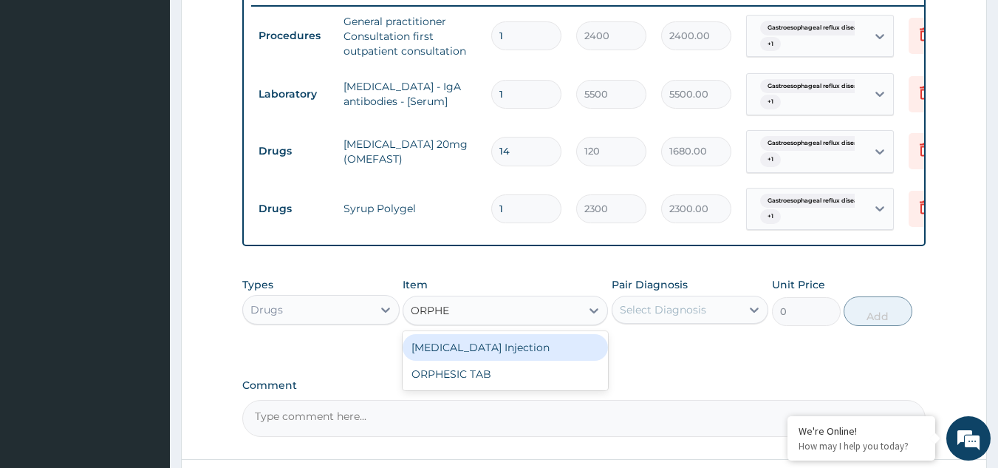
scroll to position [665, 0]
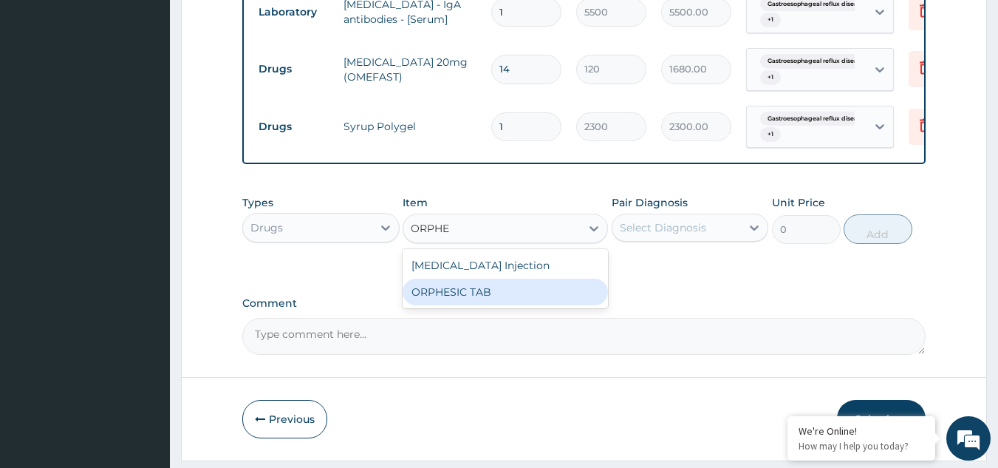
click at [497, 303] on div "ORPHESIC TAB" at bounding box center [505, 292] width 205 height 27
type input "135"
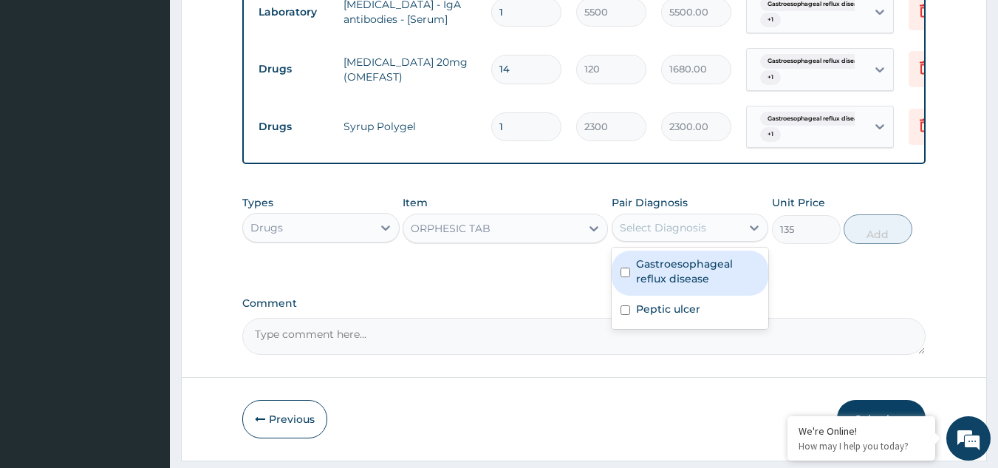
click at [669, 235] on div "Select Diagnosis" at bounding box center [663, 227] width 86 height 15
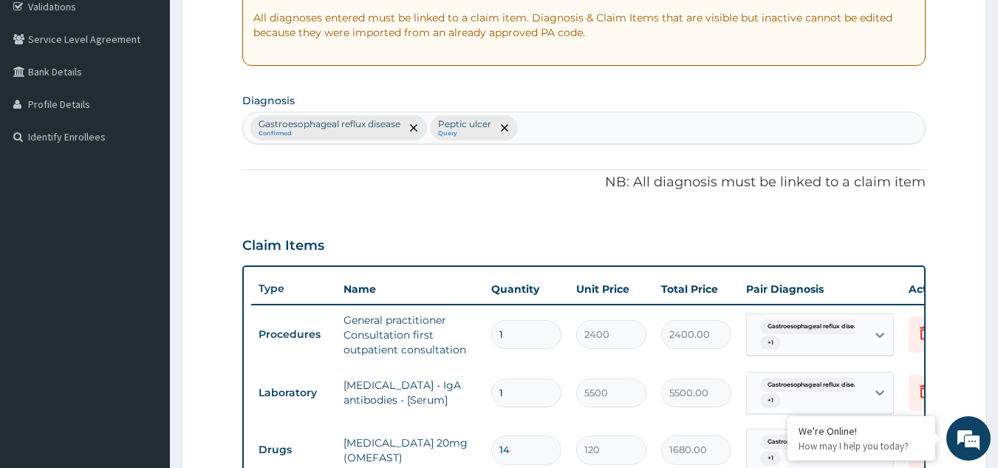
scroll to position [222, 0]
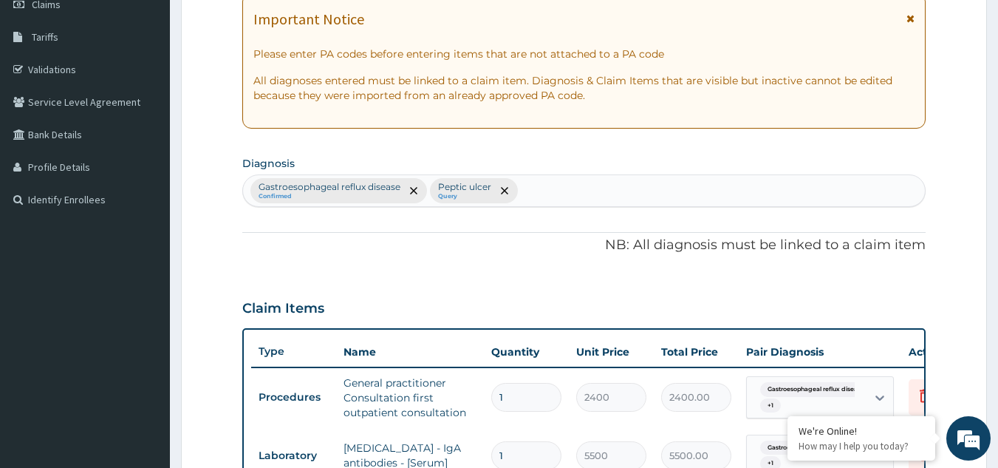
click at [545, 188] on div "Gastroesophageal reflux disease Confirmed Peptic ulcer Query" at bounding box center [584, 190] width 683 height 31
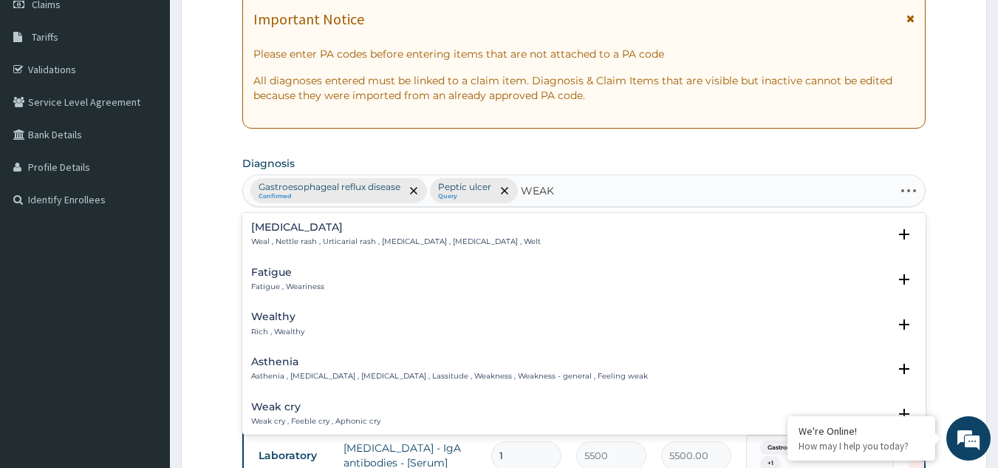
type input "WEAKN"
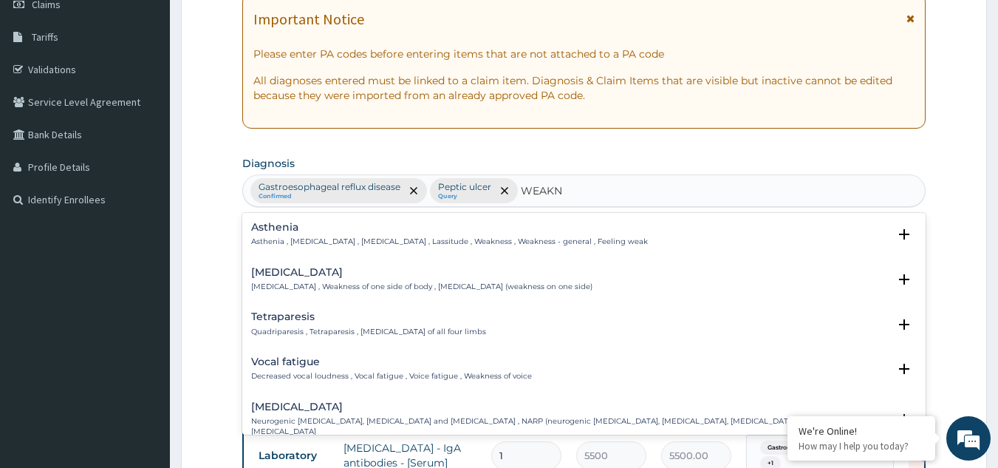
click at [344, 236] on div "Asthenia Asthenia , General weakness , Debility , Lassitude , Weakness , Weakne…" at bounding box center [449, 235] width 397 height 26
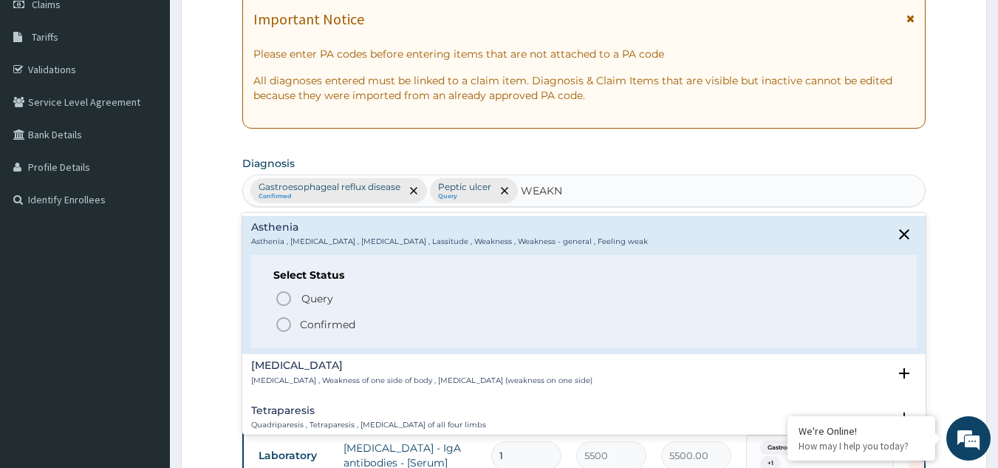
click at [284, 325] on icon "status option filled" at bounding box center [284, 324] width 18 height 18
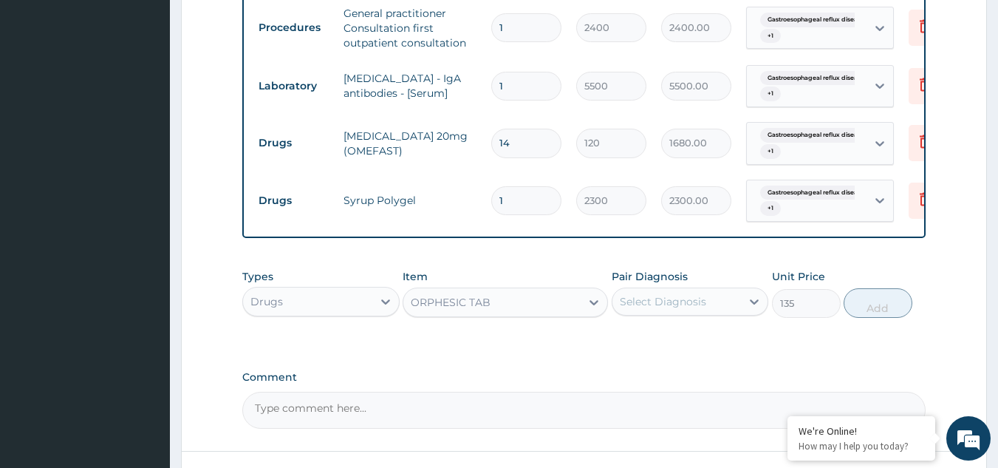
scroll to position [718, 0]
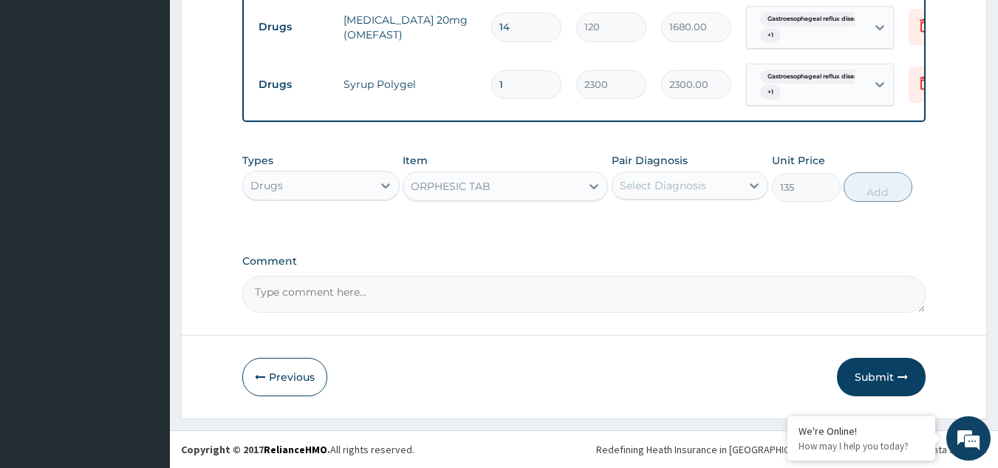
click at [631, 185] on div "Select Diagnosis" at bounding box center [663, 185] width 86 height 15
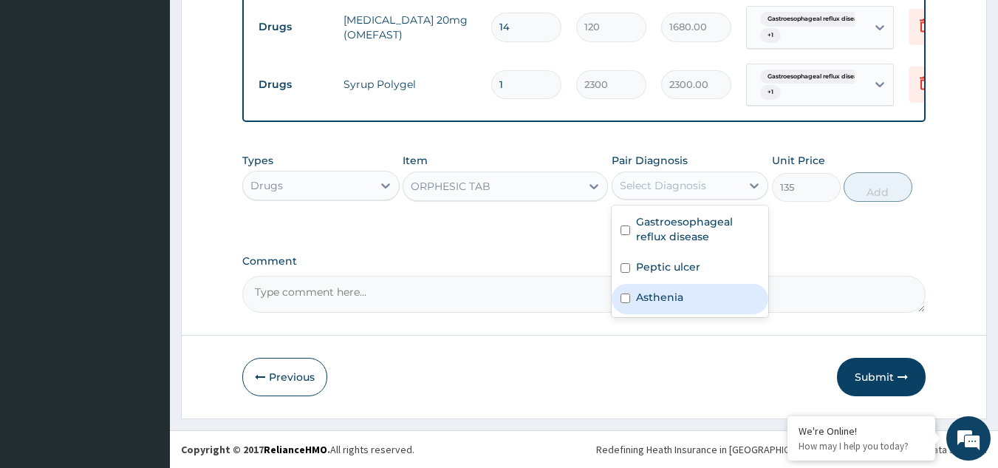
click at [629, 302] on input "checkbox" at bounding box center [626, 298] width 10 height 10
checkbox input "true"
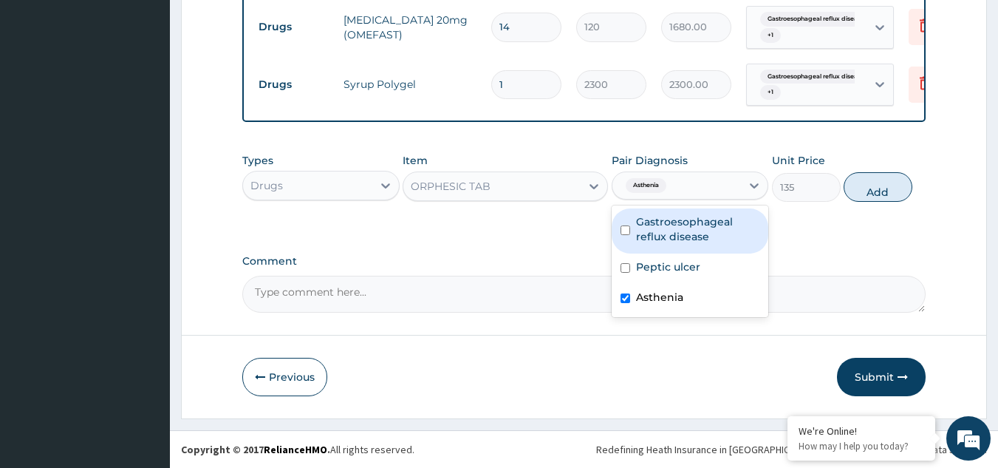
click at [627, 227] on input "checkbox" at bounding box center [626, 230] width 10 height 10
checkbox input "true"
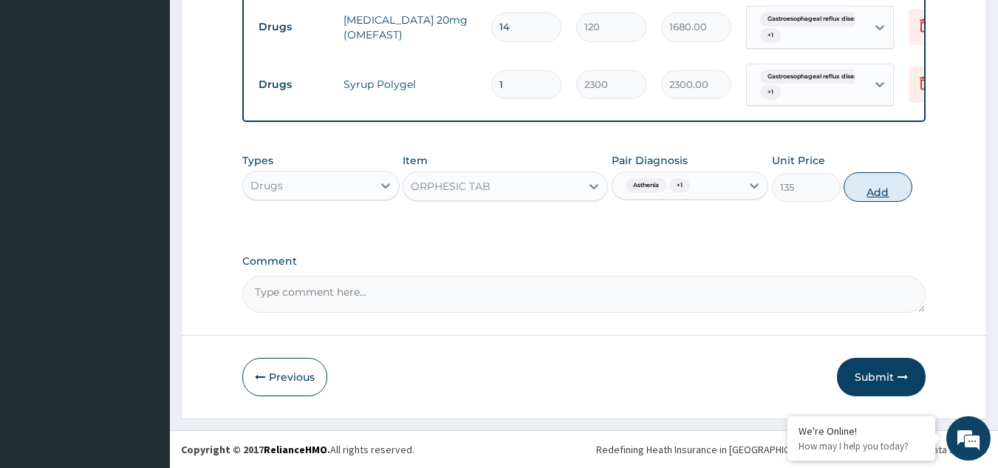
click at [876, 189] on button "Add" at bounding box center [878, 187] width 69 height 30
type input "0"
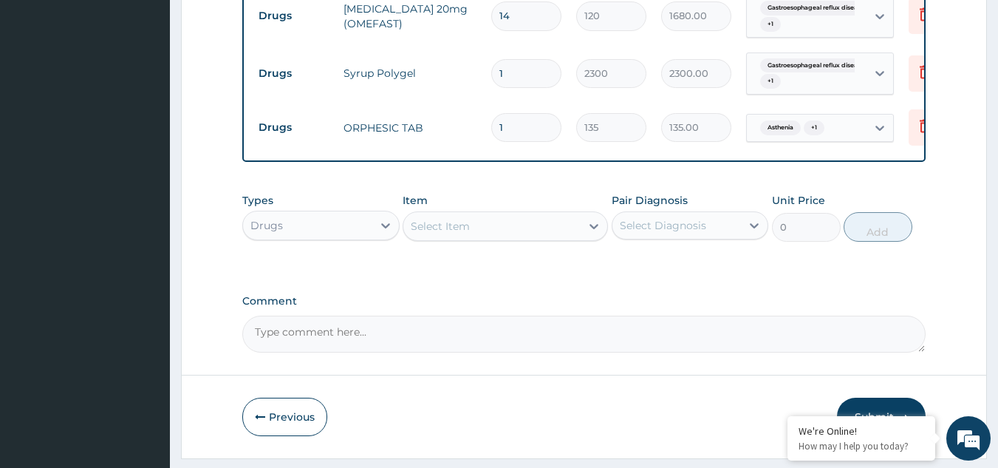
click at [529, 236] on div "Select Item" at bounding box center [491, 226] width 177 height 24
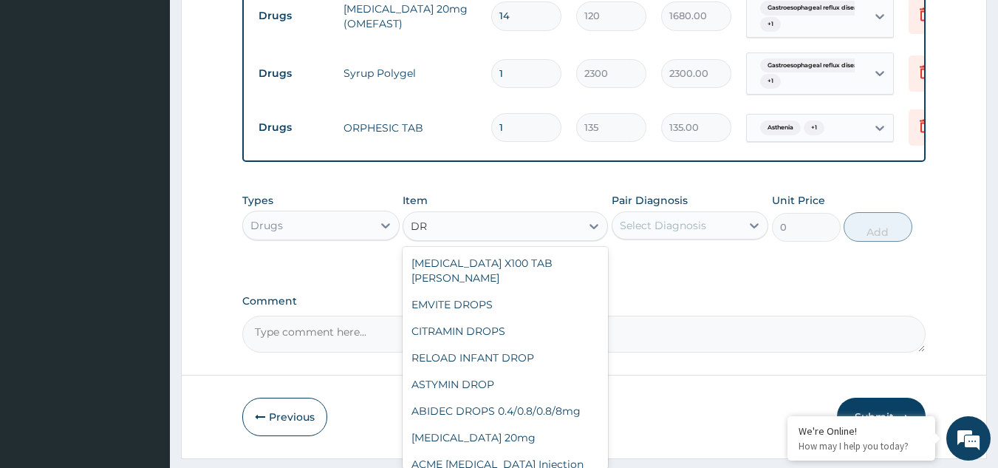
type input "D"
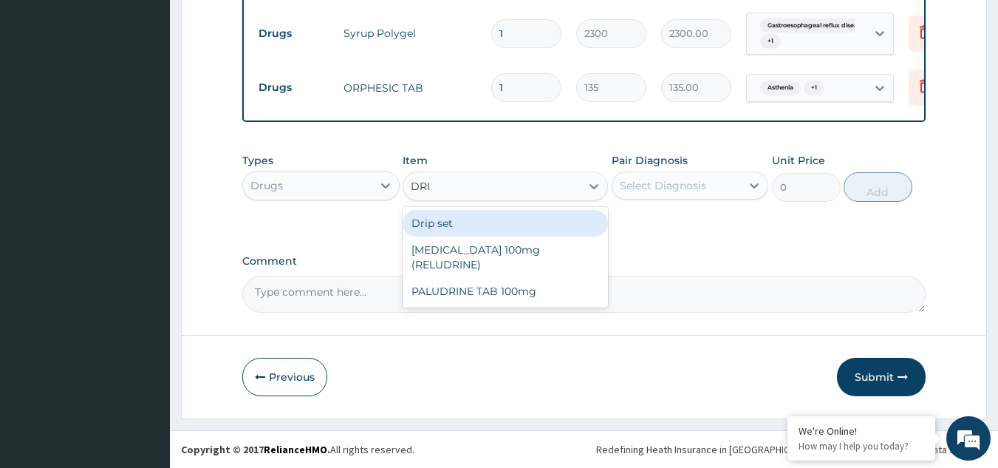
scroll to position [769, 0]
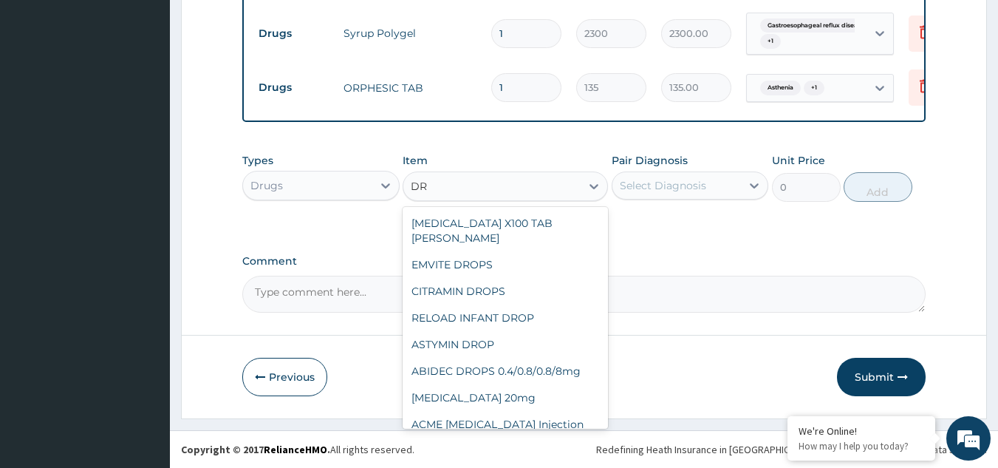
type input "D"
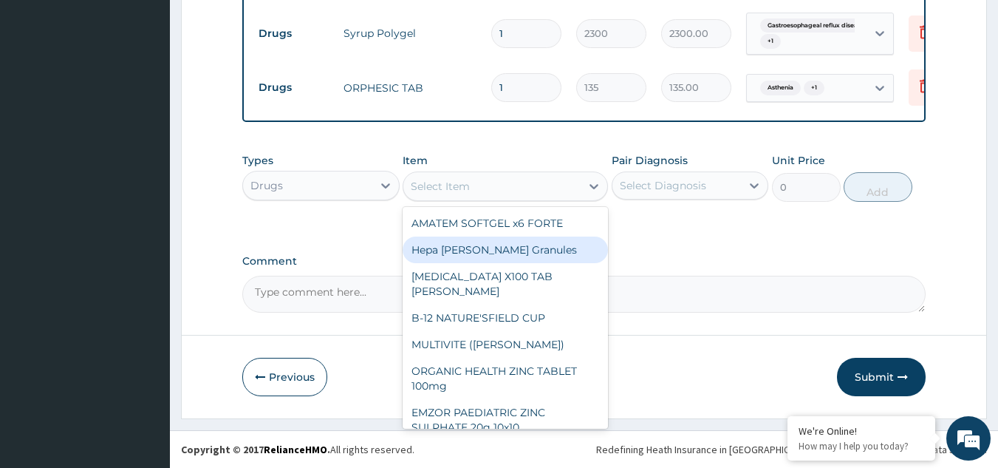
click at [682, 229] on div "Types Drugs Item option ORPHESIC TAB, selected. option Hepa Merz Granules focus…" at bounding box center [584, 189] width 684 height 86
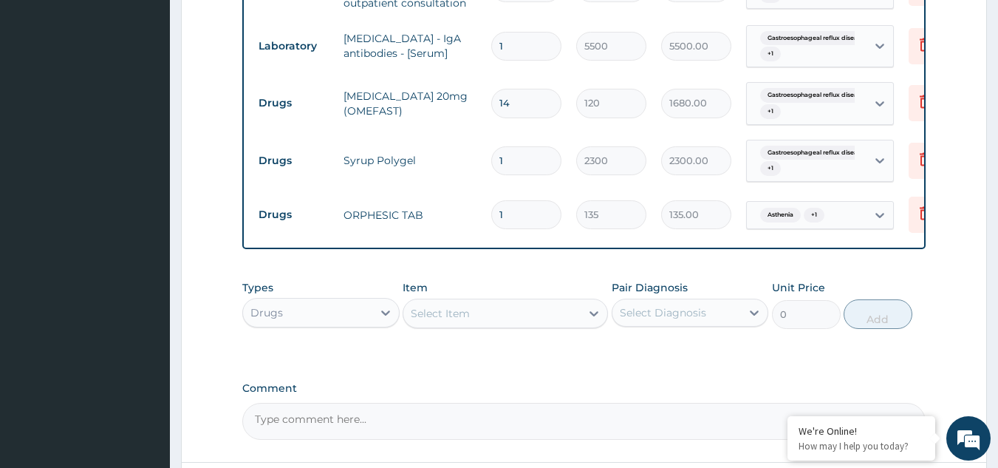
scroll to position [548, 0]
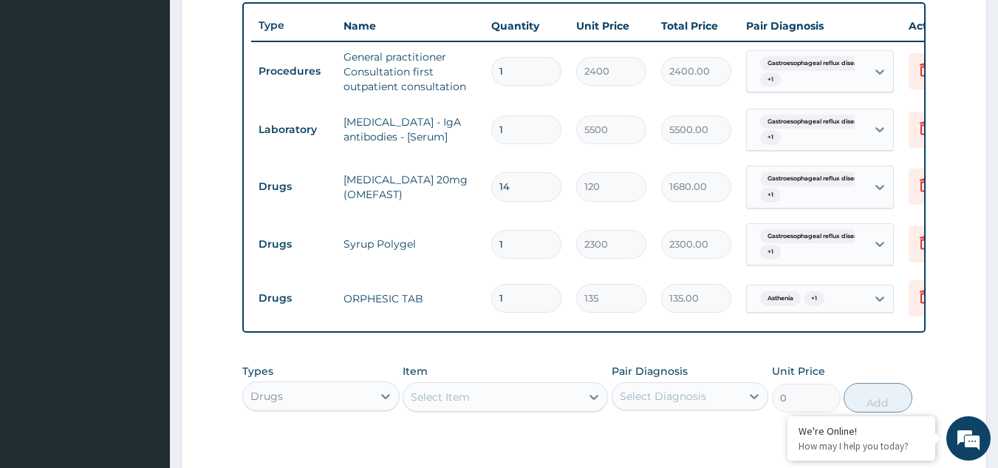
click at [531, 307] on input "1" at bounding box center [526, 298] width 70 height 29
type input "0.00"
type input "2"
type input "270.00"
type input "20"
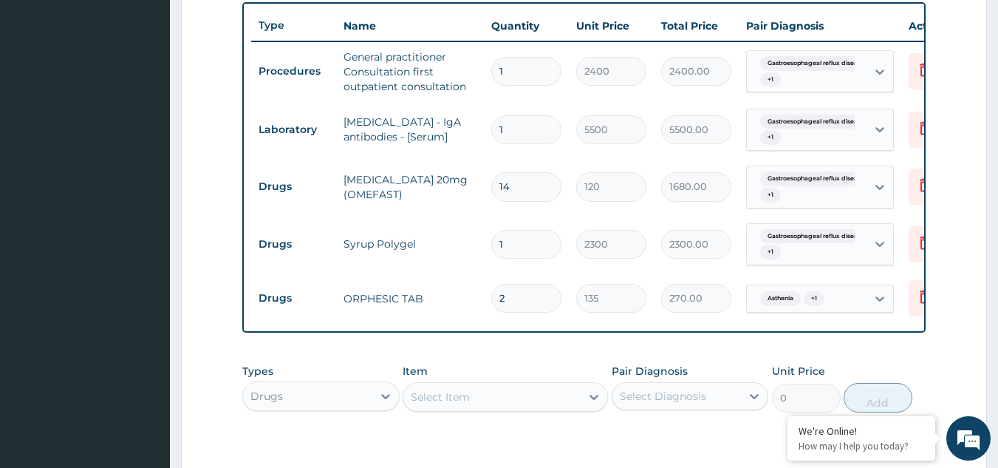
type input "2700.00"
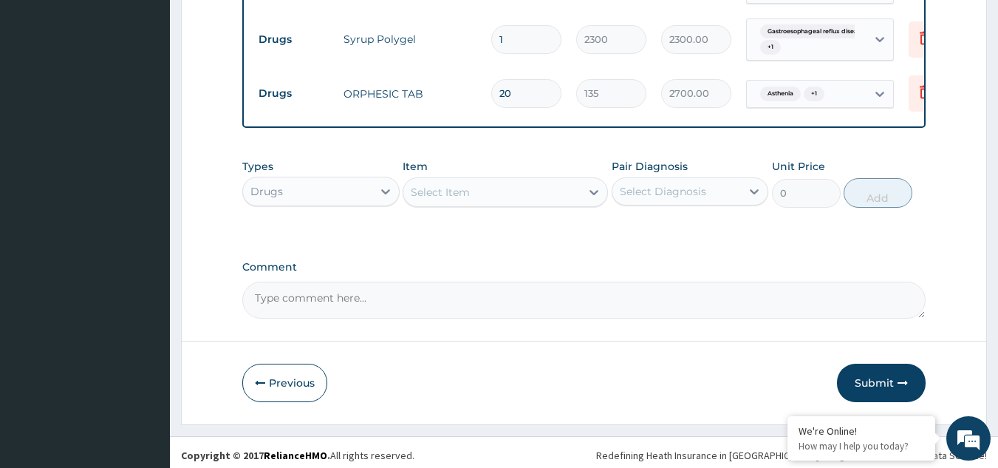
scroll to position [769, 0]
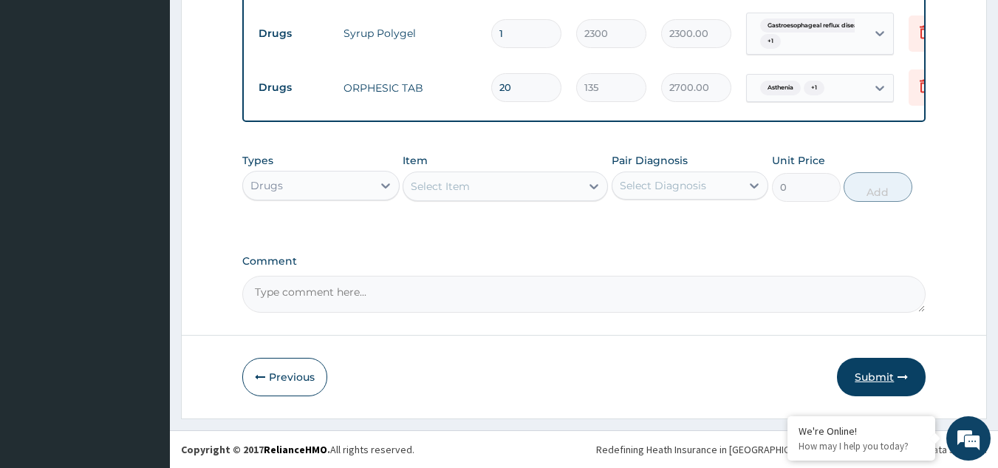
type input "20"
click at [894, 377] on button "Submit" at bounding box center [881, 377] width 89 height 38
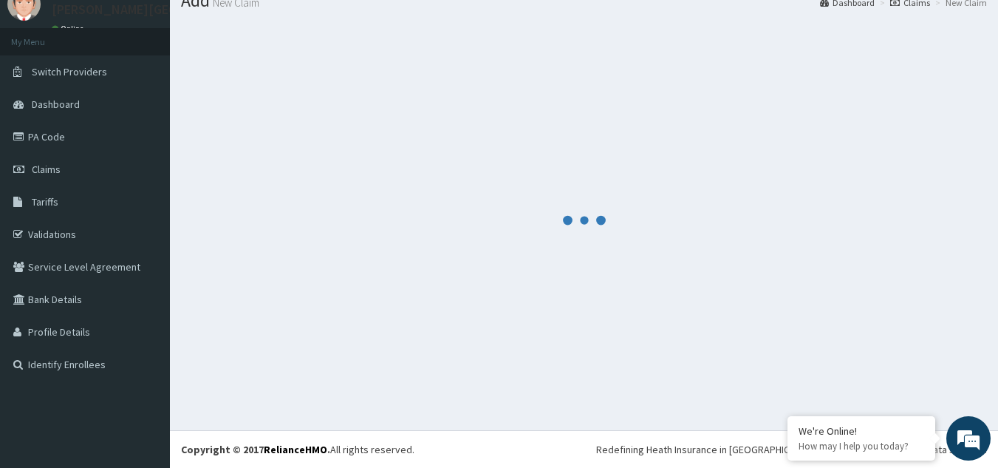
scroll to position [57, 0]
